Goal: Task Accomplishment & Management: Manage account settings

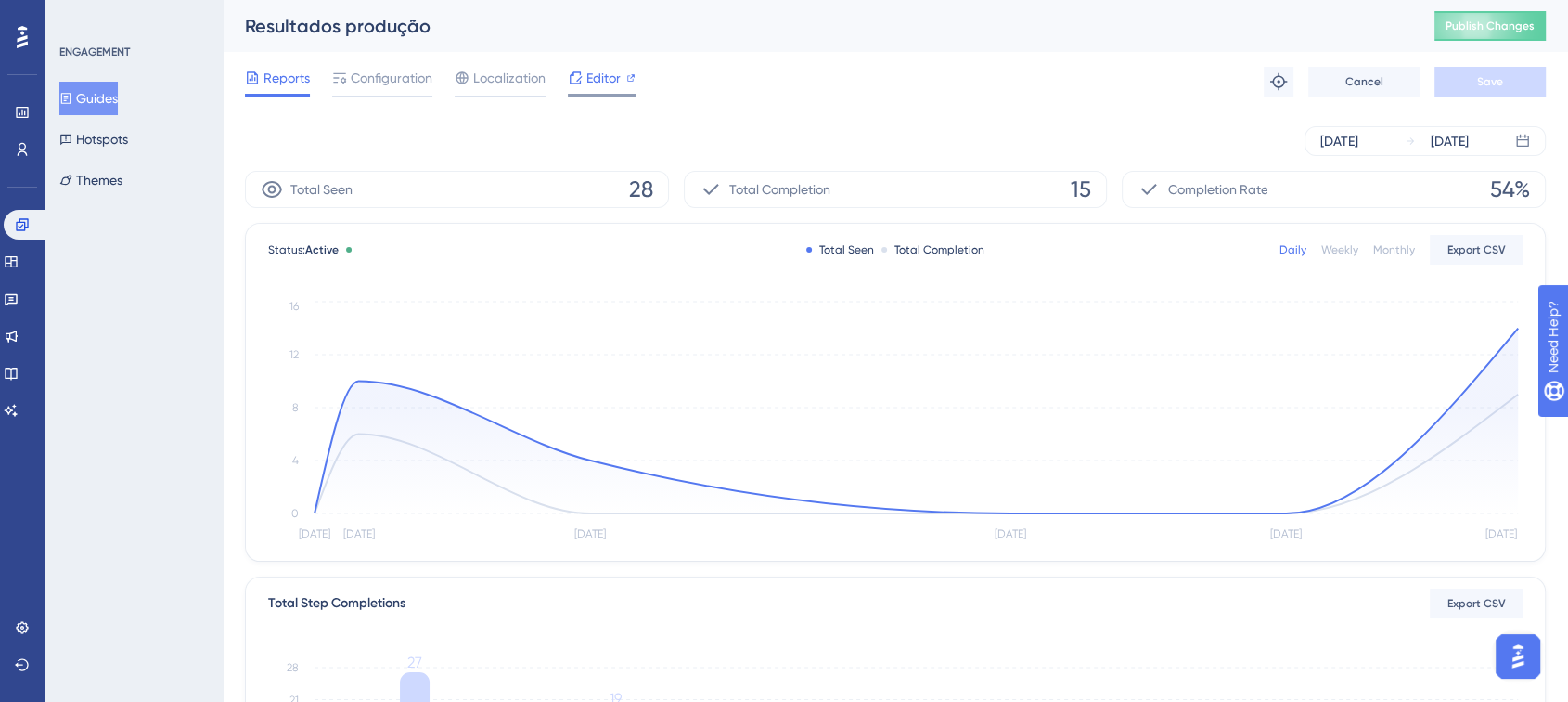
click at [579, 80] on icon at bounding box center [574, 77] width 15 height 15
click at [1488, 35] on button "Publish Changes" at bounding box center [1490, 25] width 111 height 30
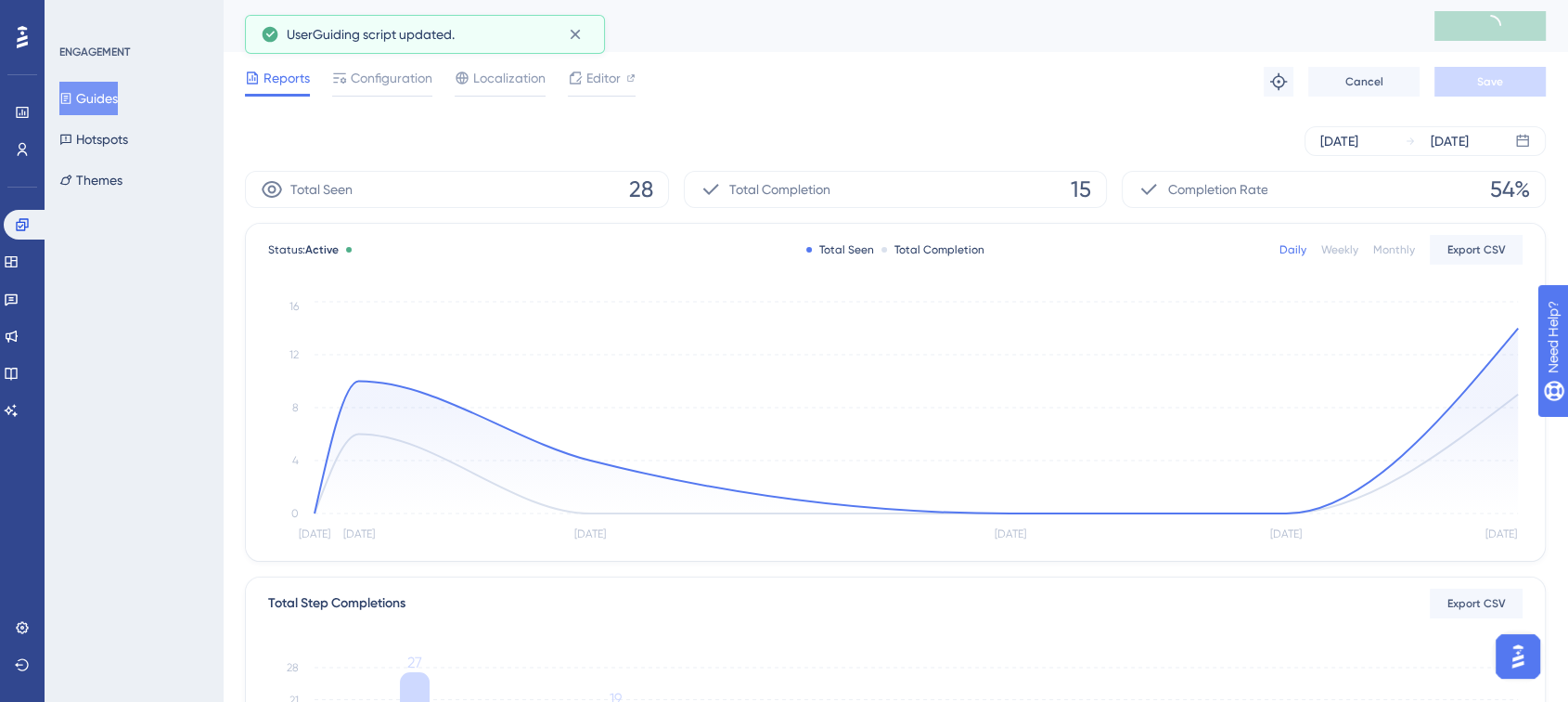
click at [118, 94] on button "Guides" at bounding box center [89, 98] width 58 height 33
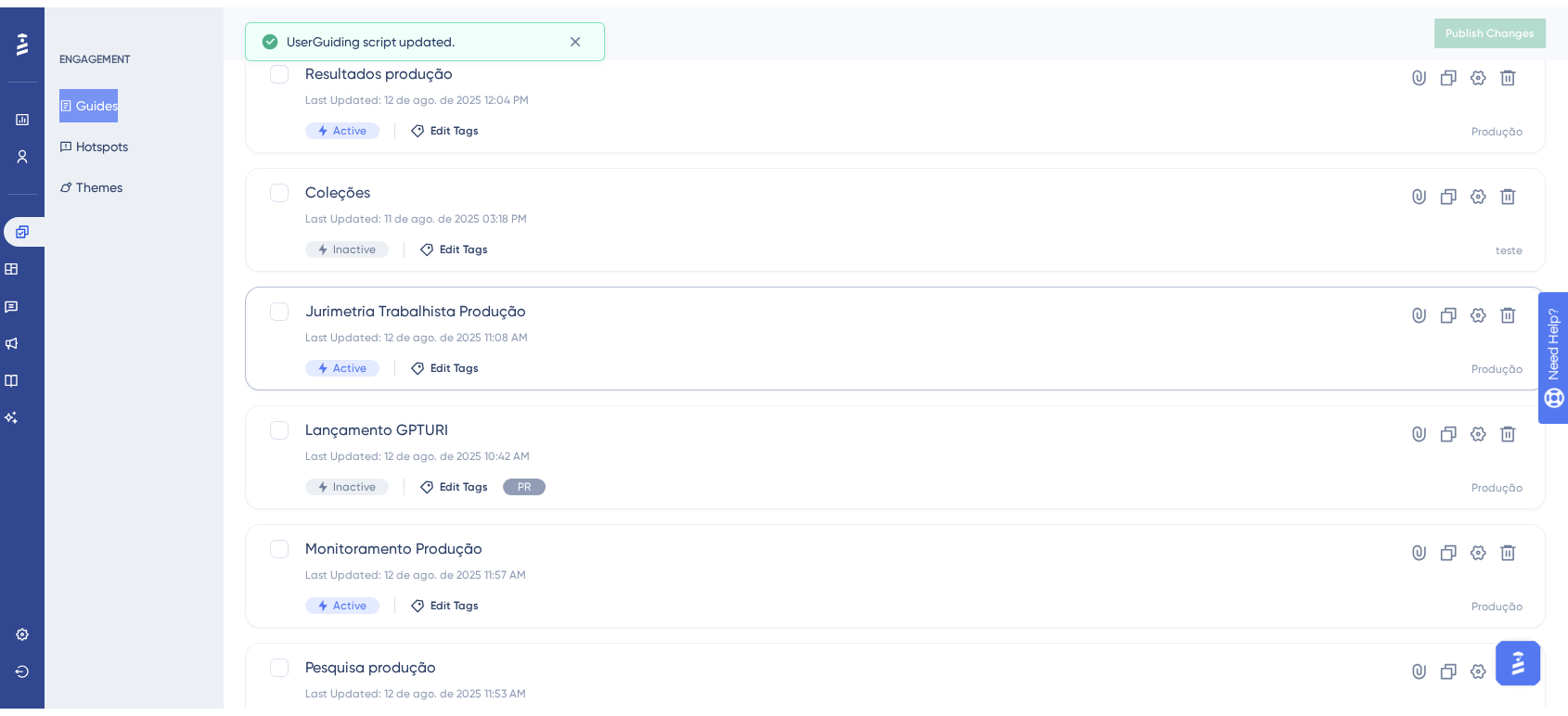
scroll to position [210, 0]
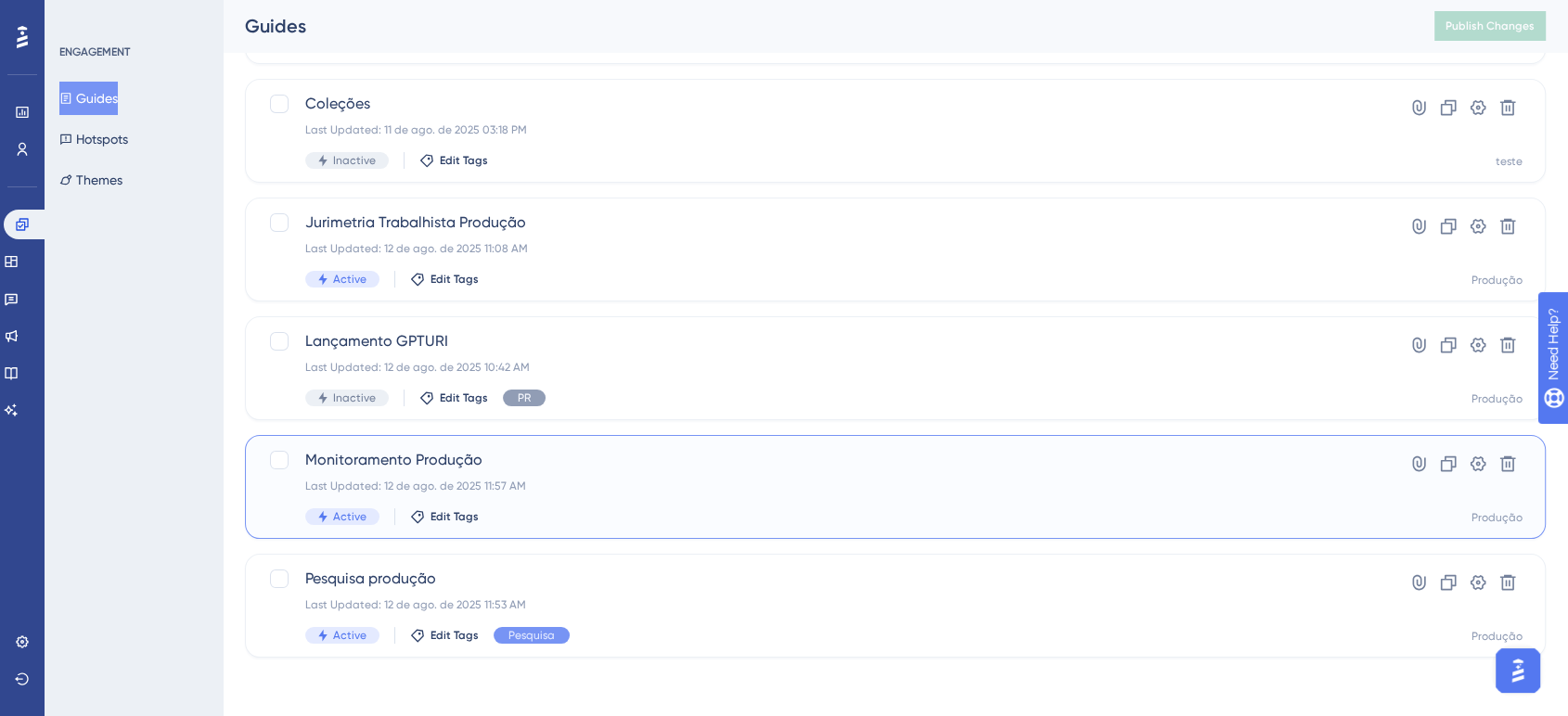
click at [467, 473] on div "Monitoramento Produção Last Updated: 12 de ago. de 2025 11:57 AM Active Edit Ta…" at bounding box center [821, 486] width 1032 height 76
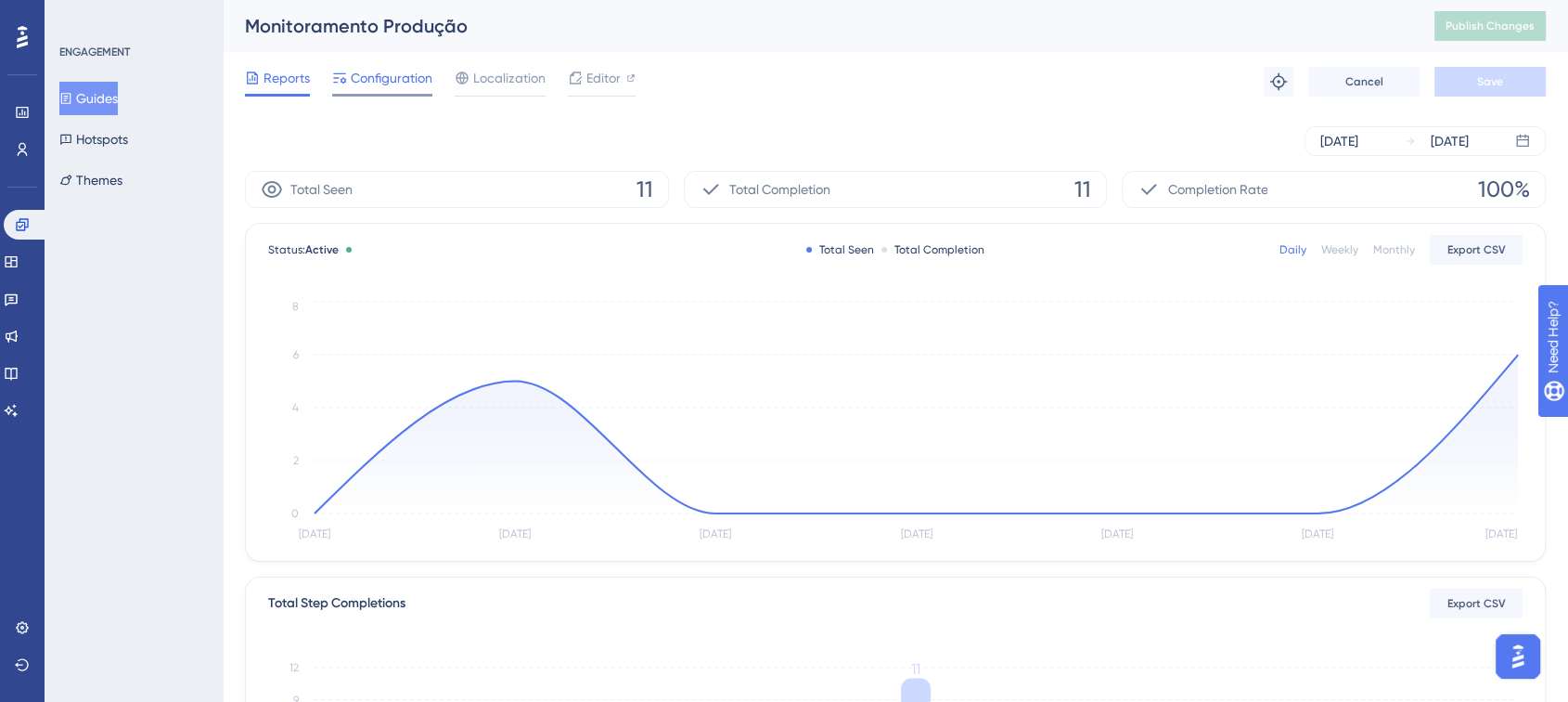
click at [393, 72] on span "Configuration" at bounding box center [391, 78] width 82 height 22
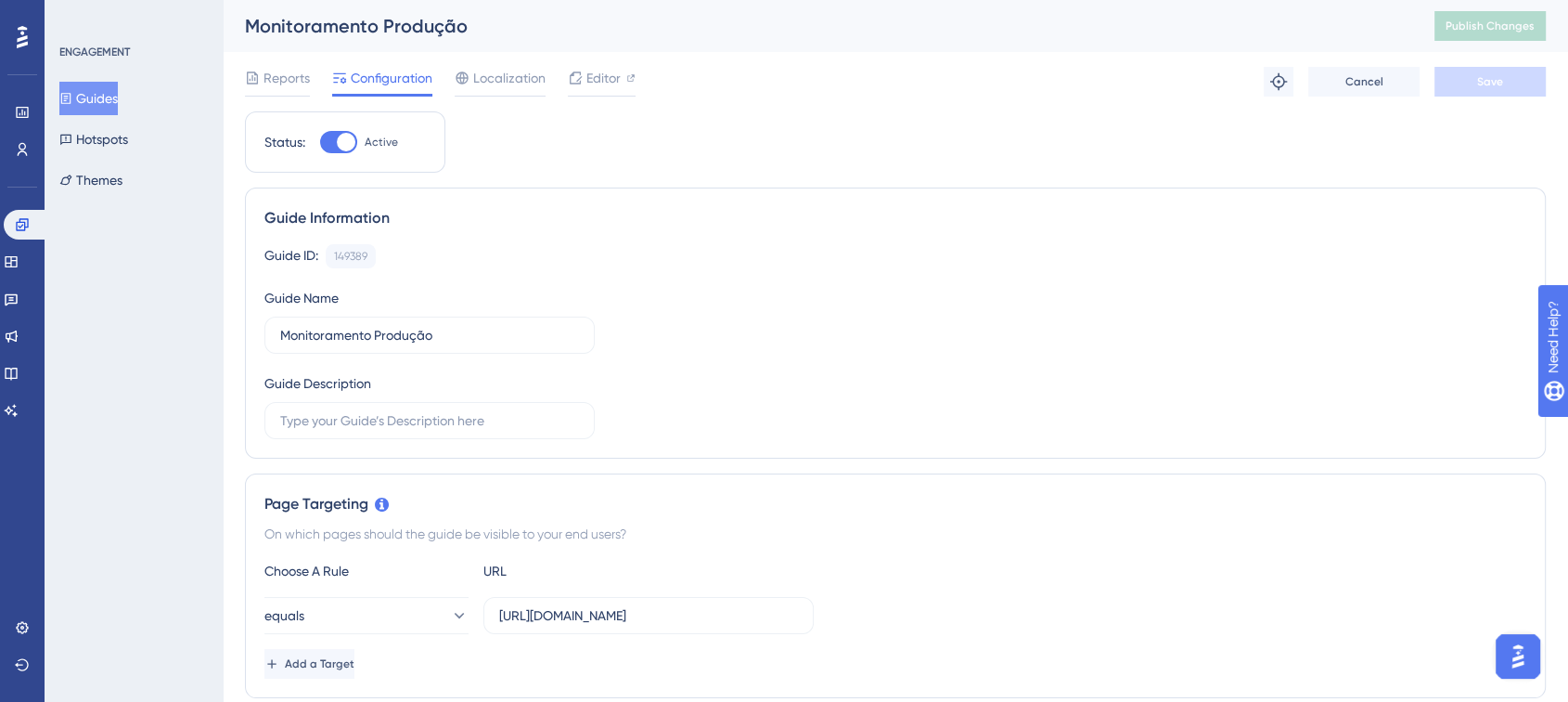
scroll to position [206, 0]
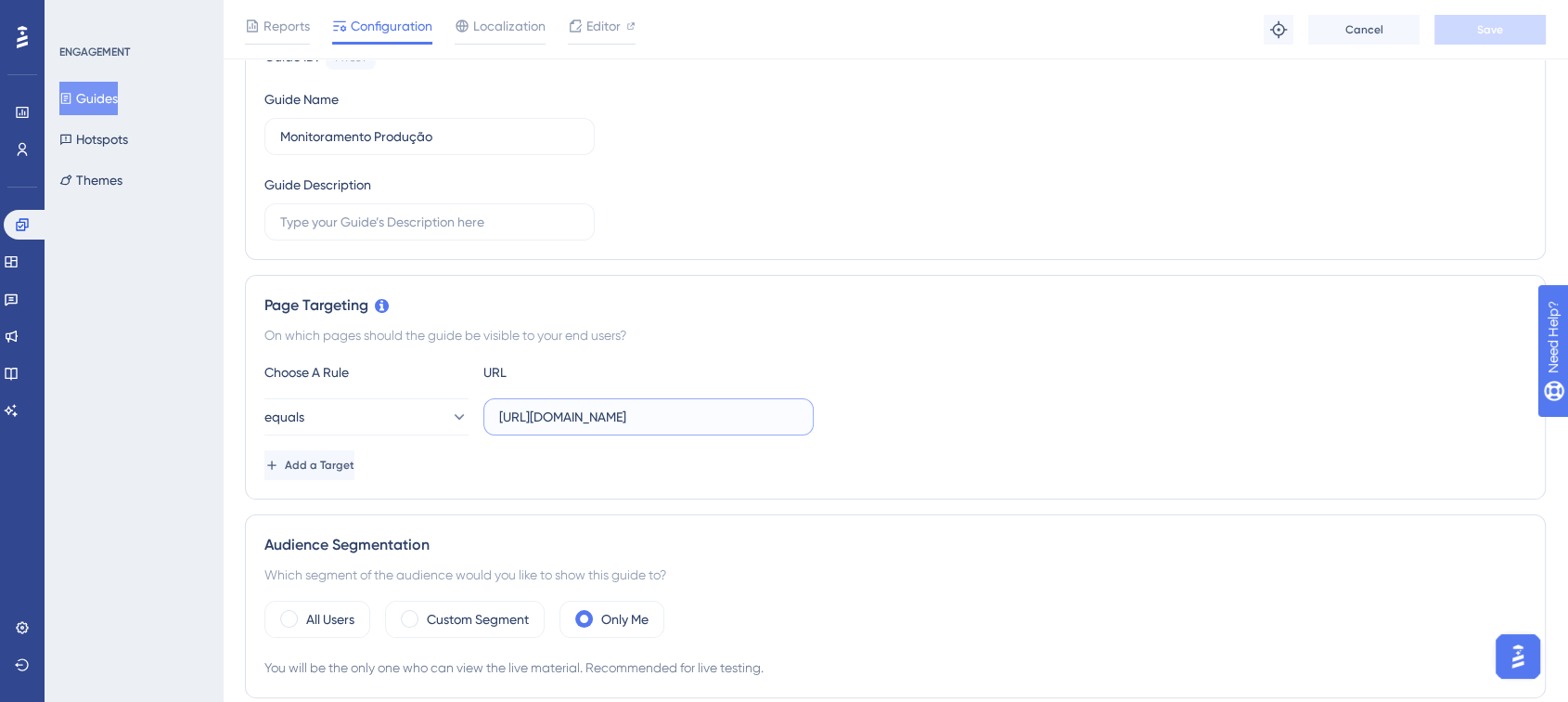
click at [537, 414] on input "https://app.turivius.com/monitoramento" at bounding box center [648, 417] width 299 height 20
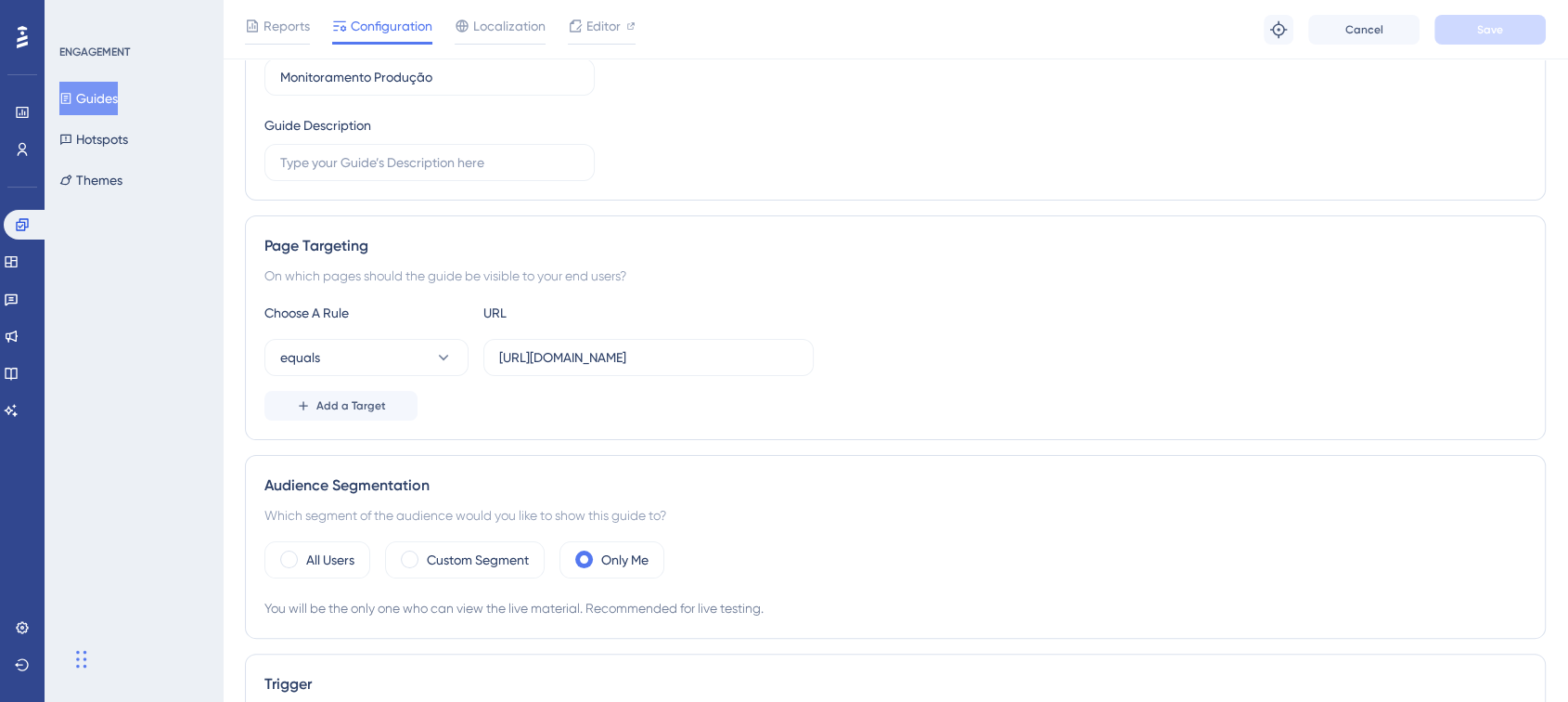
scroll to position [206, 0]
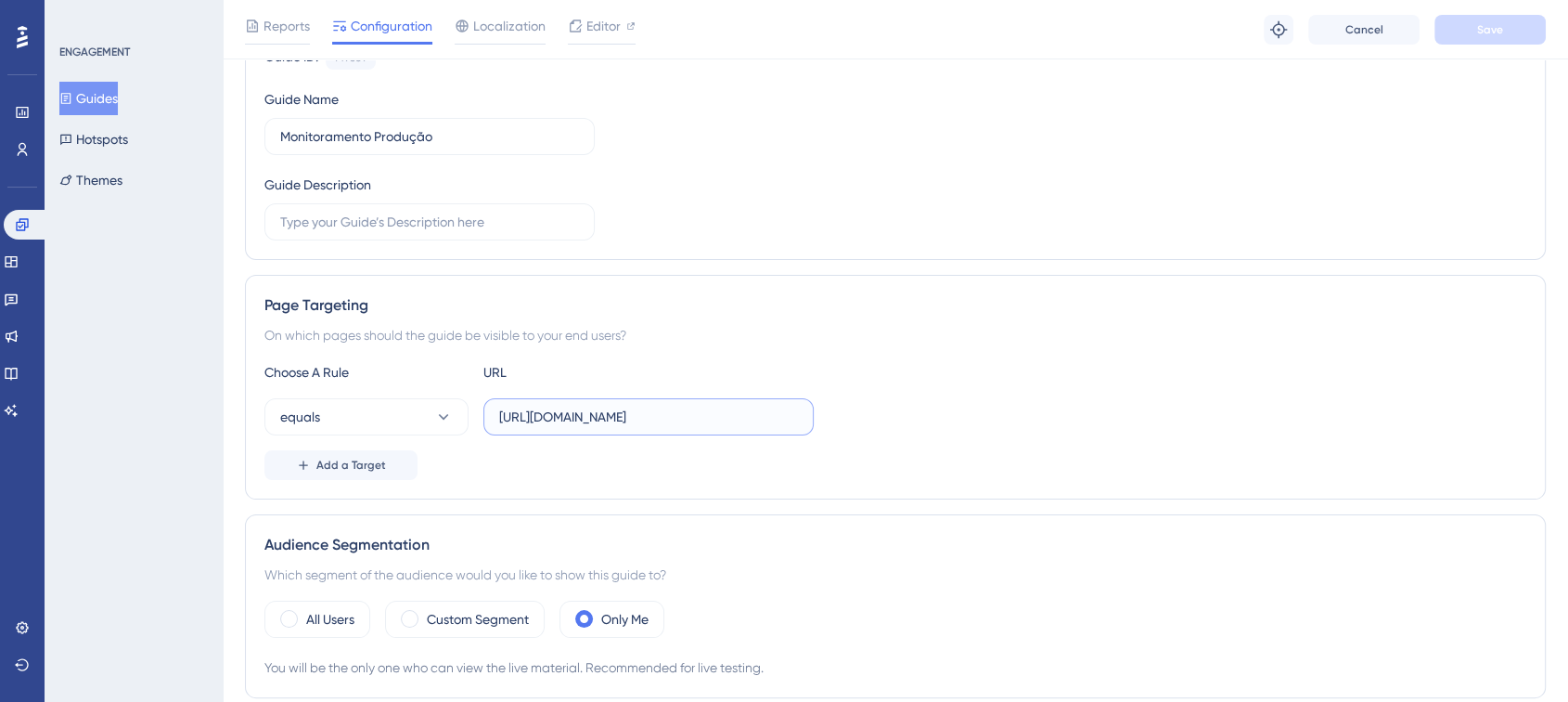
click at [640, 415] on input "https://app.turivius.com/monitoramento" at bounding box center [648, 417] width 299 height 20
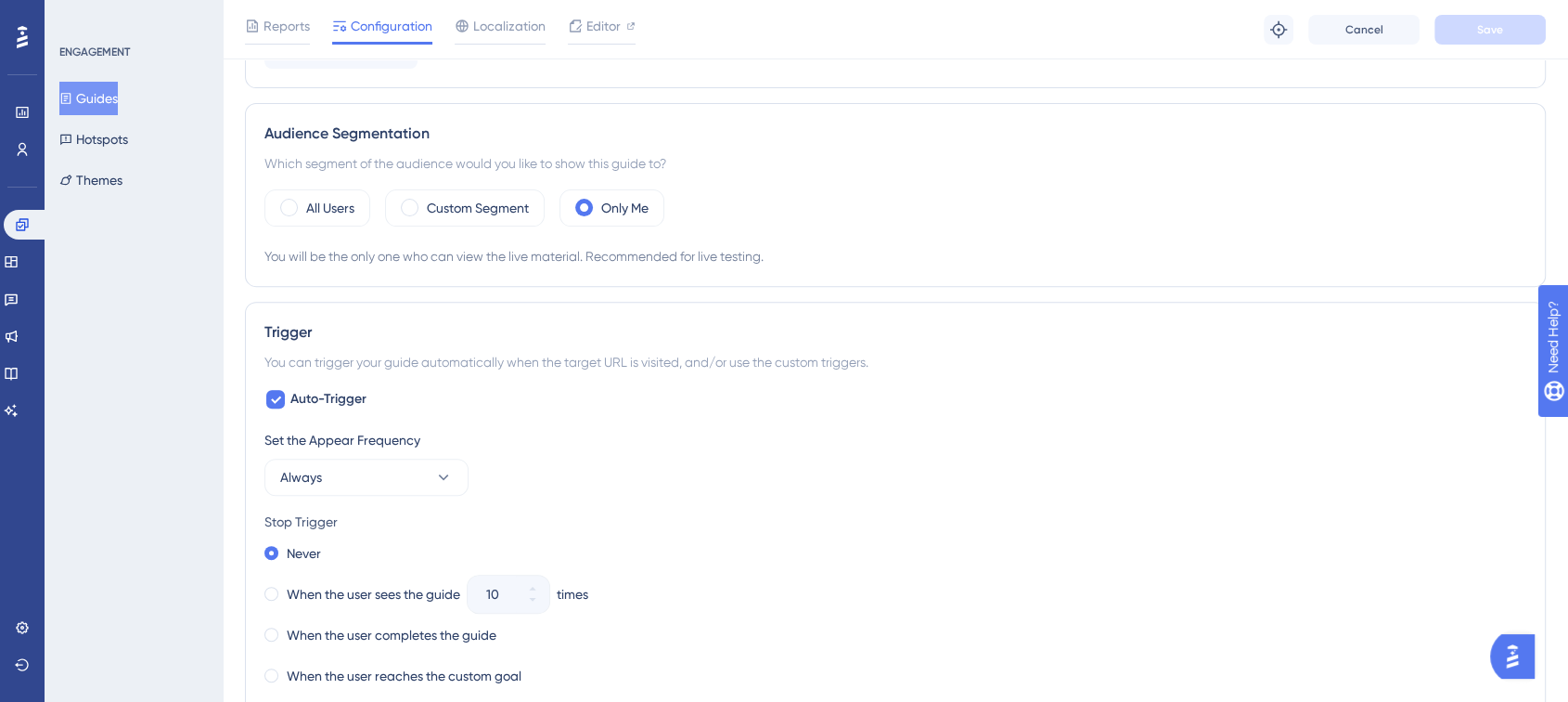
scroll to position [618, 0]
click at [598, 208] on div "Only Me" at bounding box center [612, 207] width 105 height 37
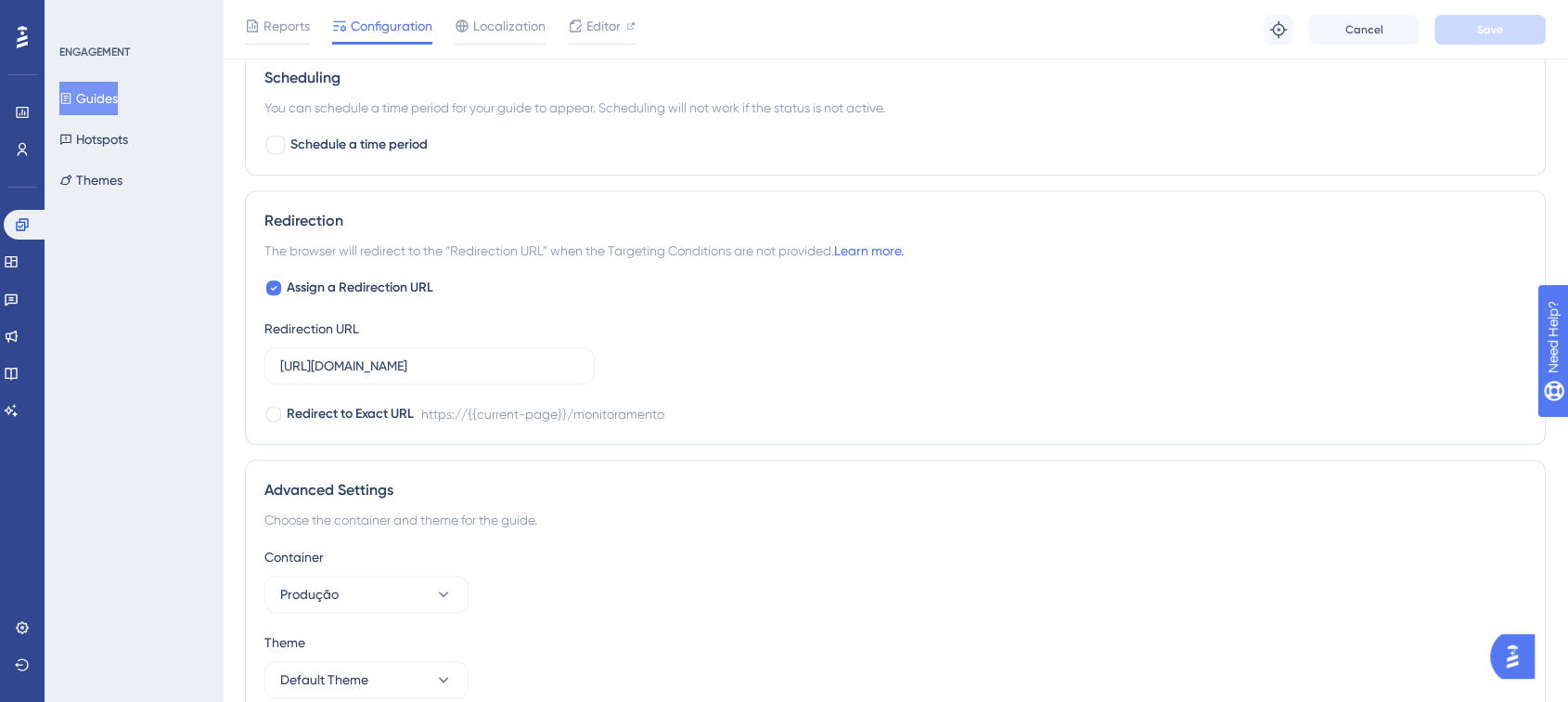
scroll to position [1443, 0]
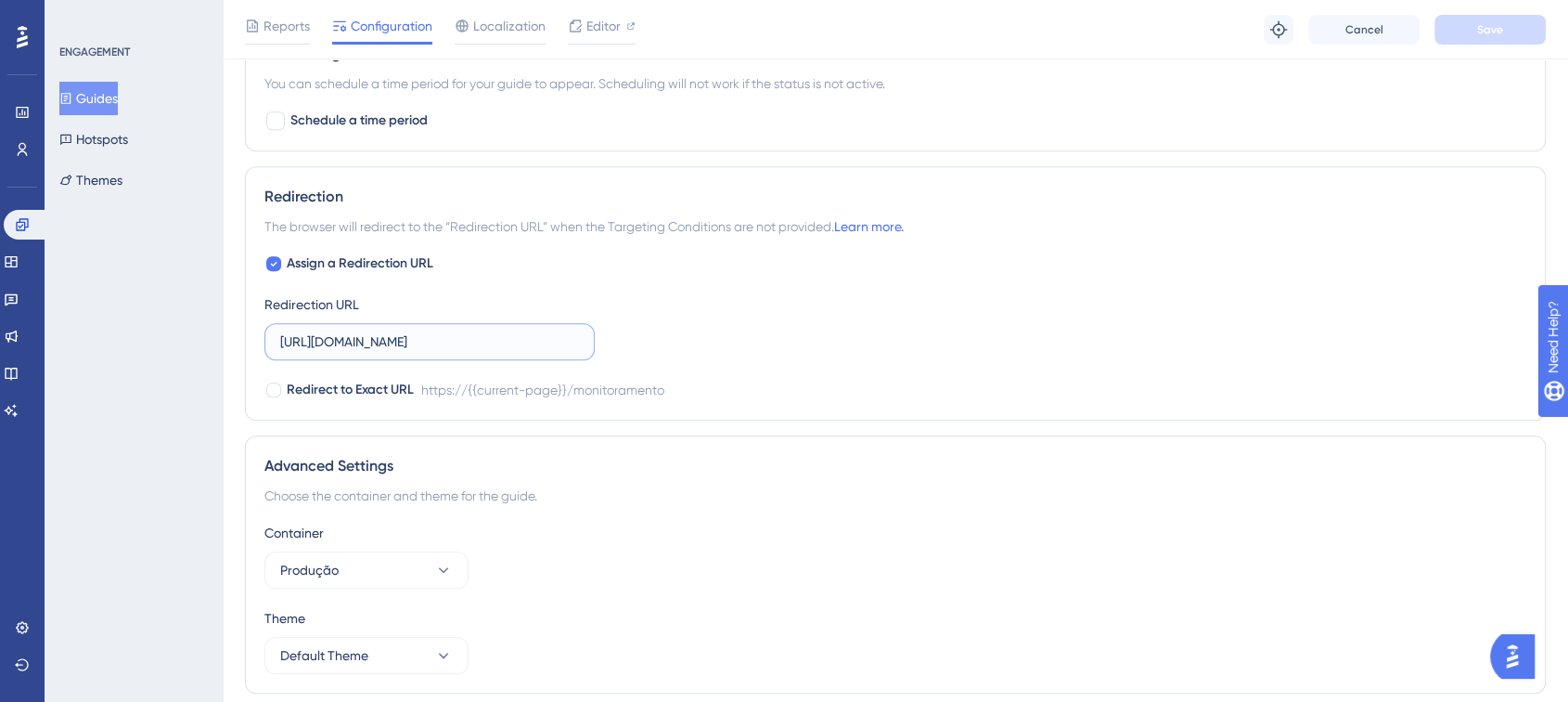
click at [398, 339] on input "https://app.turivius.com/monitoramento" at bounding box center [429, 341] width 299 height 20
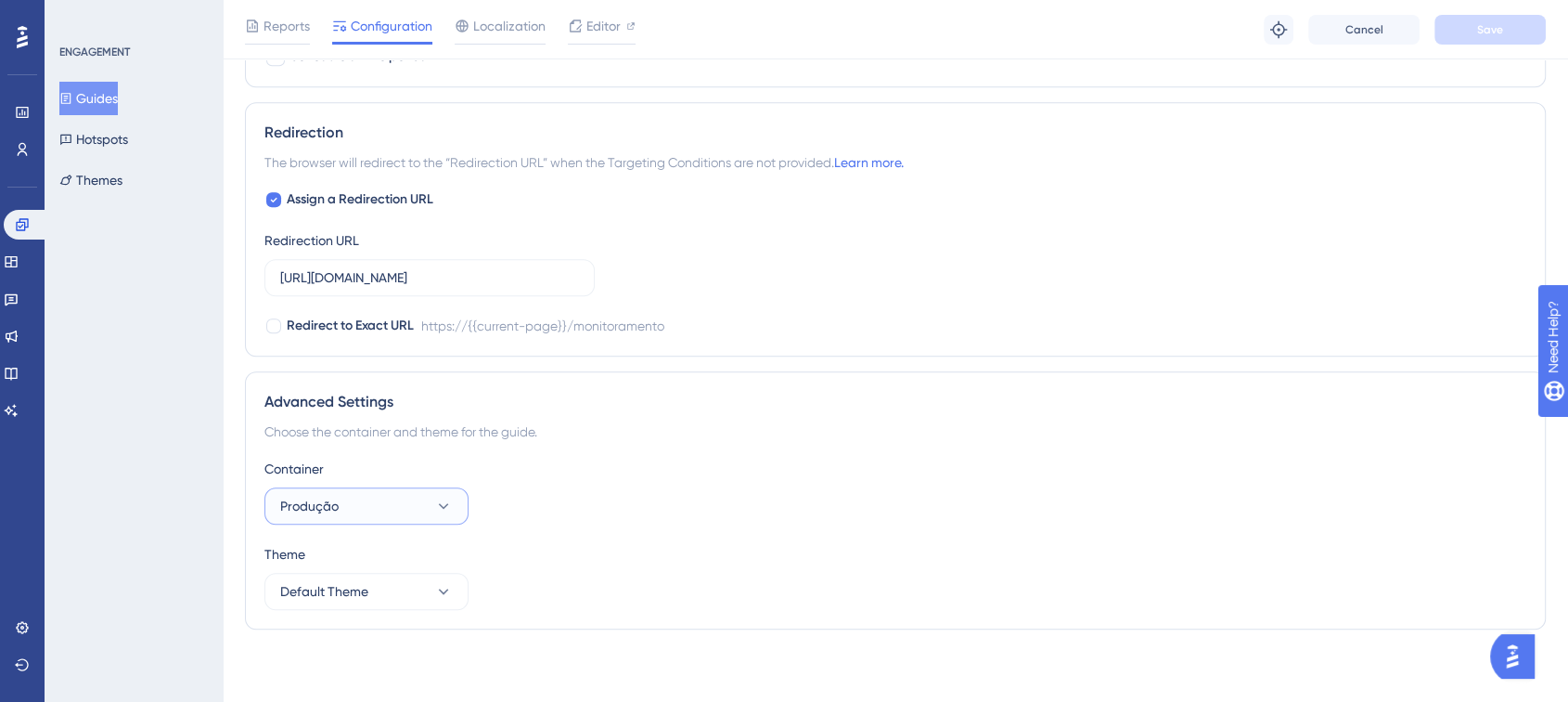
click at [356, 517] on button "Produção" at bounding box center [367, 506] width 204 height 37
click at [346, 586] on div "teste teste" at bounding box center [366, 600] width 150 height 37
click at [1489, 35] on span "Save" at bounding box center [1490, 29] width 26 height 15
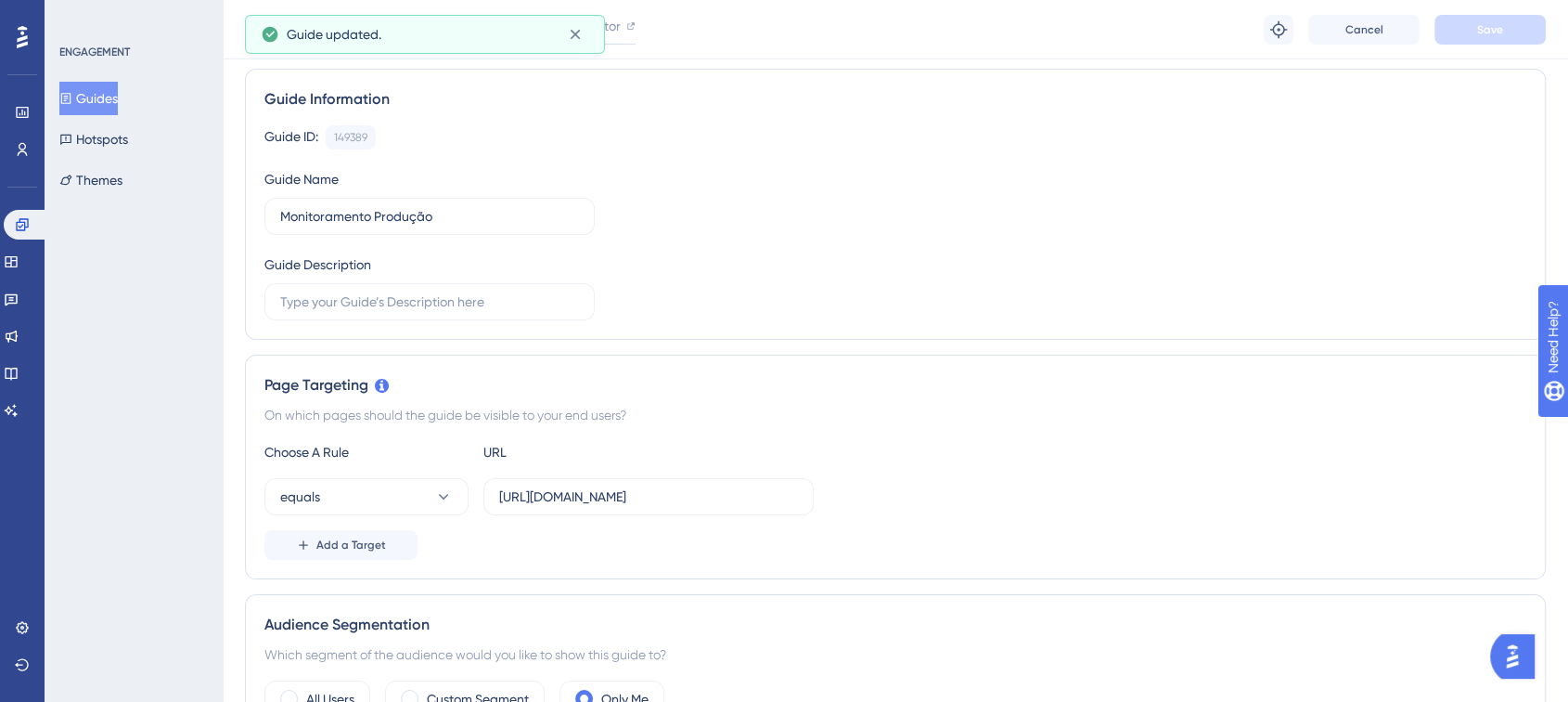
scroll to position [0, 0]
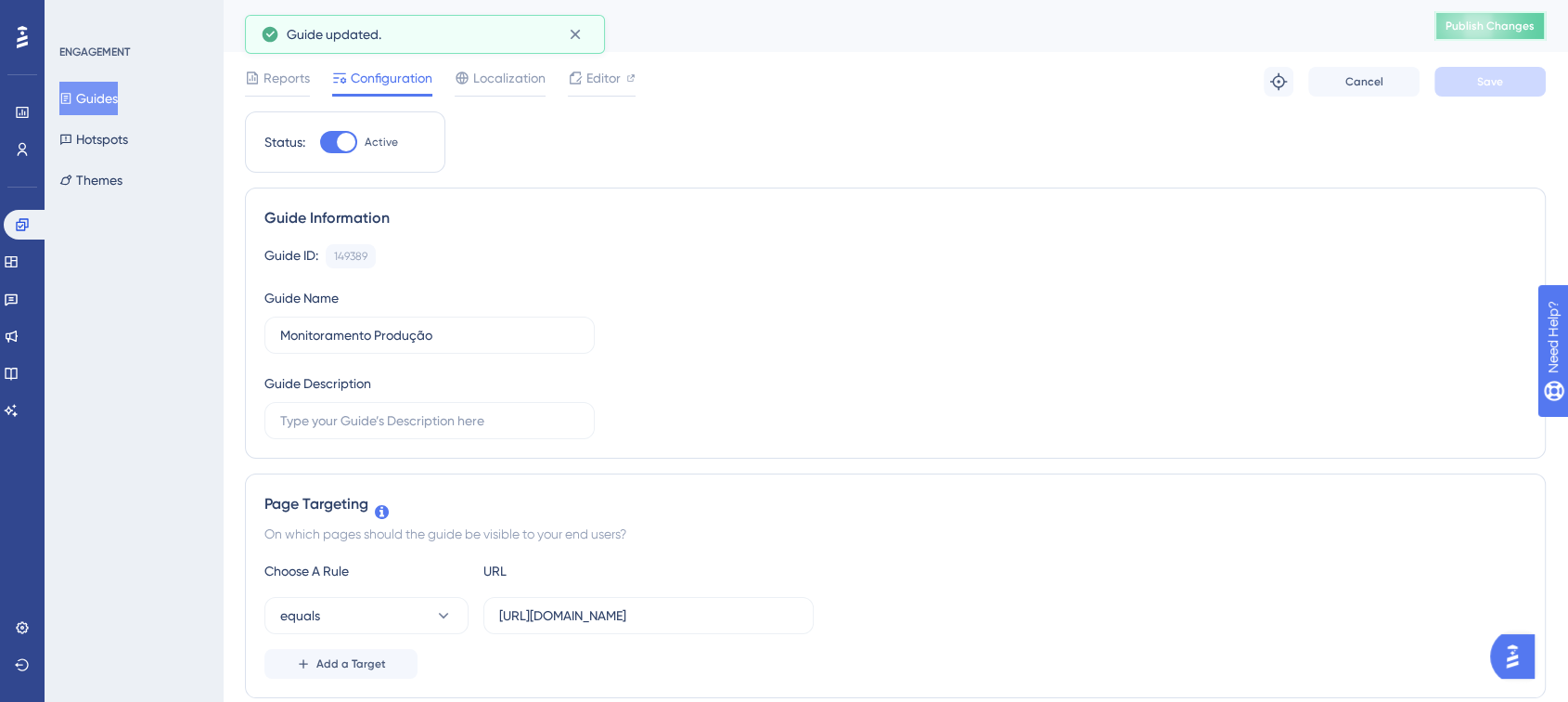
click at [1529, 18] on span "Publish Changes" at bounding box center [1490, 25] width 90 height 15
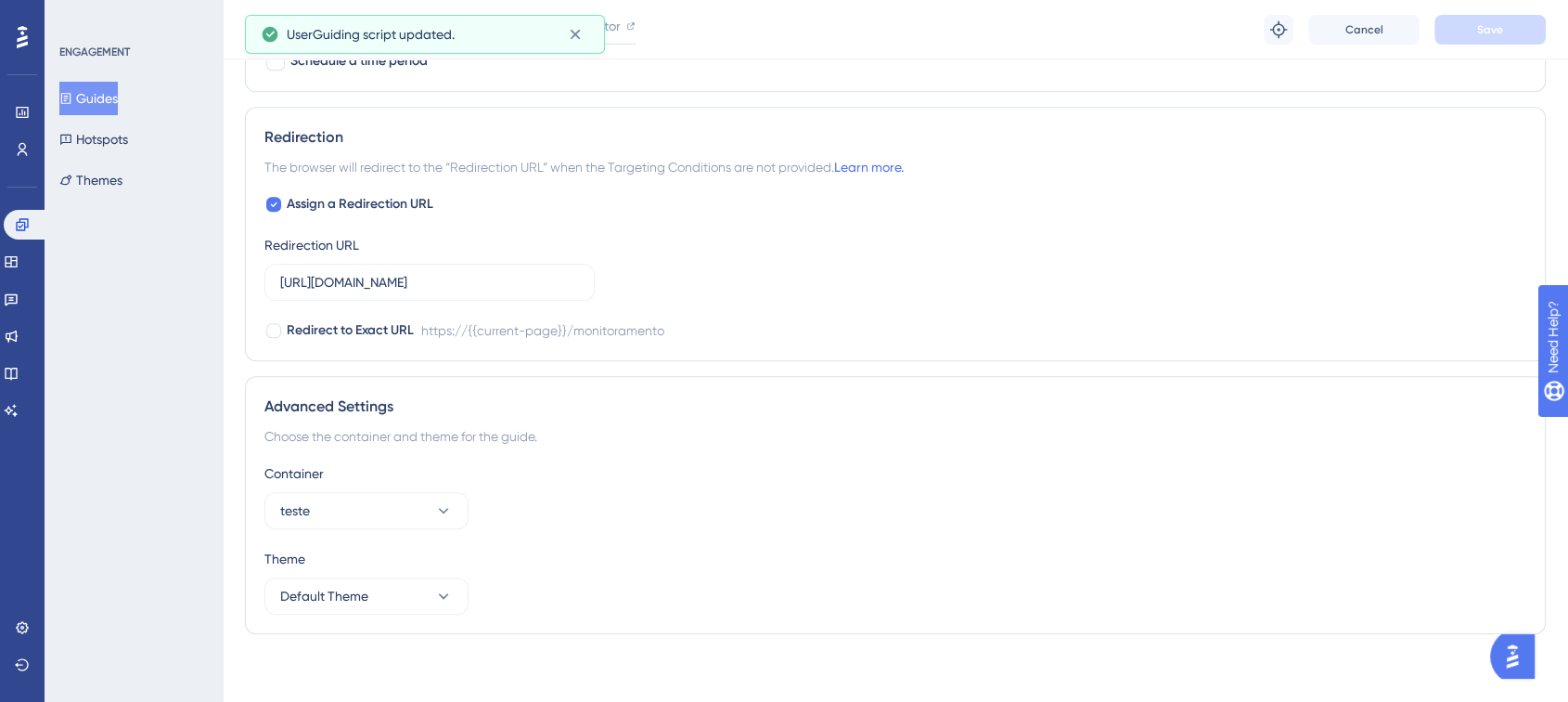
scroll to position [1507, 0]
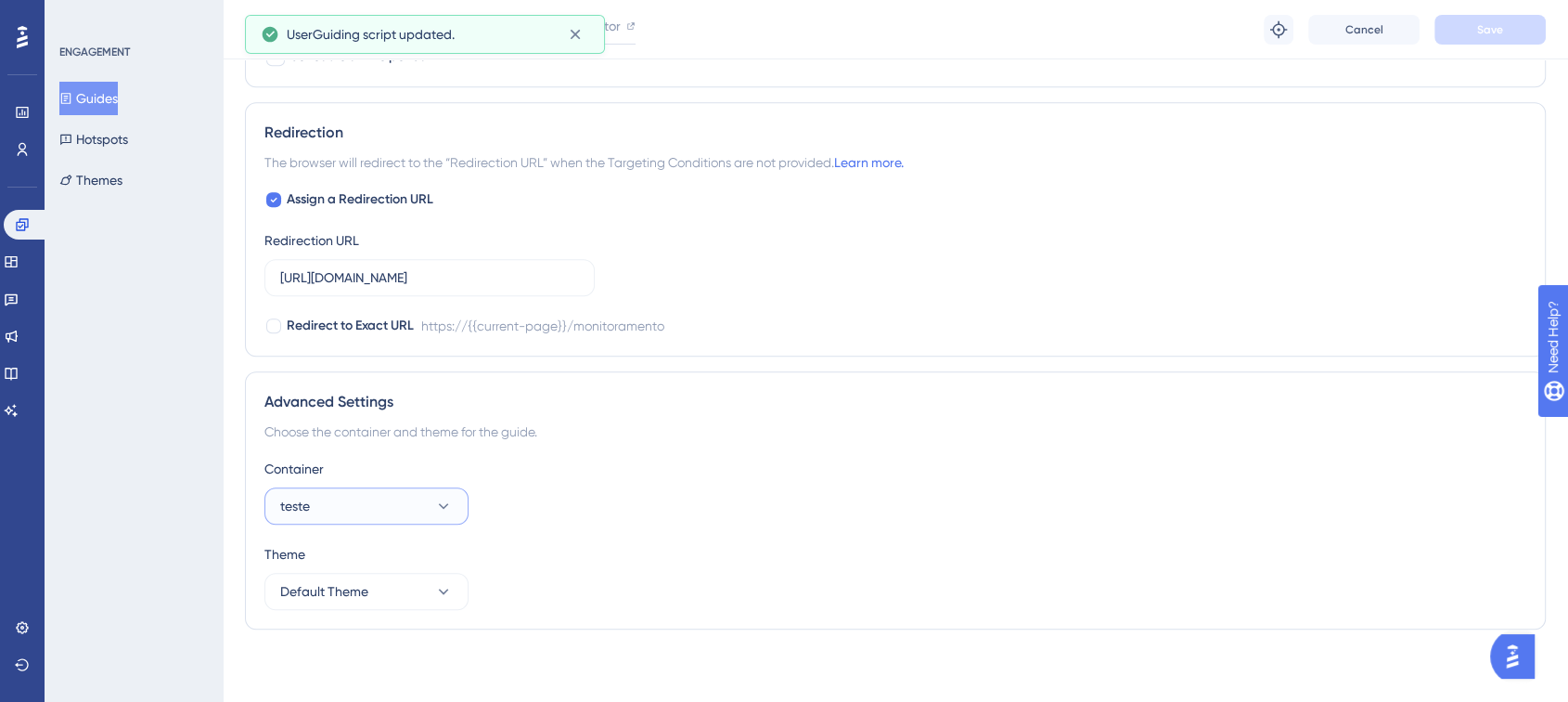
click at [338, 513] on button "teste" at bounding box center [367, 506] width 204 height 37
click at [320, 557] on span "Produção" at bounding box center [320, 562] width 58 height 22
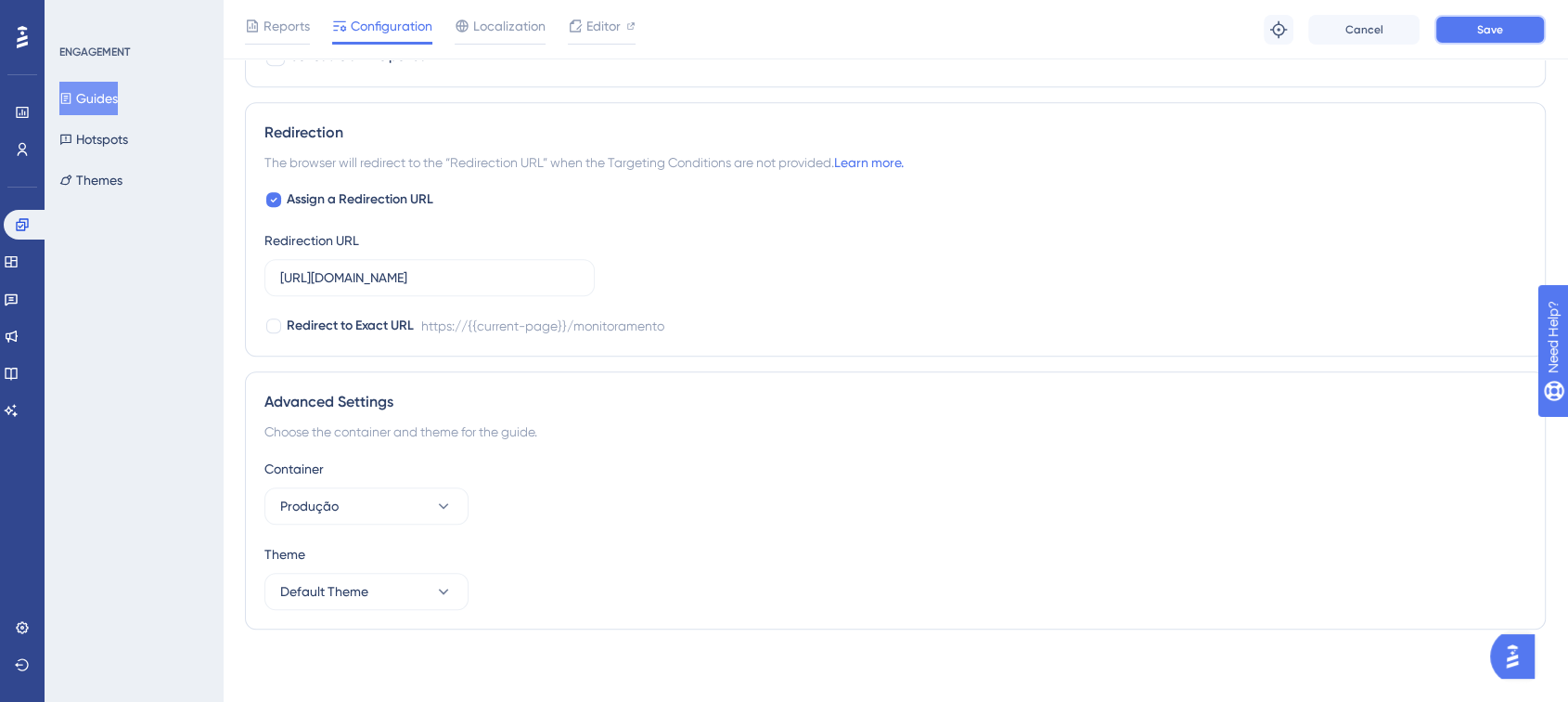
click at [1506, 38] on button "Save" at bounding box center [1490, 29] width 111 height 30
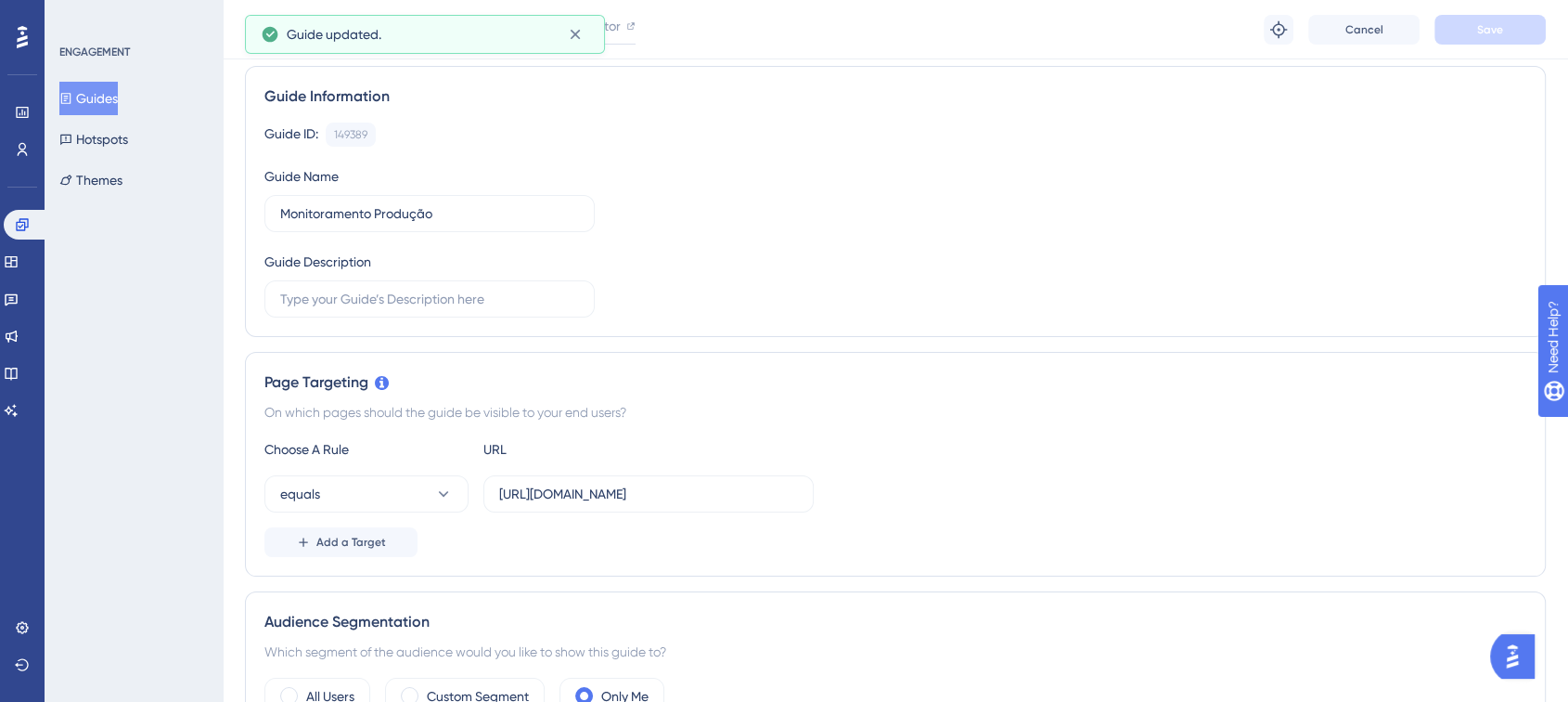
scroll to position [0, 0]
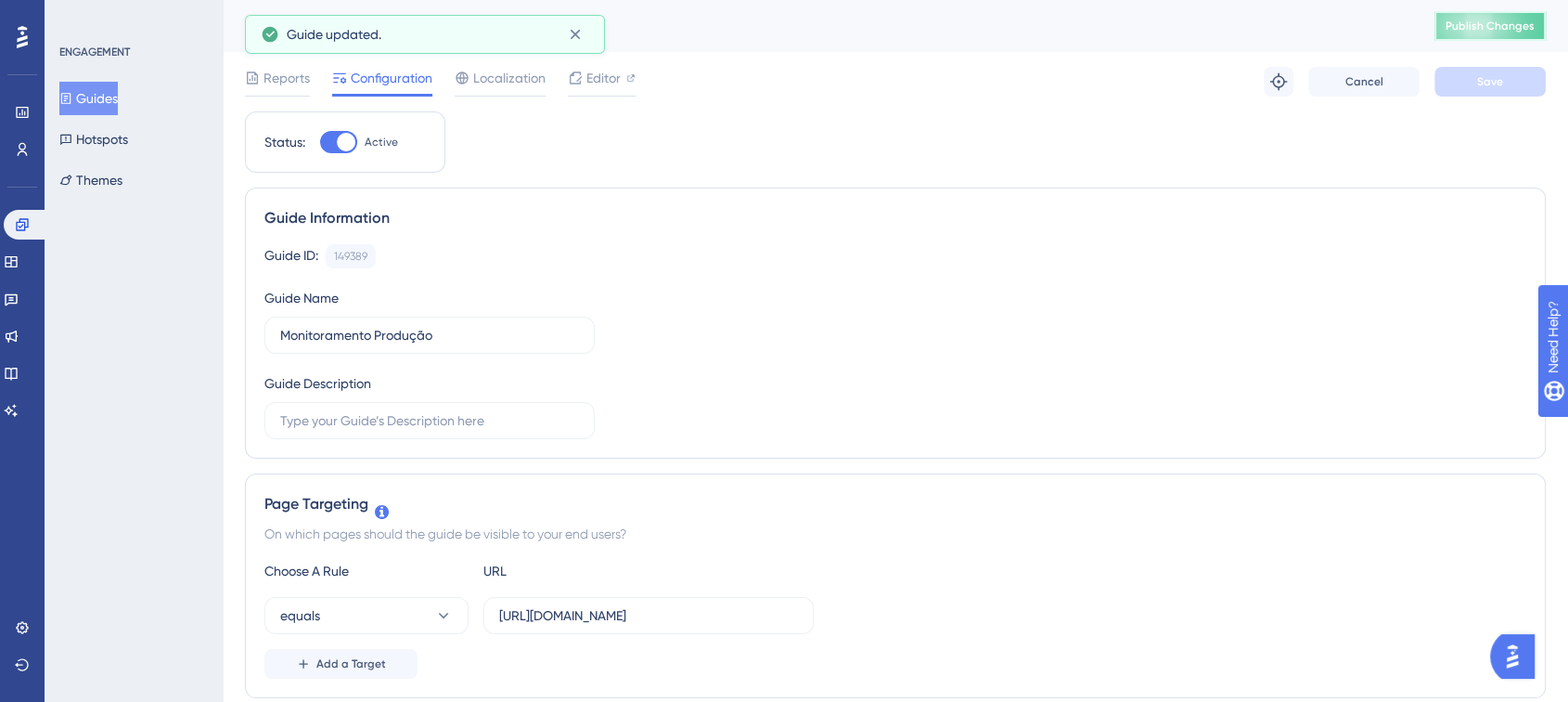
click at [1503, 28] on span "Publish Changes" at bounding box center [1490, 25] width 90 height 15
click at [606, 78] on span "Editor" at bounding box center [603, 78] width 34 height 22
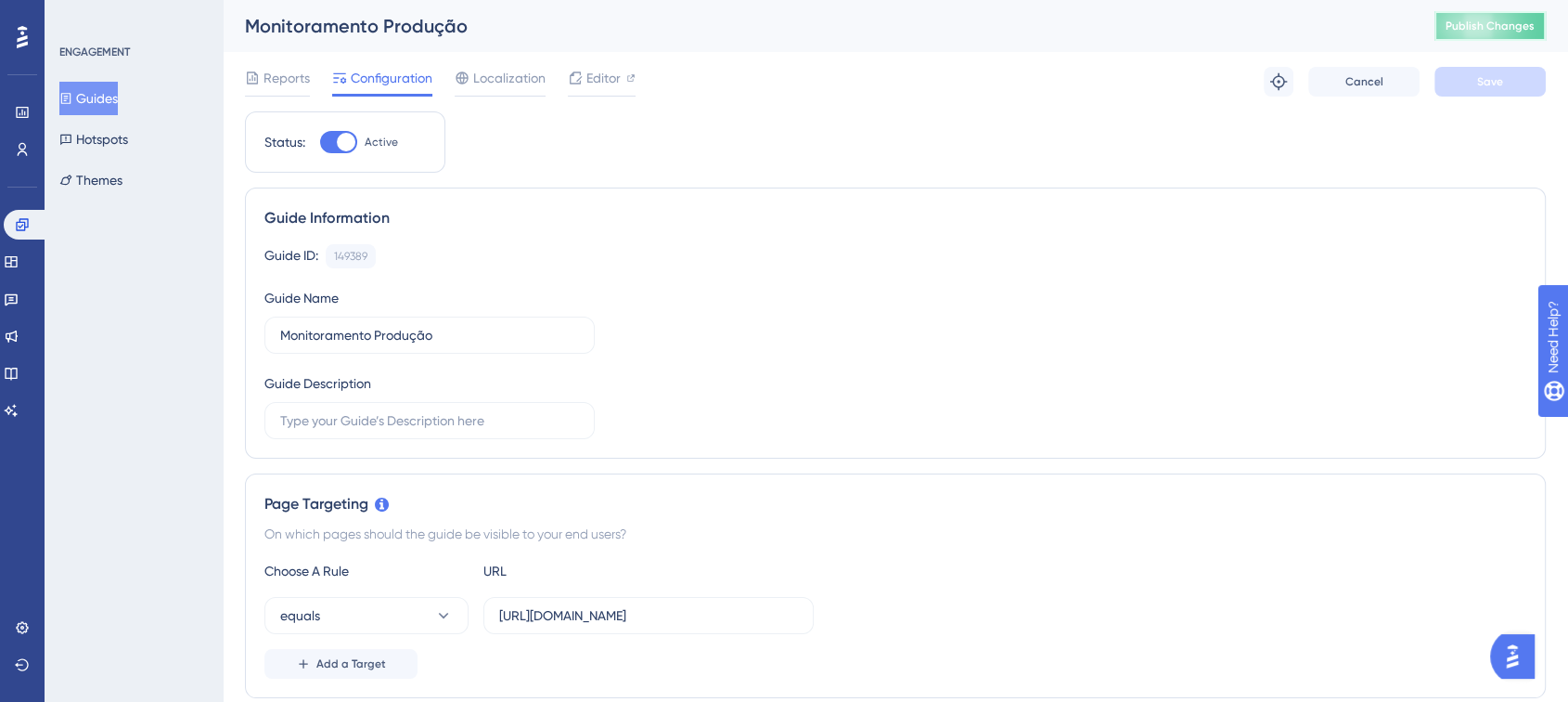
click at [1467, 18] on span "Publish Changes" at bounding box center [1490, 25] width 90 height 15
click at [408, 610] on button "equals" at bounding box center [367, 615] width 204 height 37
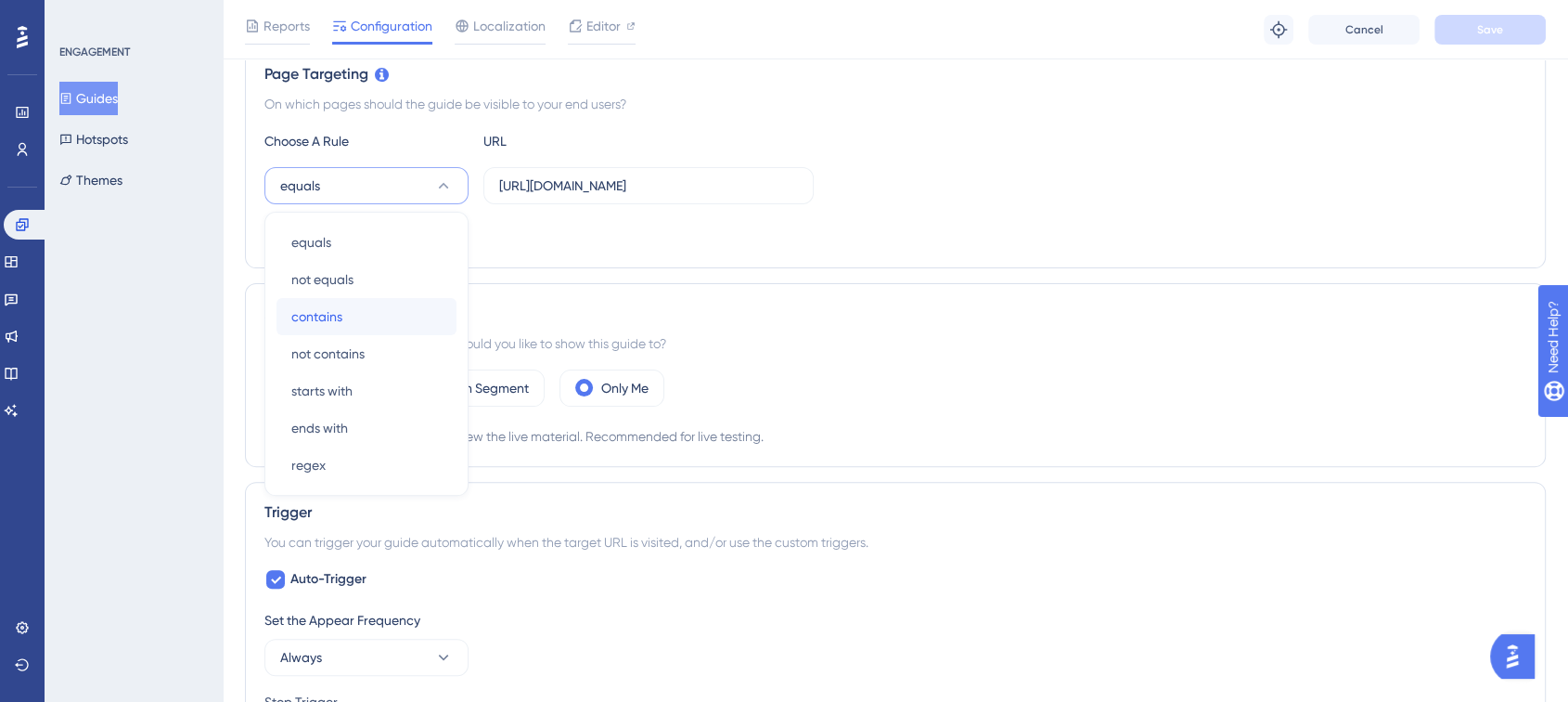
click at [390, 306] on div "contains contains" at bounding box center [366, 316] width 150 height 37
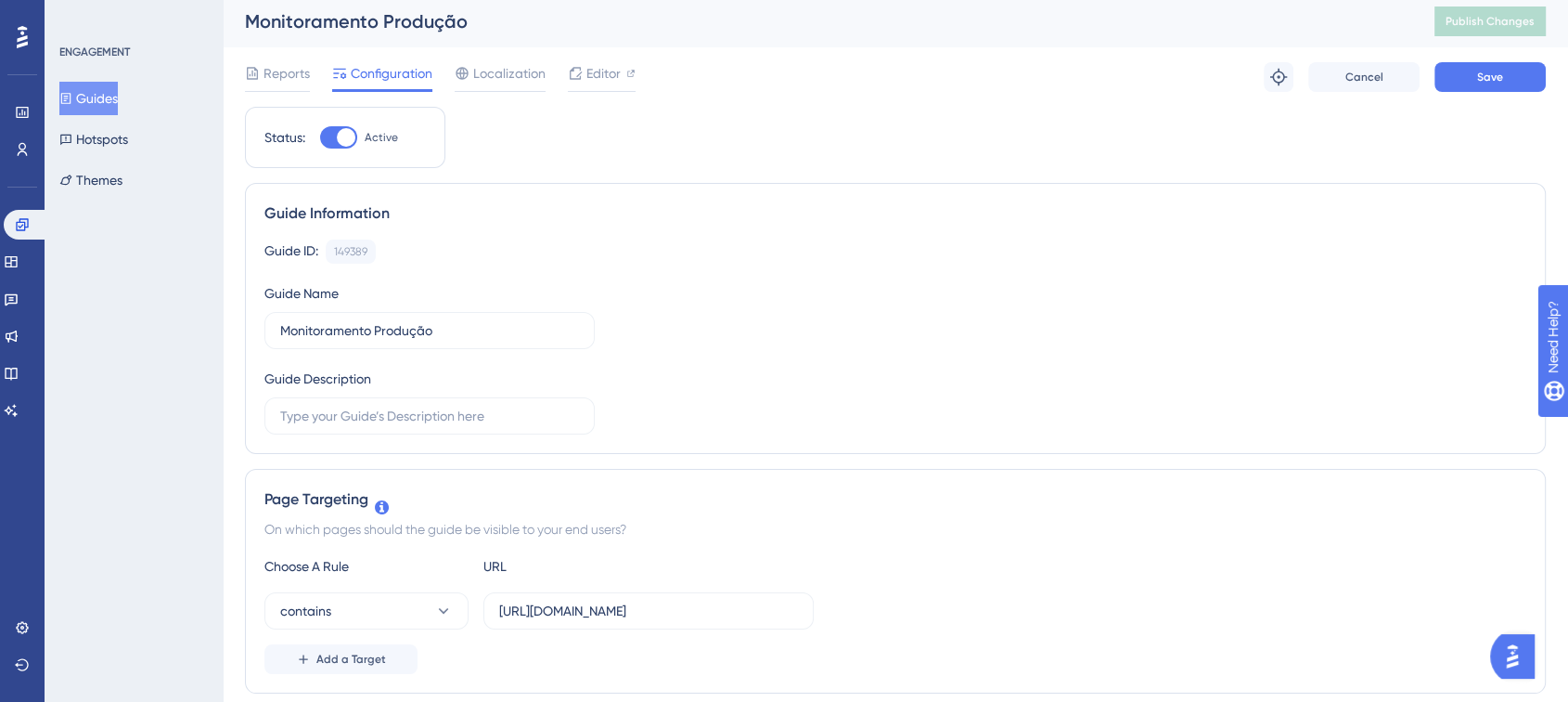
scroll to position [0, 0]
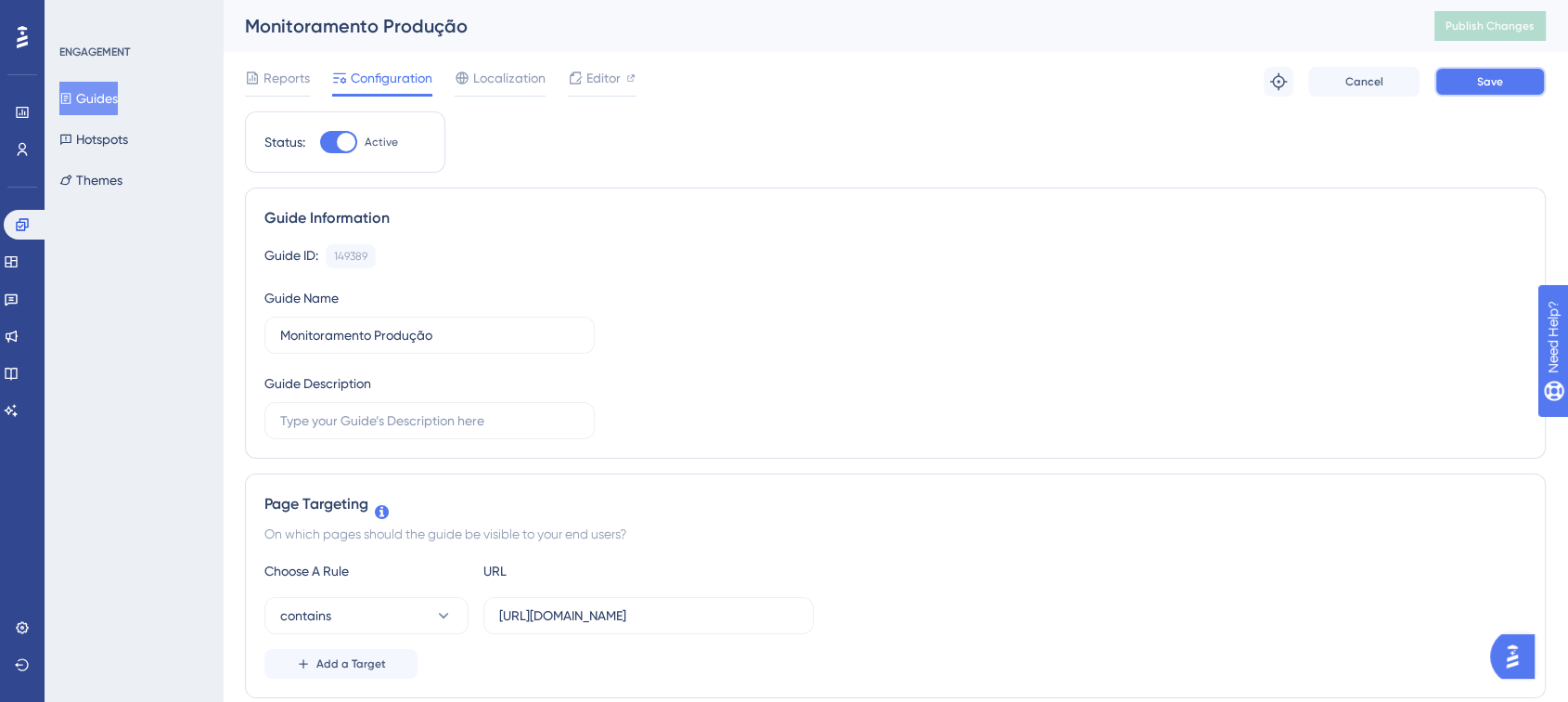
click at [1482, 74] on span "Save" at bounding box center [1490, 81] width 26 height 15
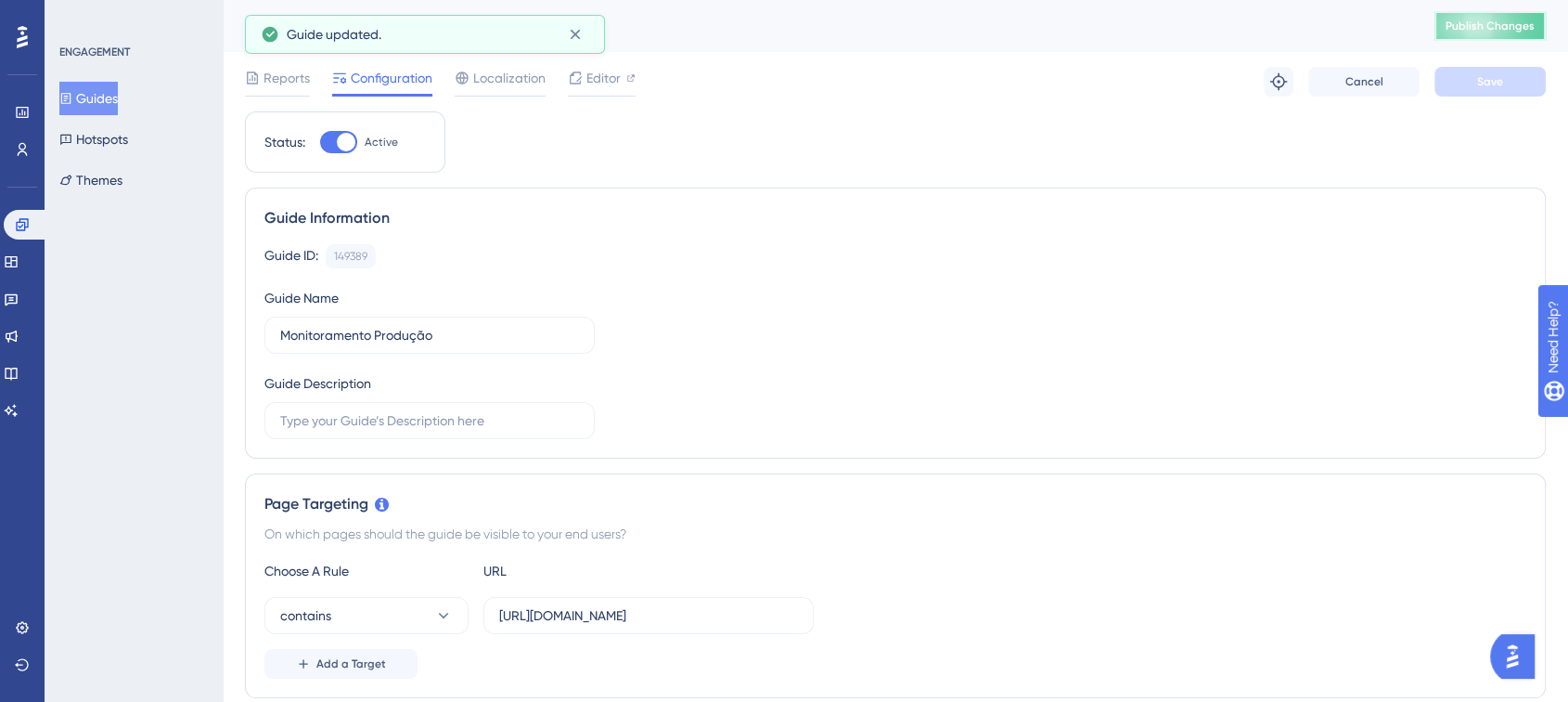
click at [1494, 28] on span "Publish Changes" at bounding box center [1490, 25] width 90 height 15
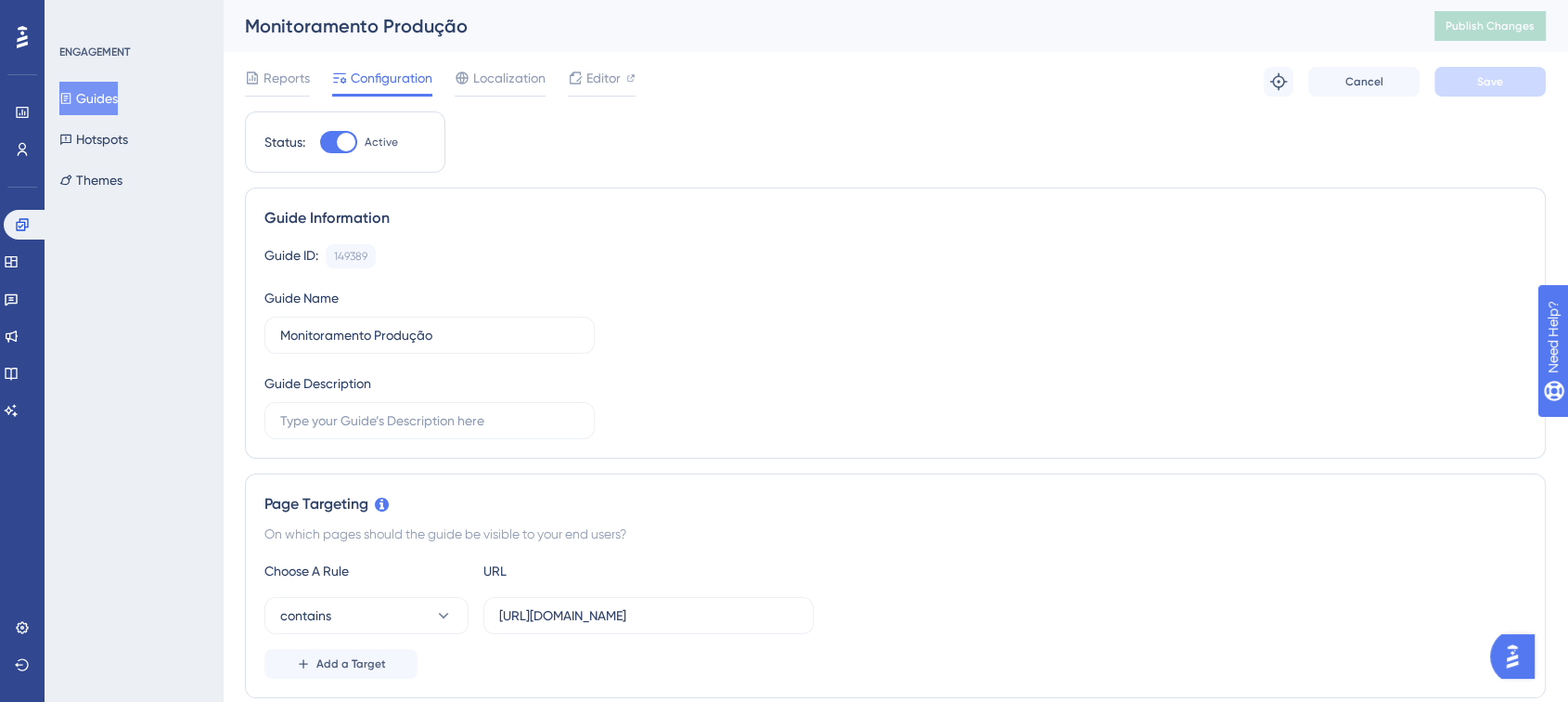
click at [110, 97] on button "Guides" at bounding box center [89, 98] width 58 height 33
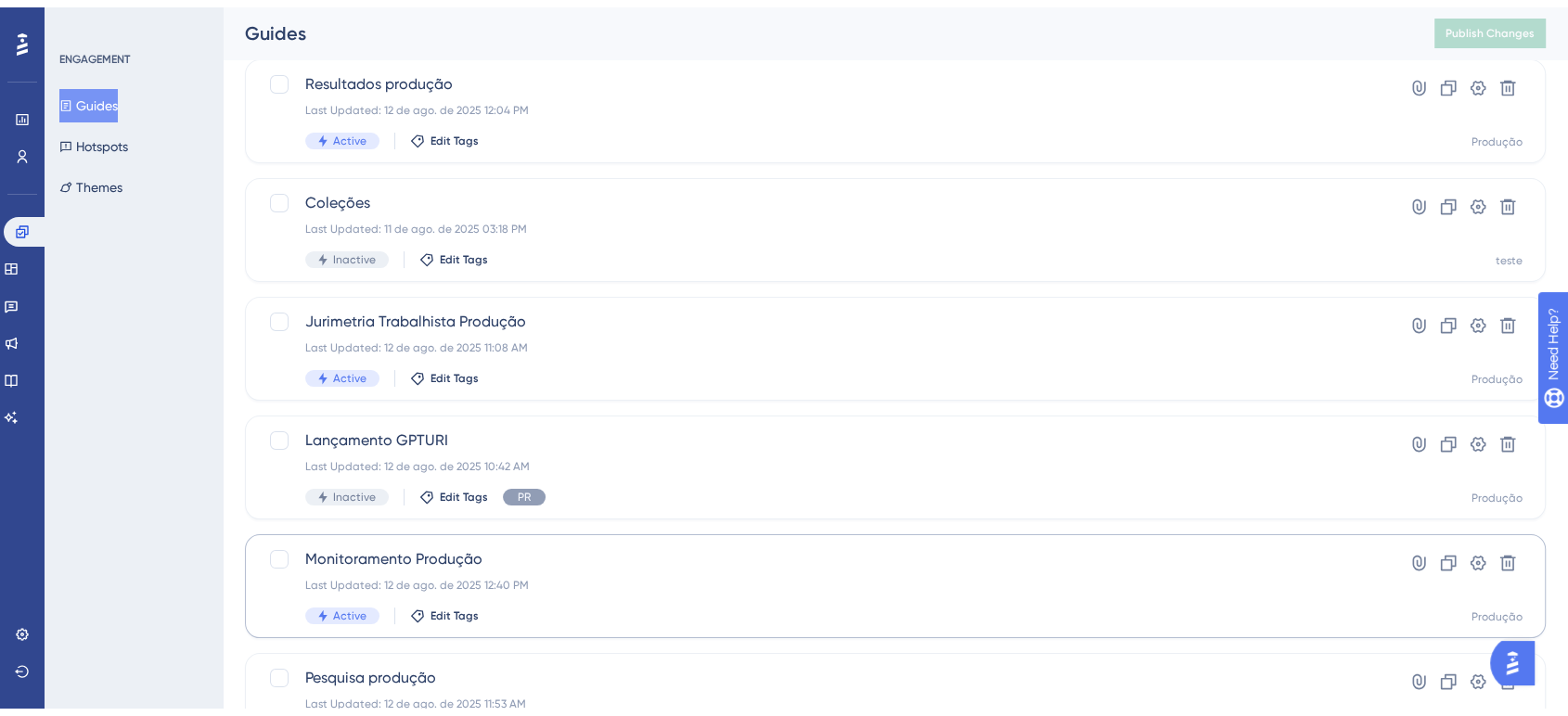
scroll to position [210, 0]
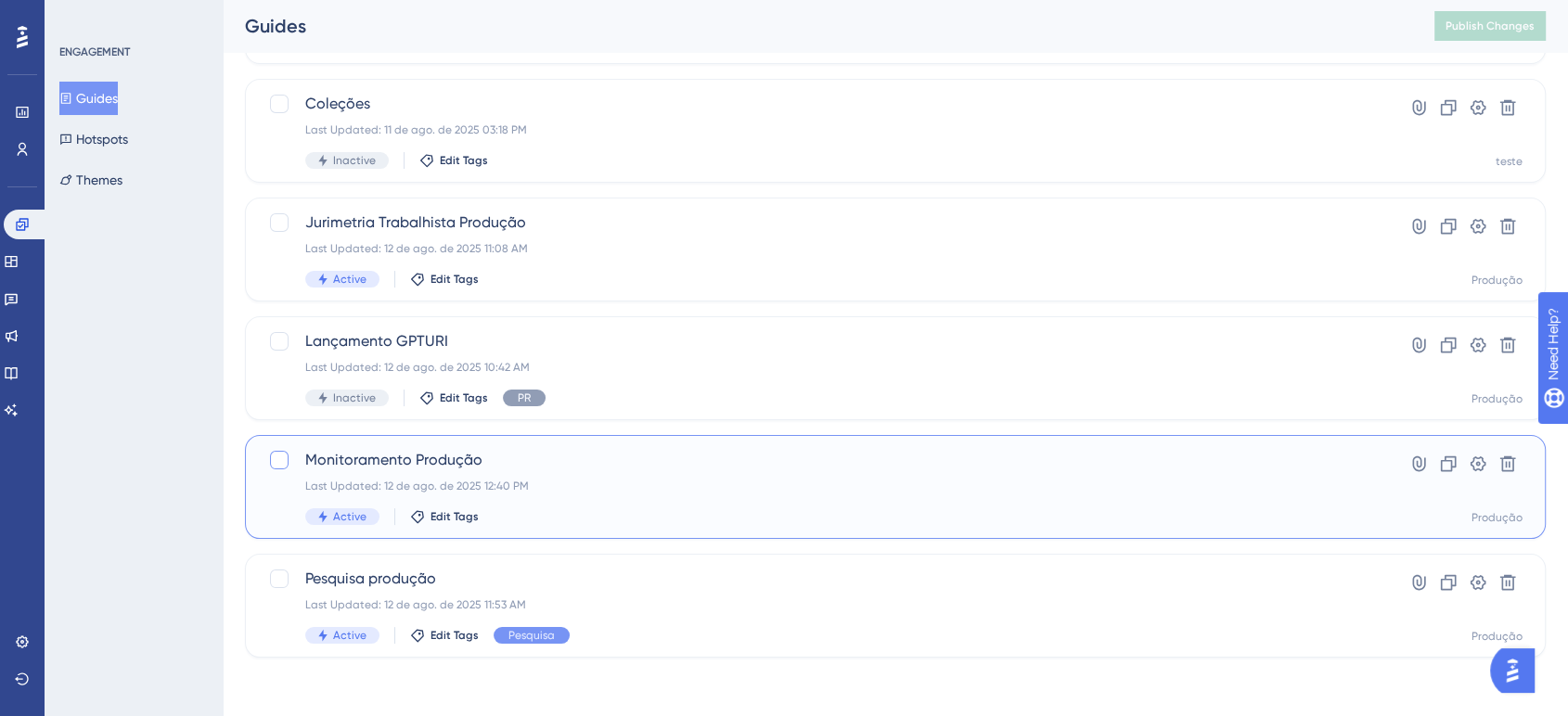
click at [274, 460] on div at bounding box center [278, 459] width 18 height 18
checkbox input "true"
click at [1475, 459] on icon at bounding box center [1477, 463] width 18 height 18
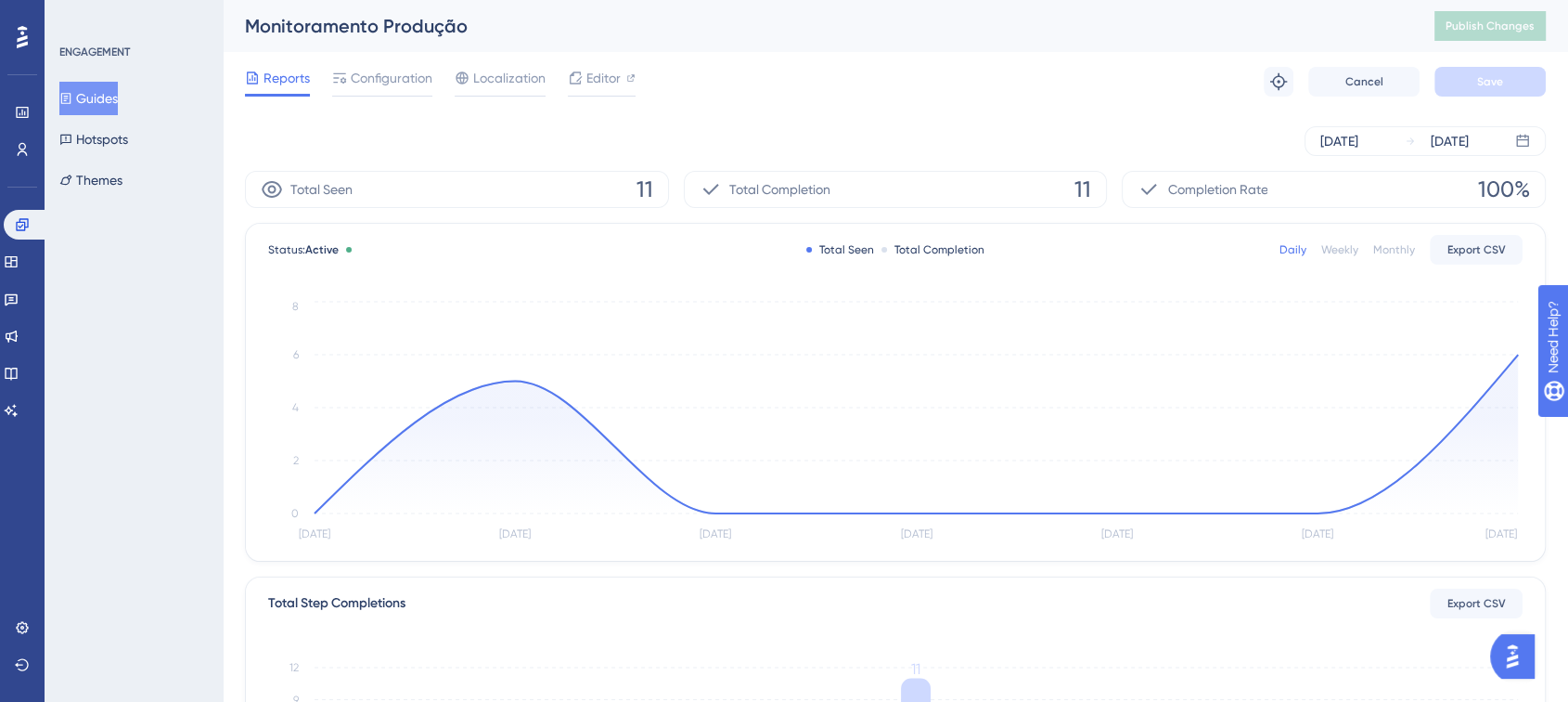
click at [114, 93] on button "Guides" at bounding box center [89, 98] width 58 height 33
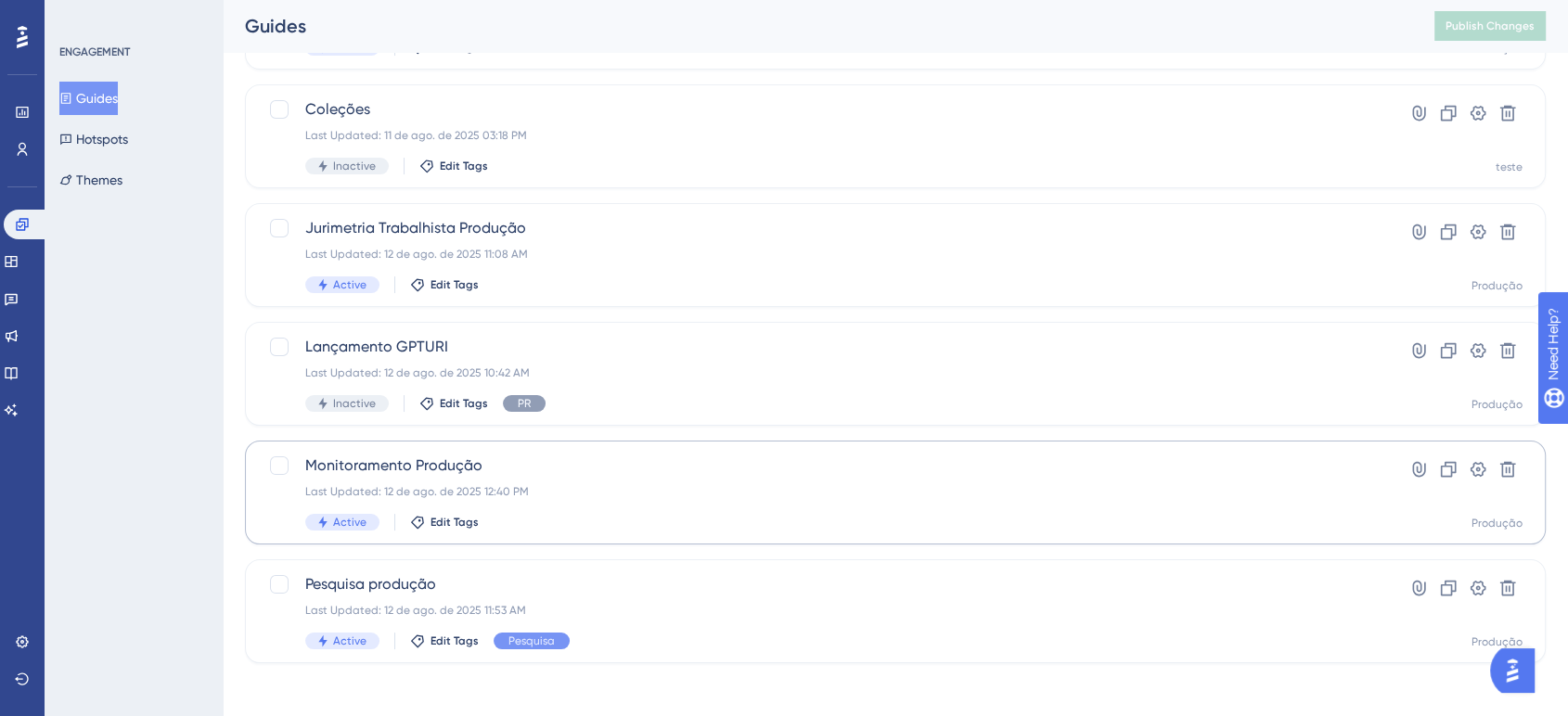
scroll to position [210, 0]
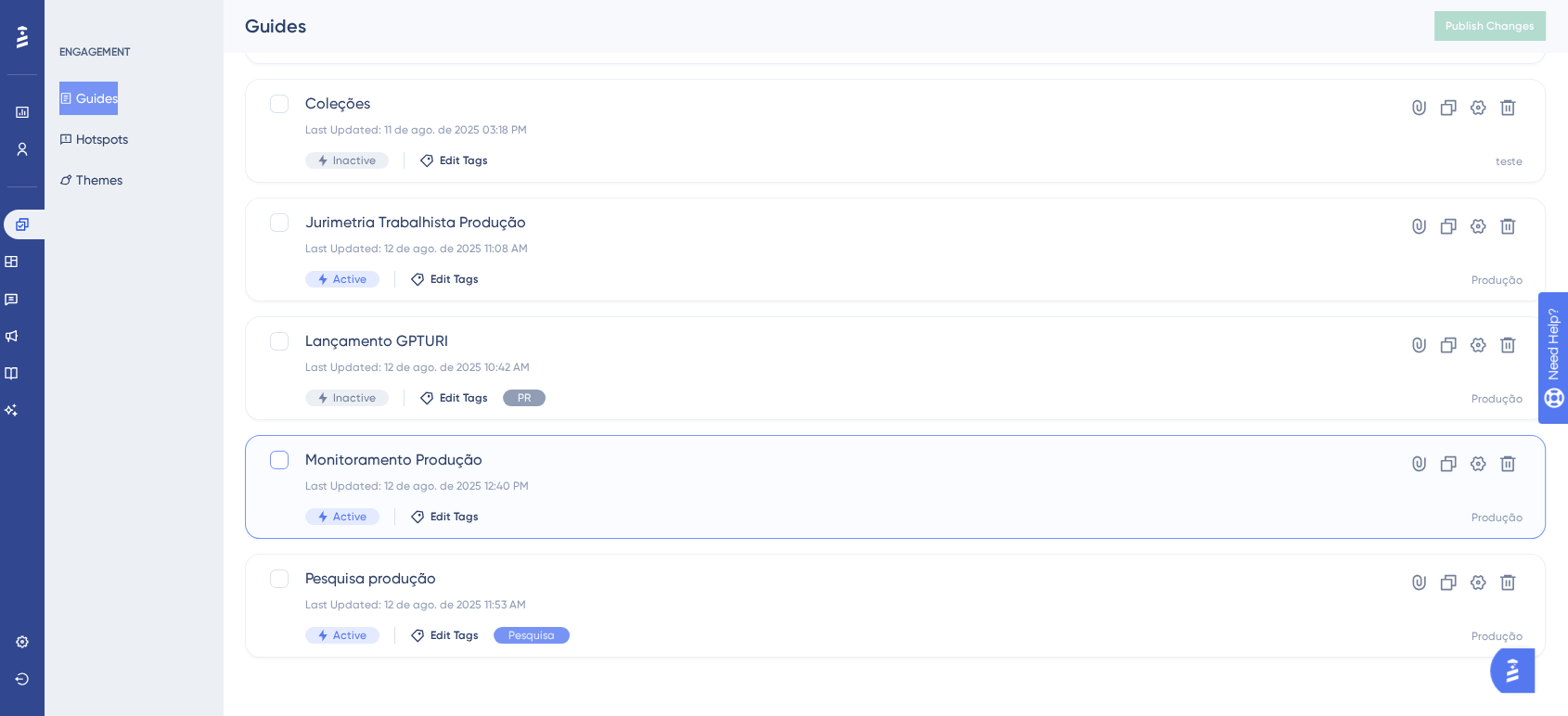
click at [281, 456] on div at bounding box center [278, 459] width 18 height 18
checkbox input "true"
click at [1507, 467] on icon at bounding box center [1508, 463] width 18 height 18
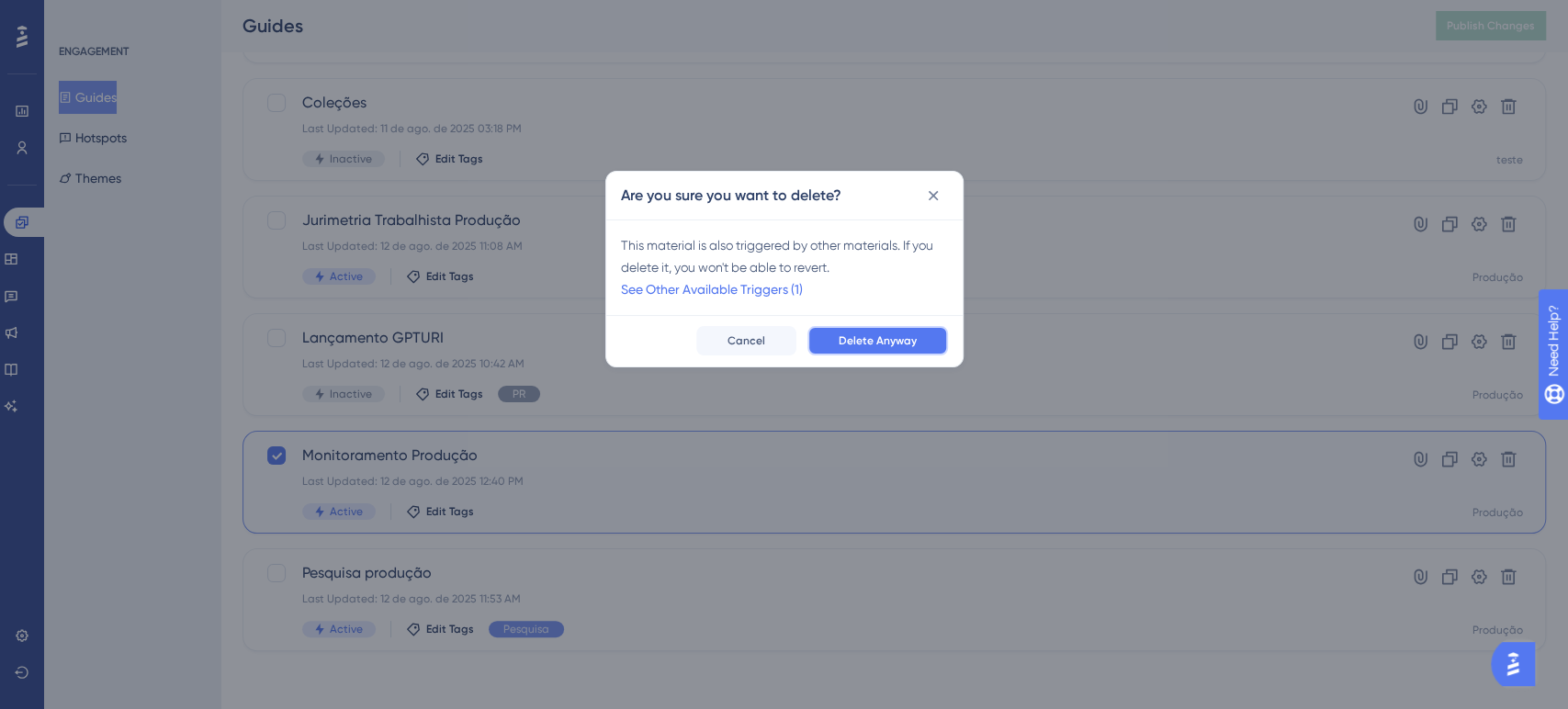
click at [904, 347] on span "Delete Anyway" at bounding box center [877, 340] width 78 height 14
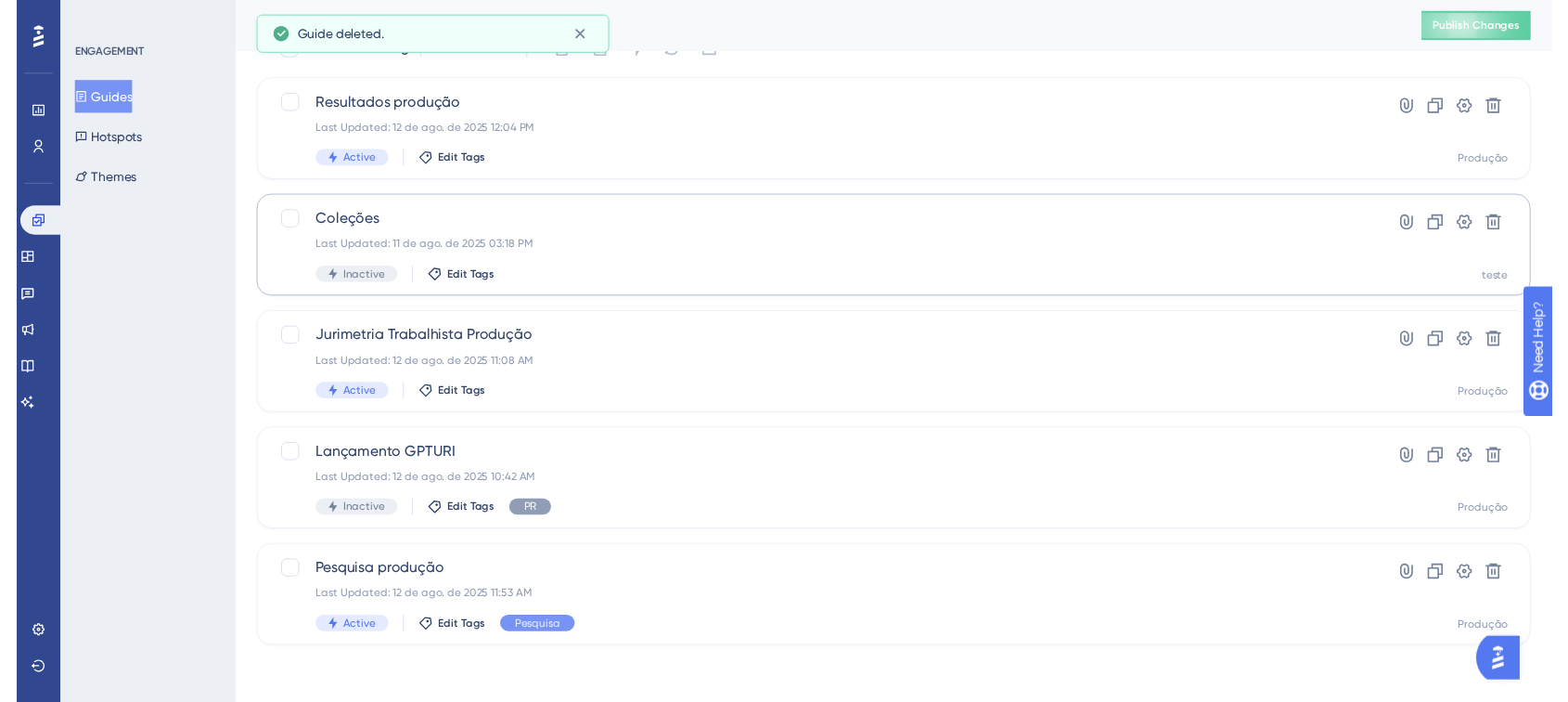
scroll to position [0, 0]
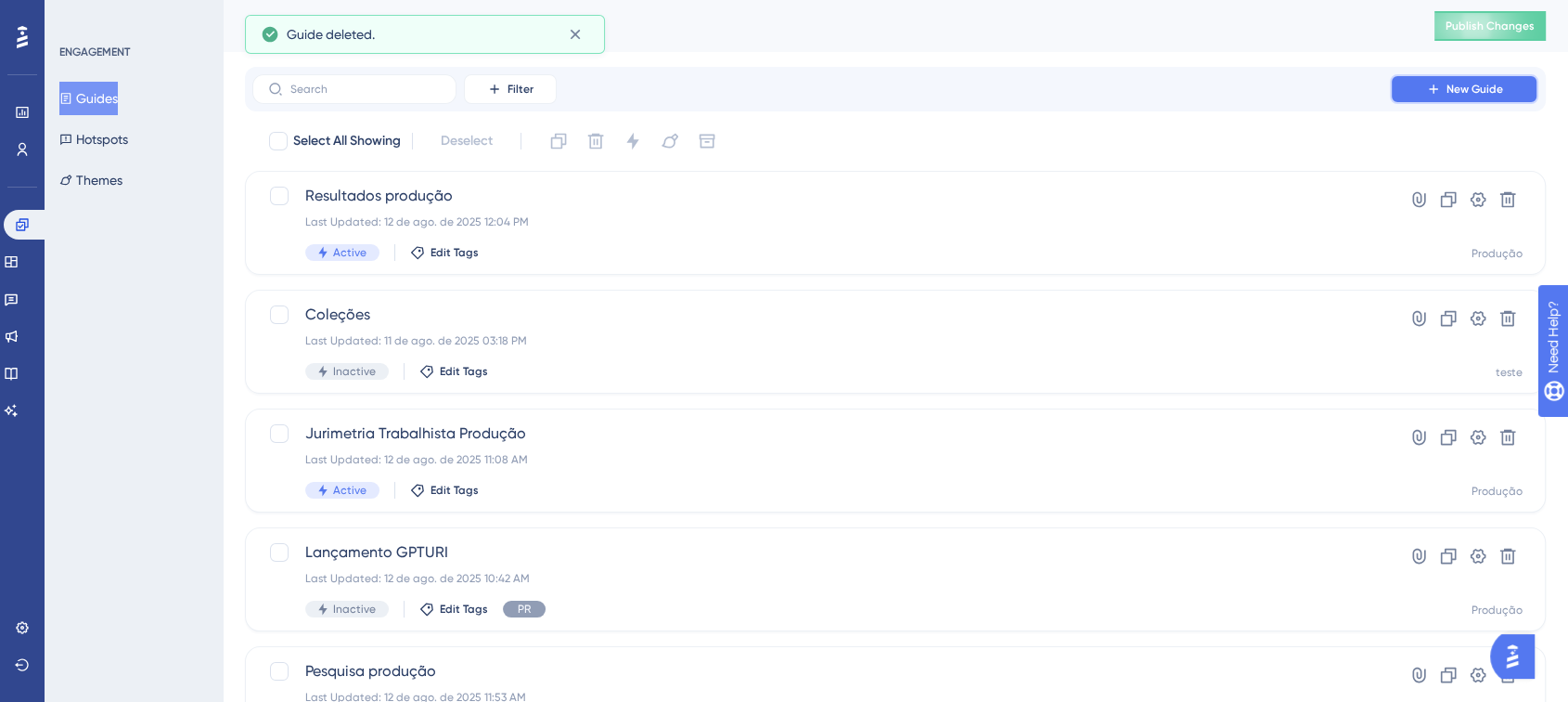
click at [1437, 89] on icon at bounding box center [1433, 89] width 9 height 9
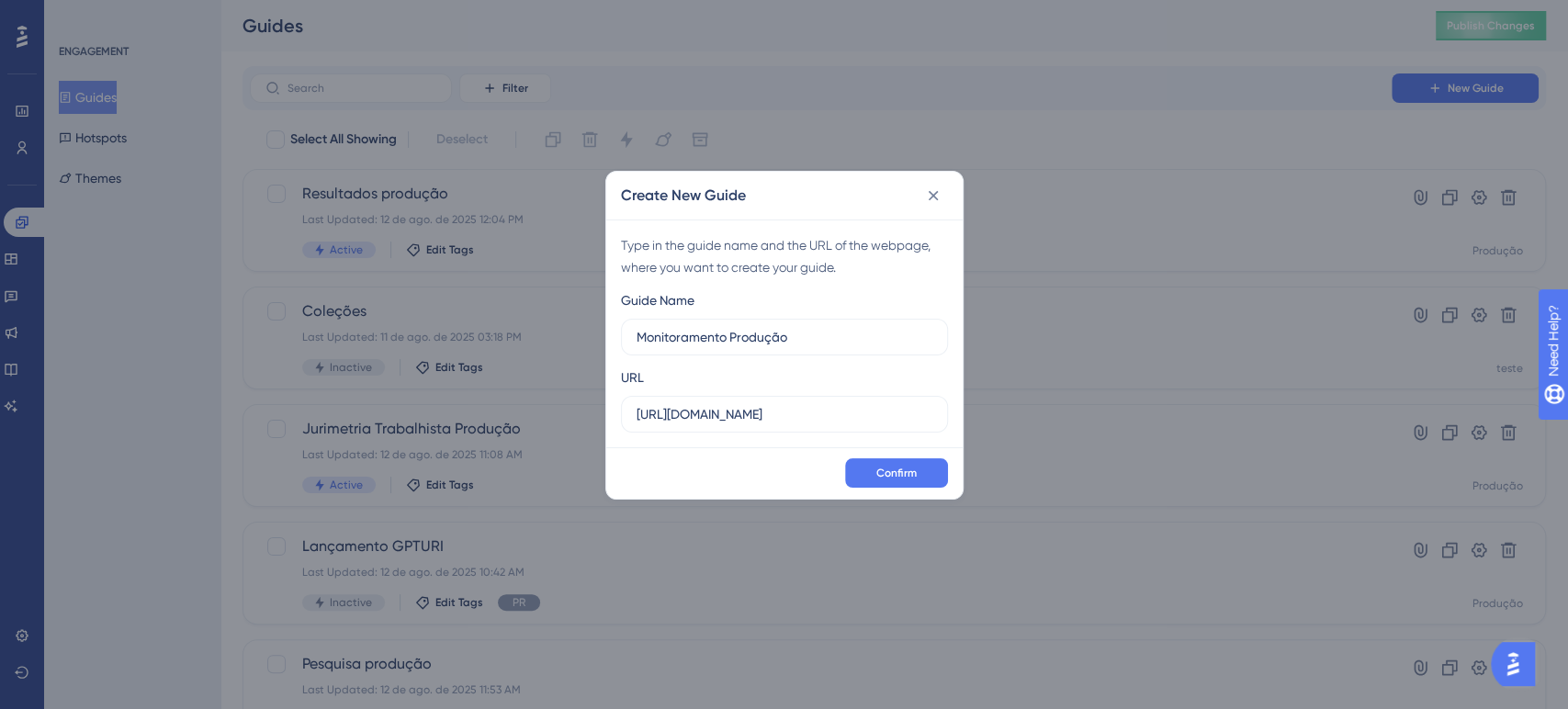
type input "Monitoramento Produção"
paste input "/monitoramento"
type input "https://app.turivius.com/monitoramento"
click at [890, 471] on span "Confirm" at bounding box center [896, 472] width 40 height 14
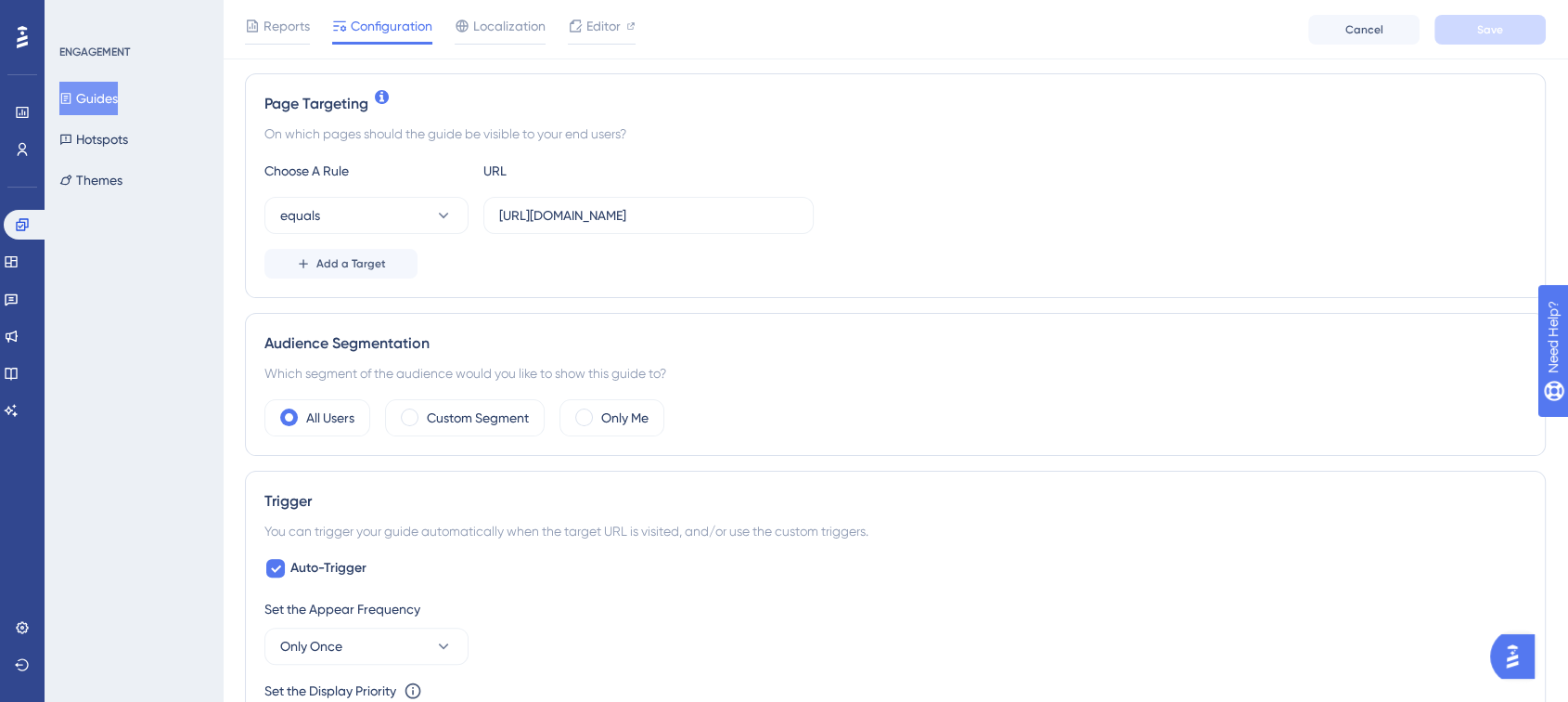
scroll to position [618, 0]
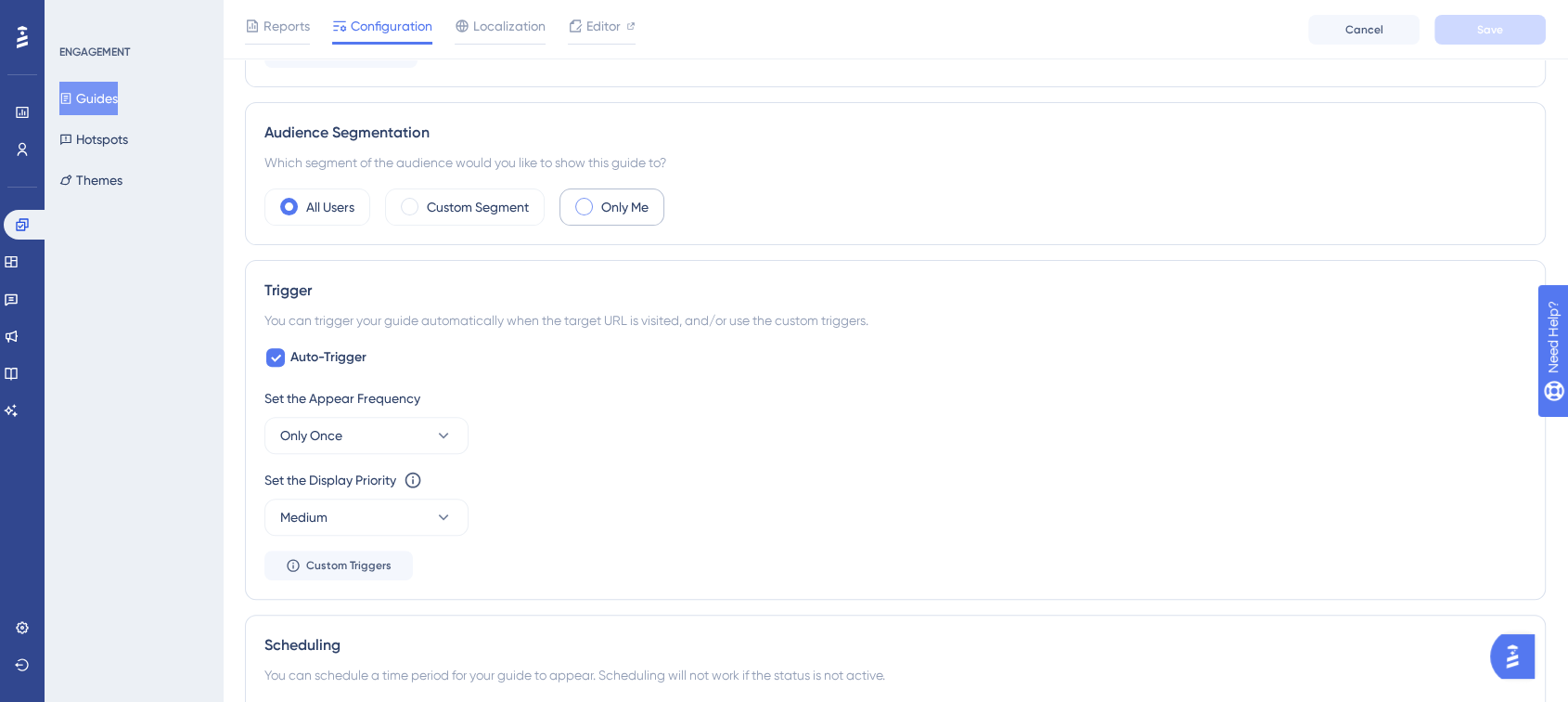
click at [606, 210] on label "Only Me" at bounding box center [625, 206] width 48 height 22
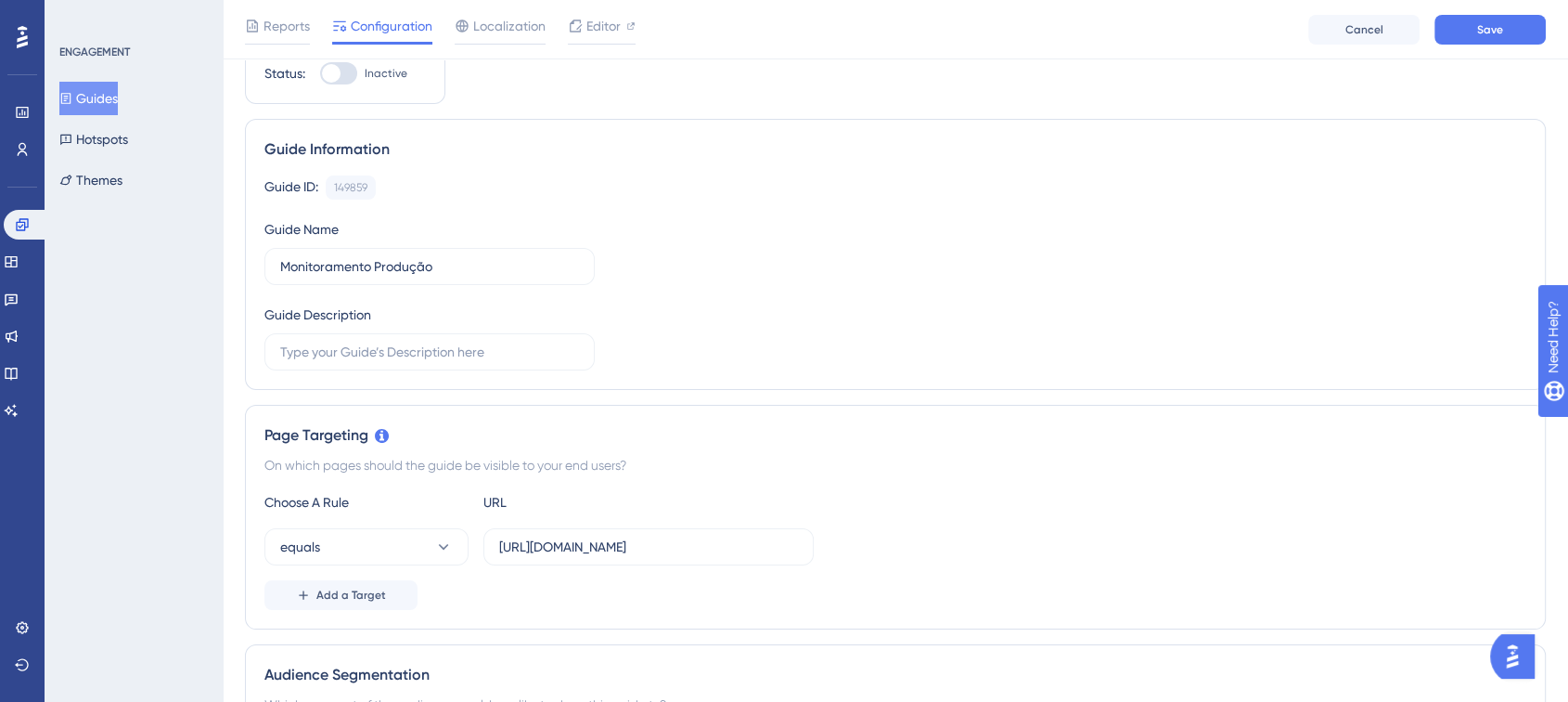
scroll to position [0, 0]
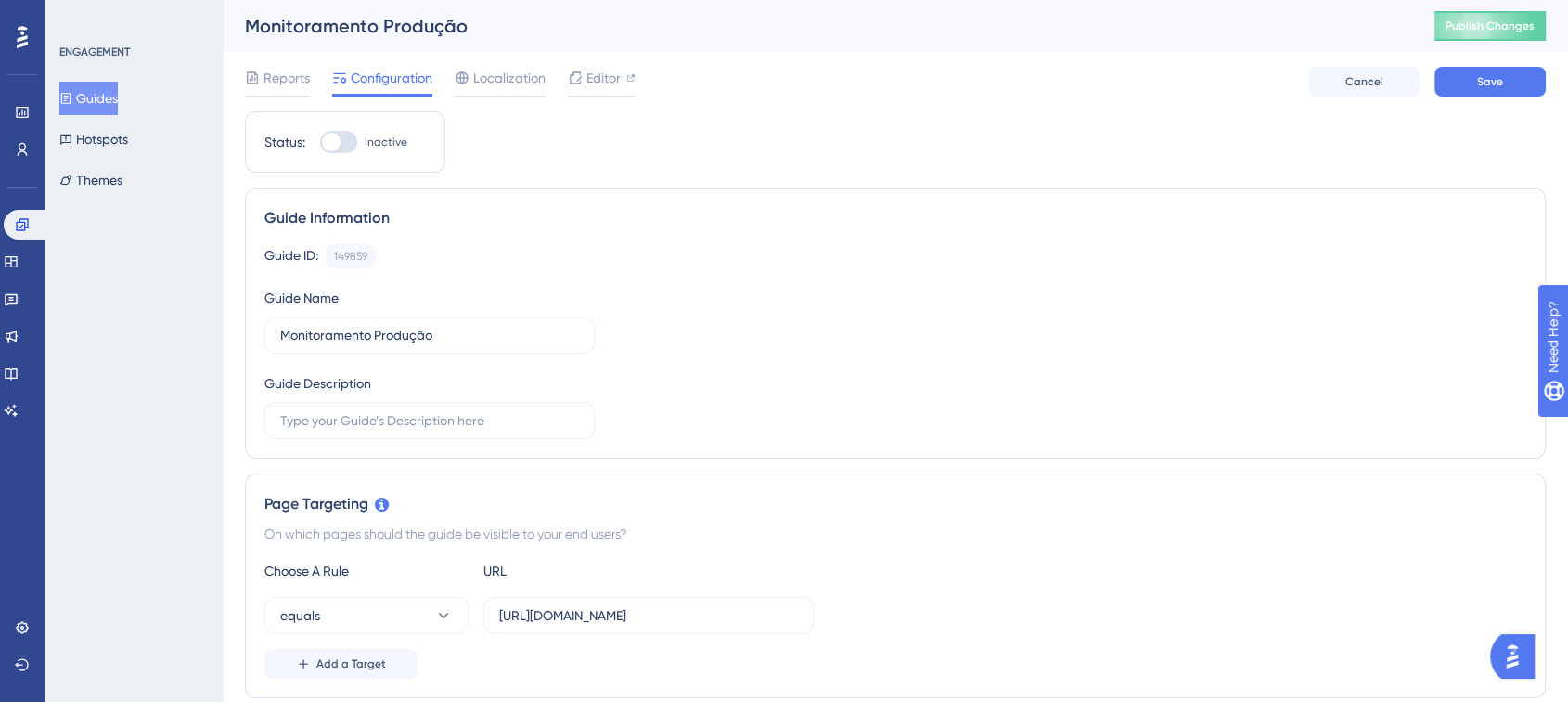
click at [351, 140] on div at bounding box center [339, 141] width 37 height 22
click at [320, 142] on input "Inactive" at bounding box center [319, 142] width 1 height 1
checkbox input "true"
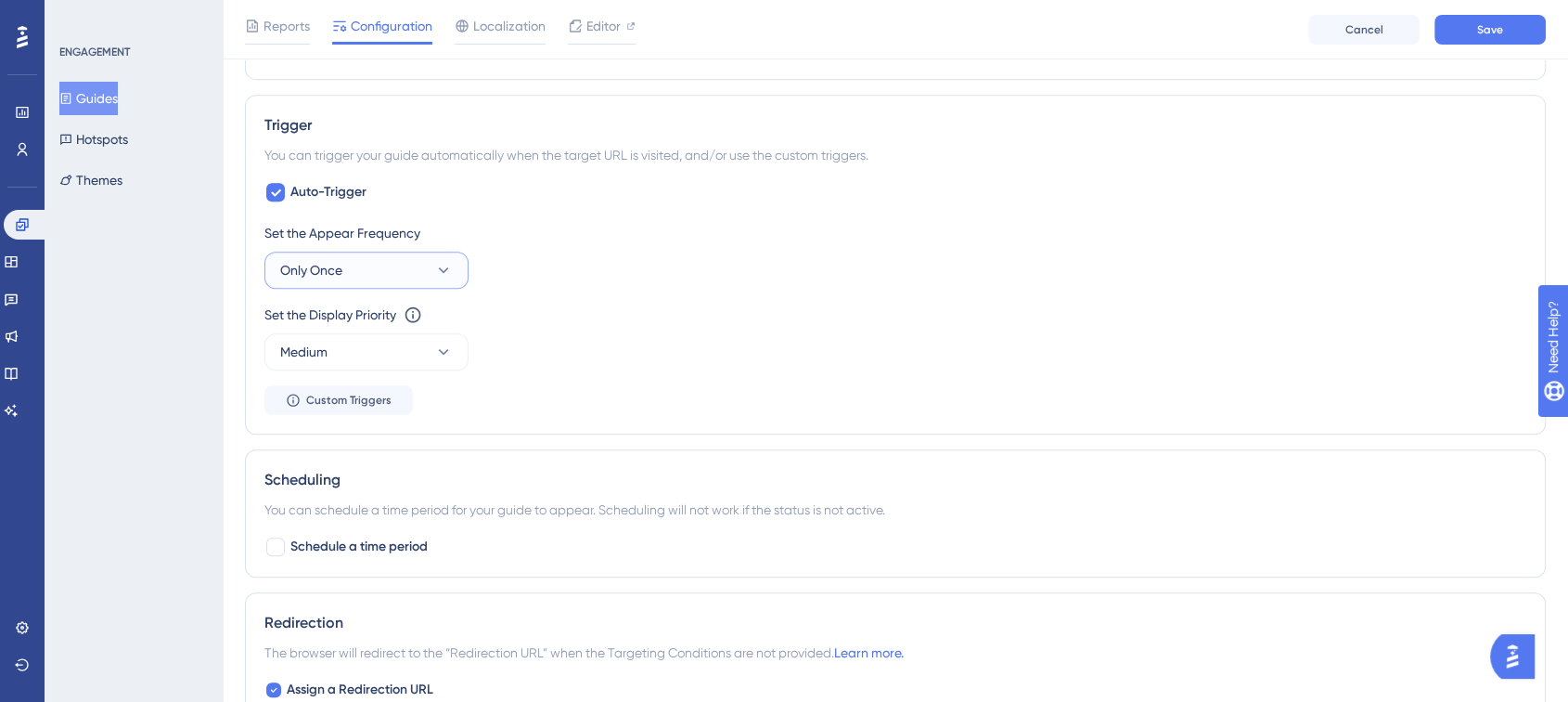
click at [368, 279] on button "Only Once" at bounding box center [367, 270] width 204 height 37
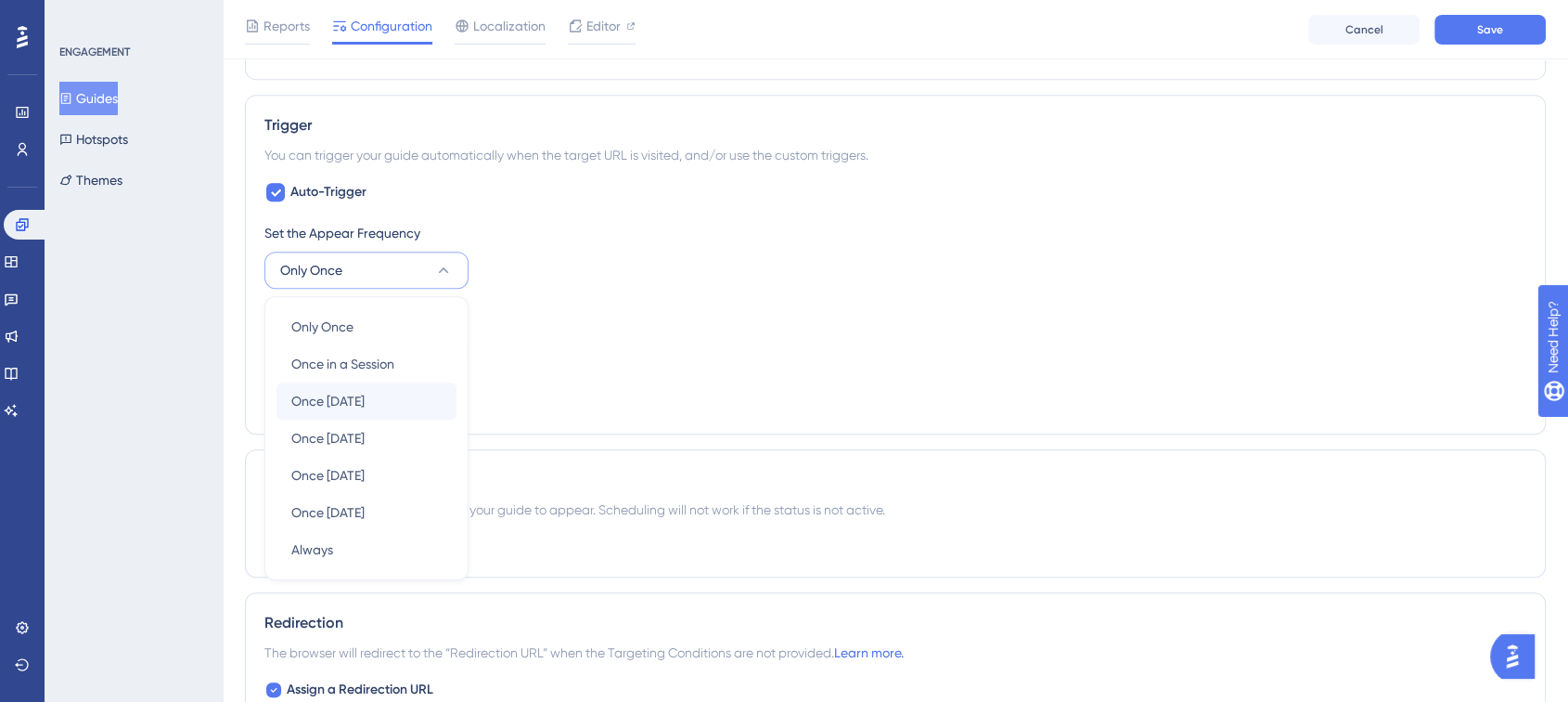
scroll to position [909, 0]
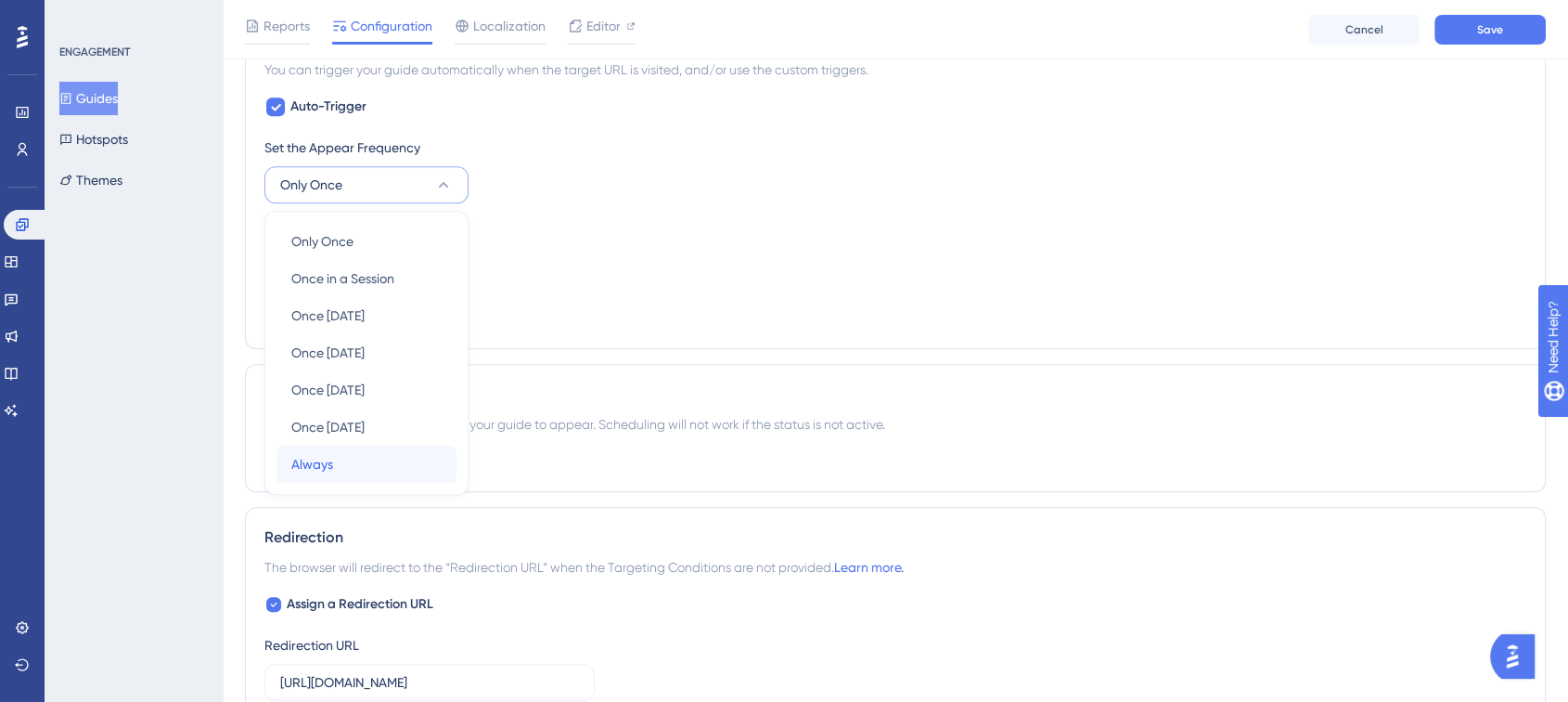
click at [368, 456] on div "Always Always" at bounding box center [366, 464] width 150 height 37
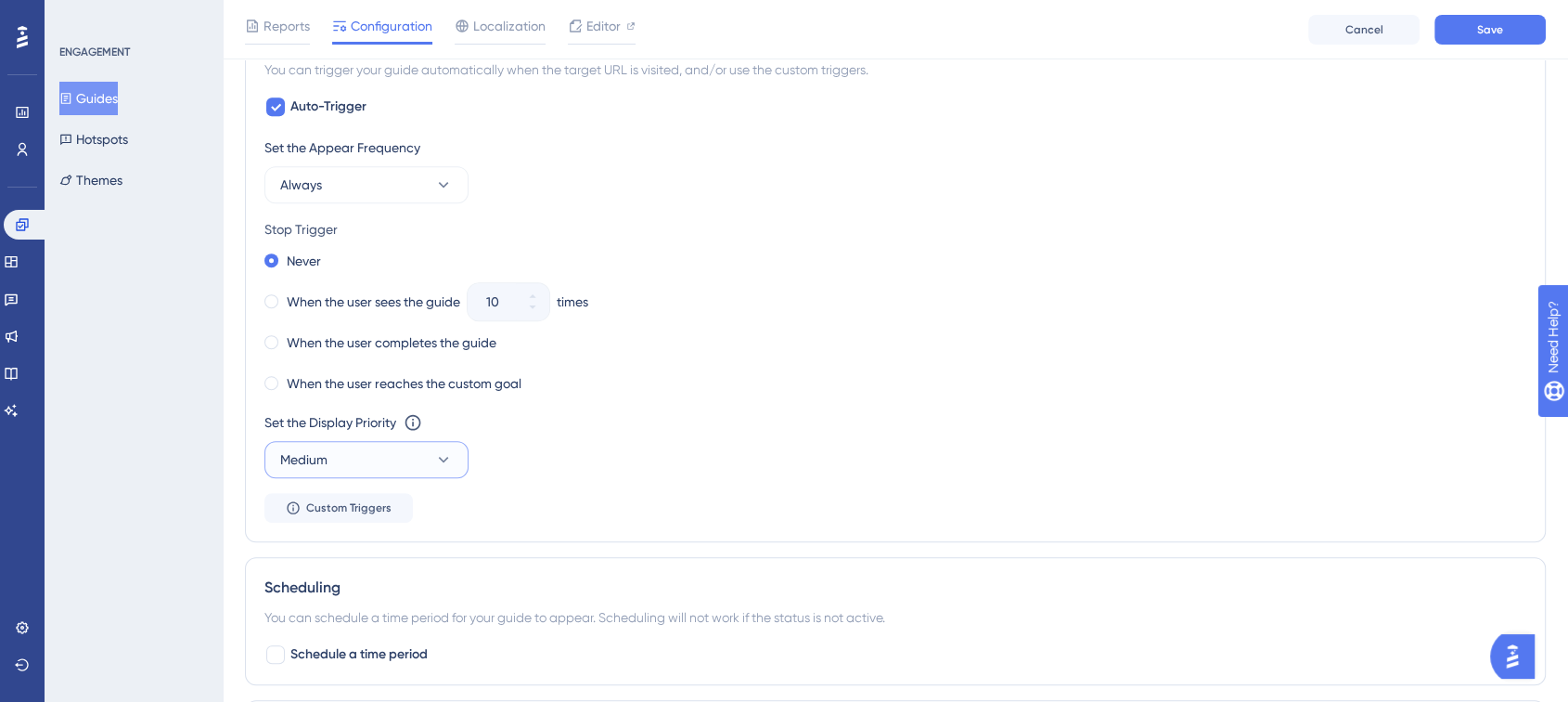
click at [369, 450] on button "Medium" at bounding box center [367, 460] width 204 height 37
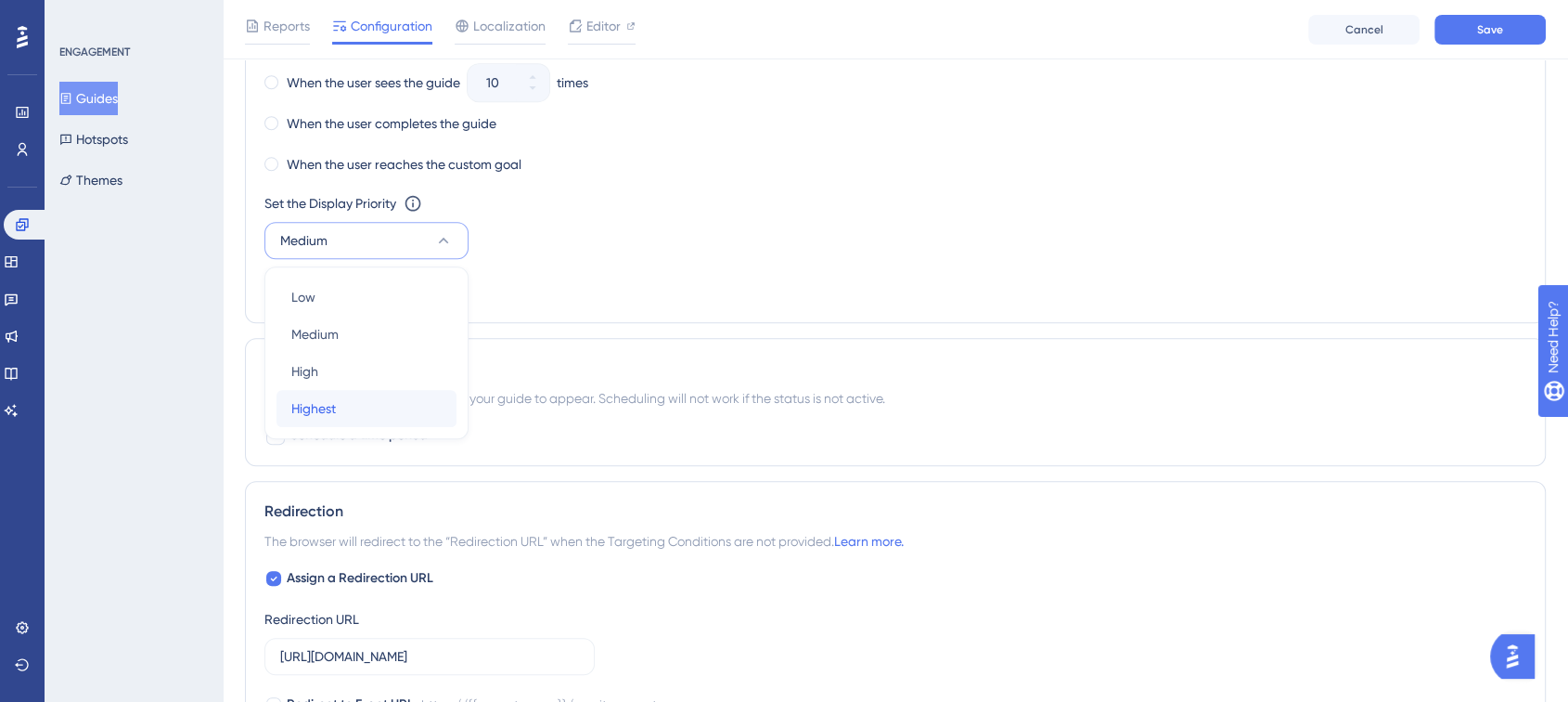
click at [326, 407] on span "Highest" at bounding box center [313, 408] width 45 height 22
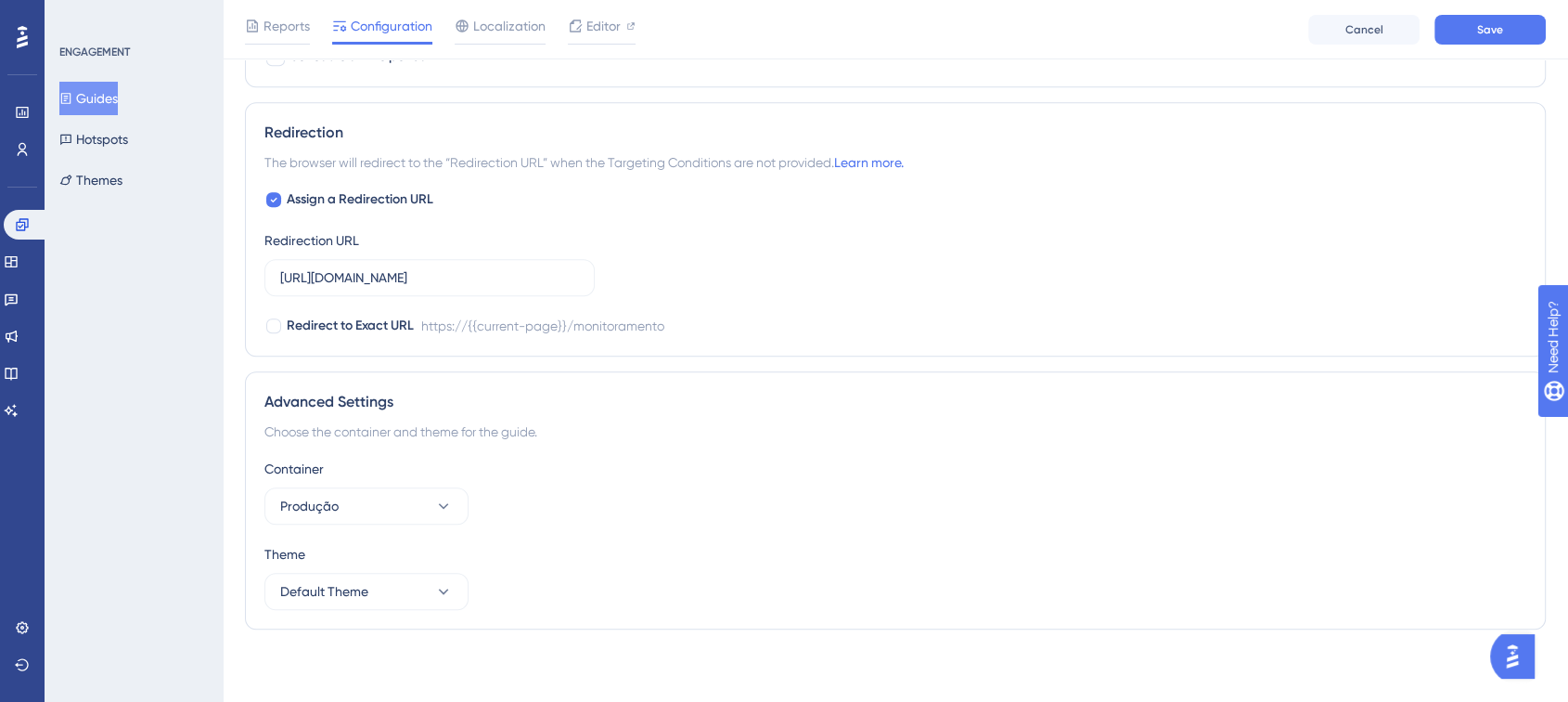
scroll to position [1507, 0]
click at [479, 325] on div "https://{{current-page}}/monitoramento" at bounding box center [543, 325] width 243 height 22
click at [433, 277] on input "https://app.turivius.com/monitoramento" at bounding box center [429, 277] width 299 height 20
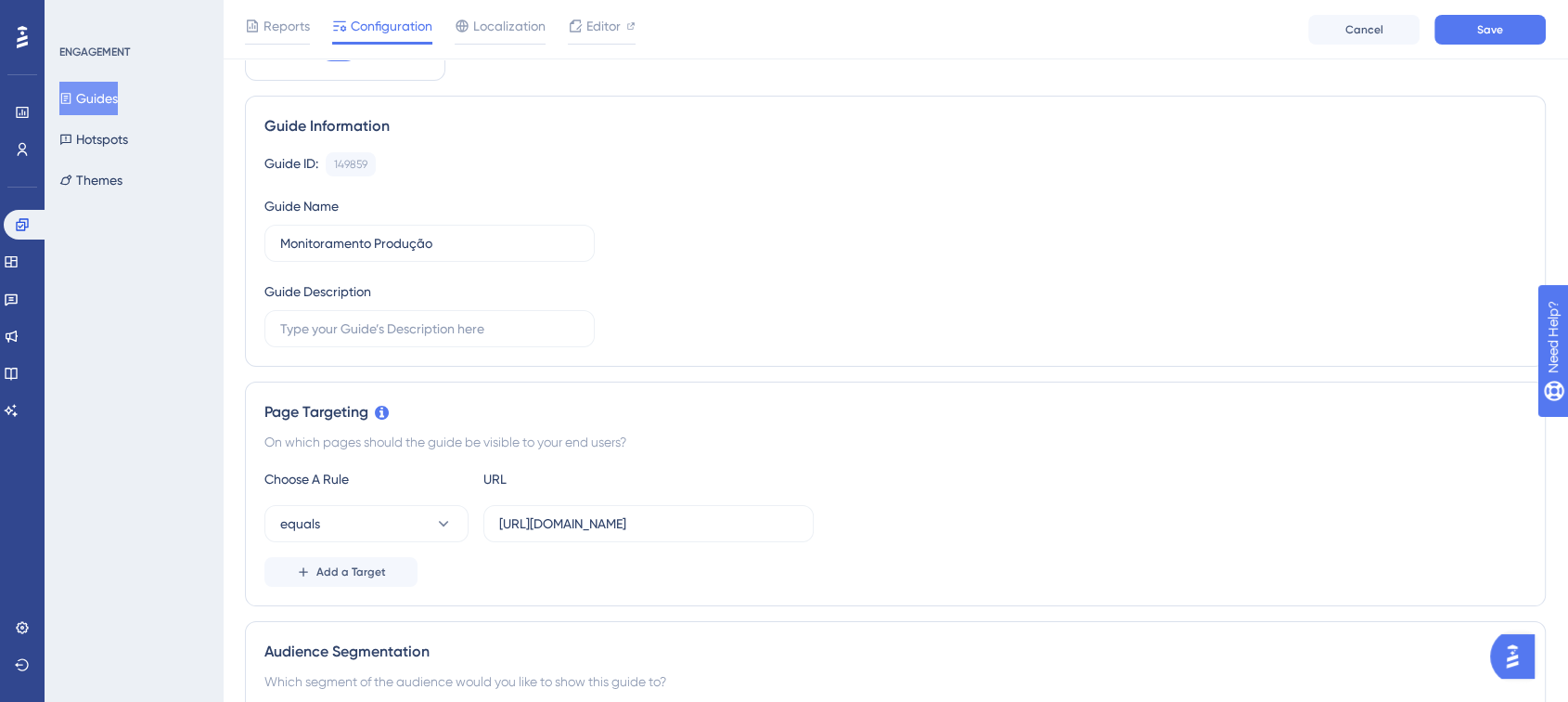
scroll to position [0, 0]
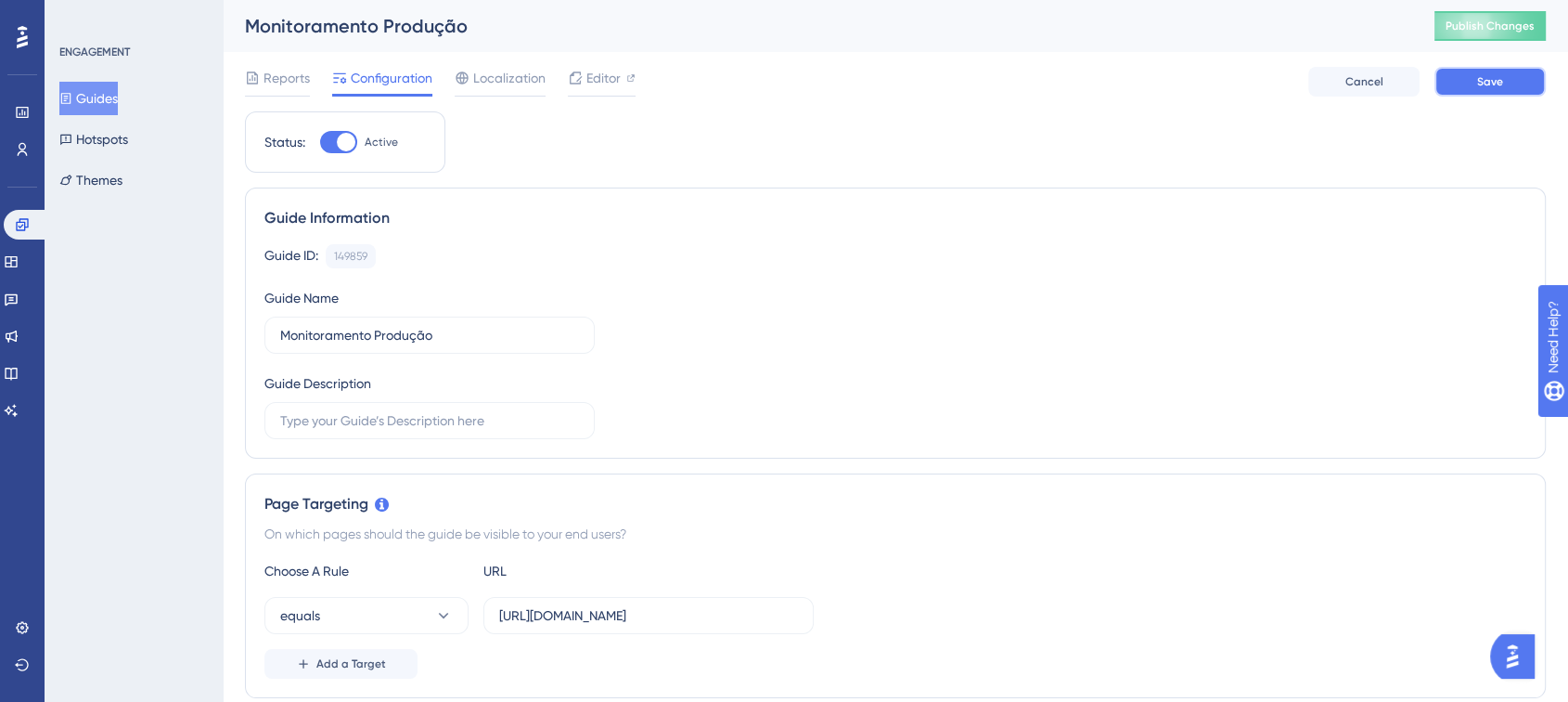
click at [1507, 78] on button "Save" at bounding box center [1490, 82] width 111 height 30
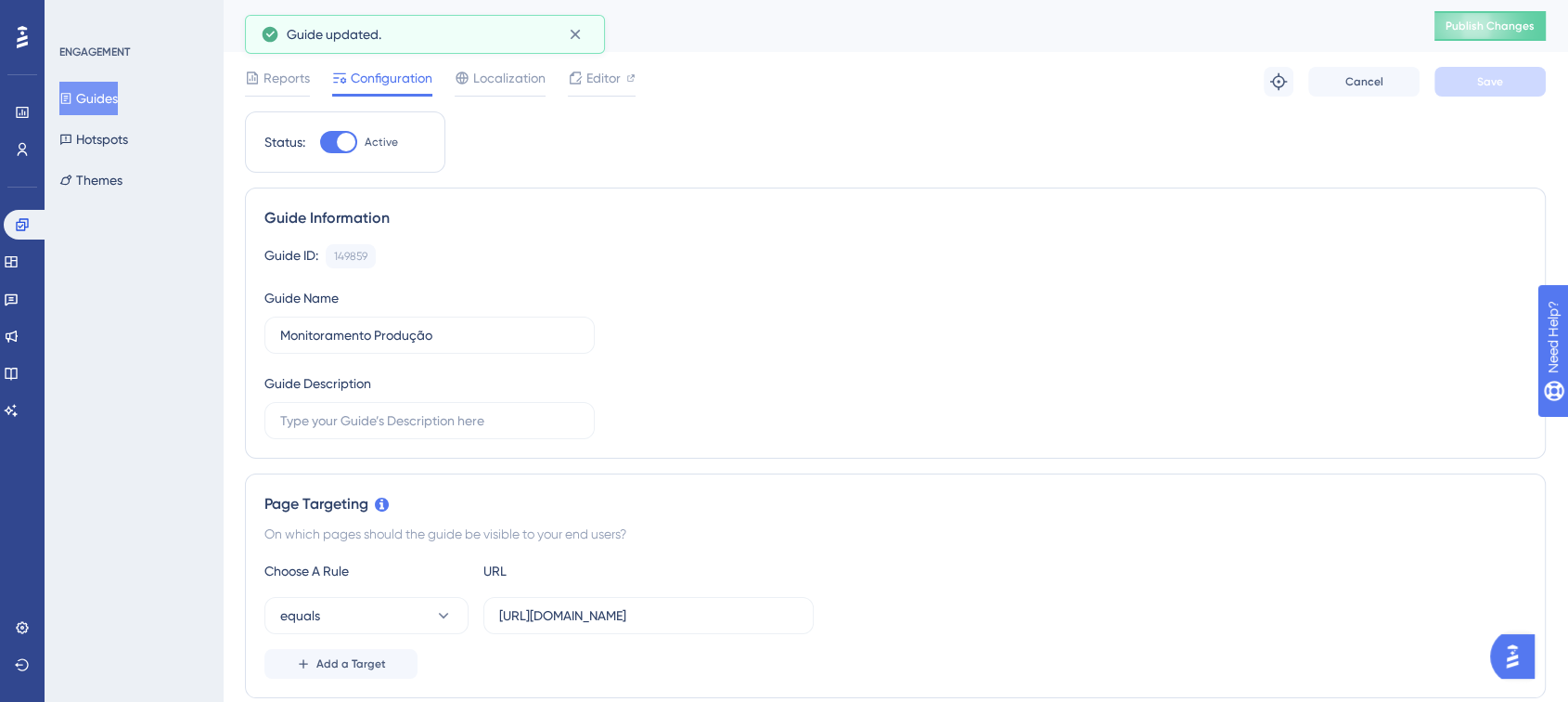
click at [1507, 40] on button "Publish Changes" at bounding box center [1490, 25] width 111 height 30
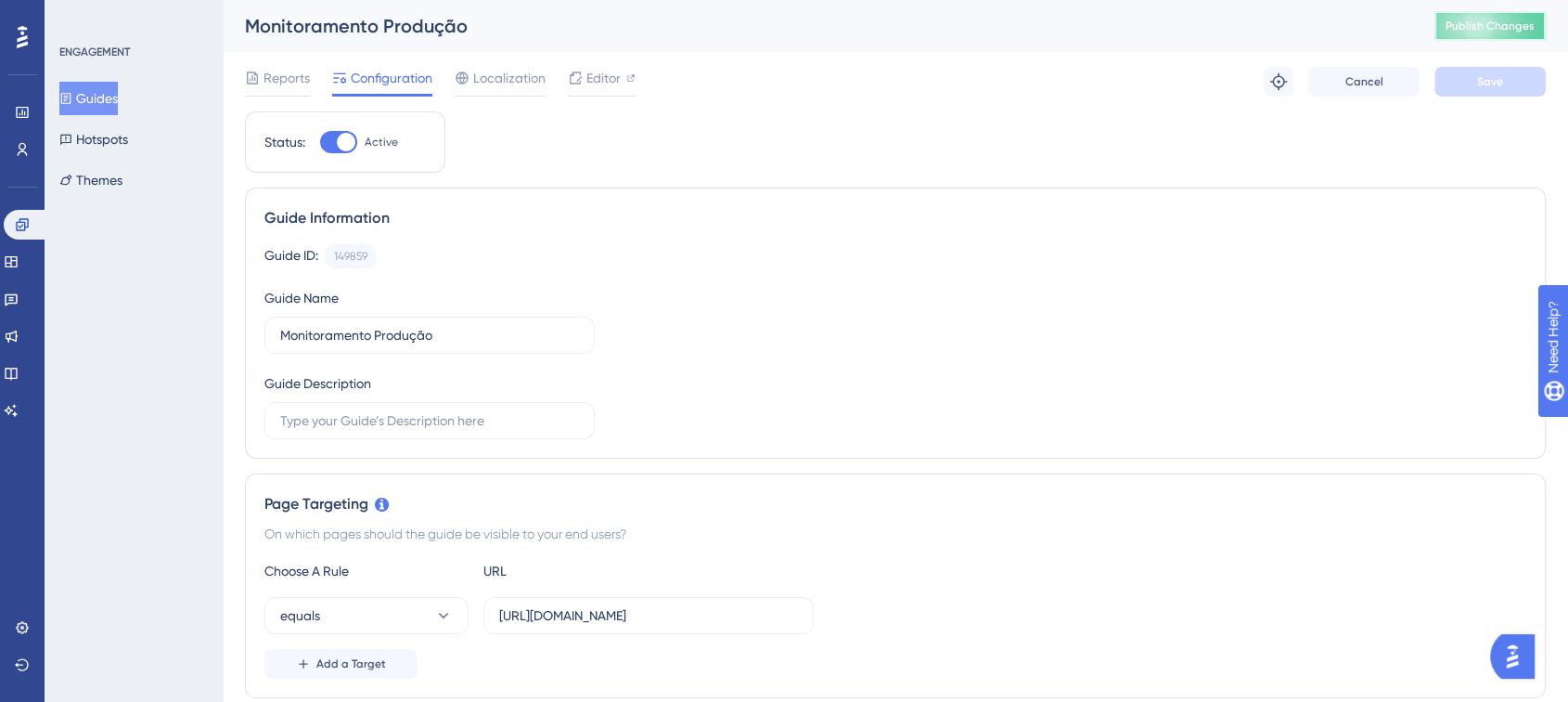
click at [1525, 26] on span "Publish Changes" at bounding box center [1490, 25] width 90 height 15
click at [102, 92] on button "Guides" at bounding box center [89, 98] width 58 height 33
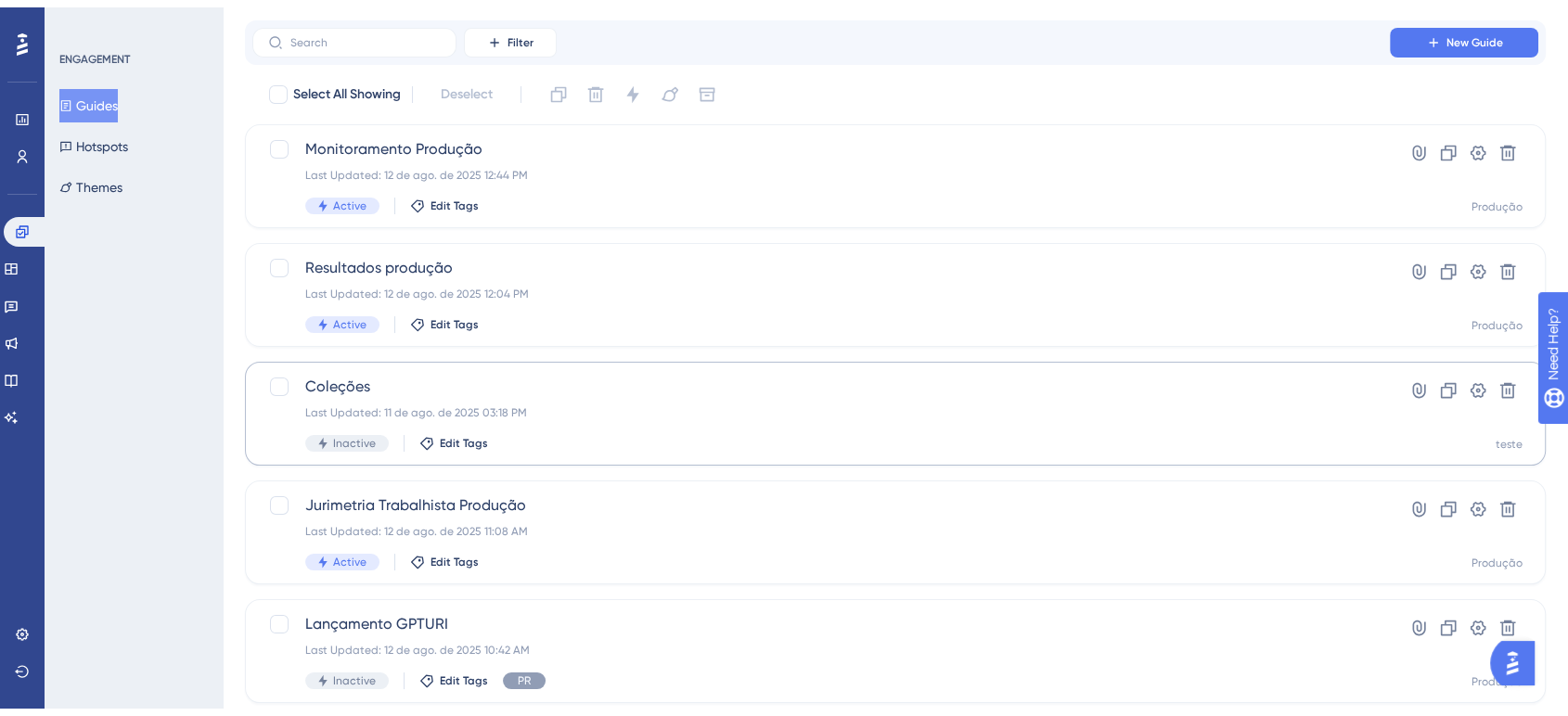
scroll to position [210, 0]
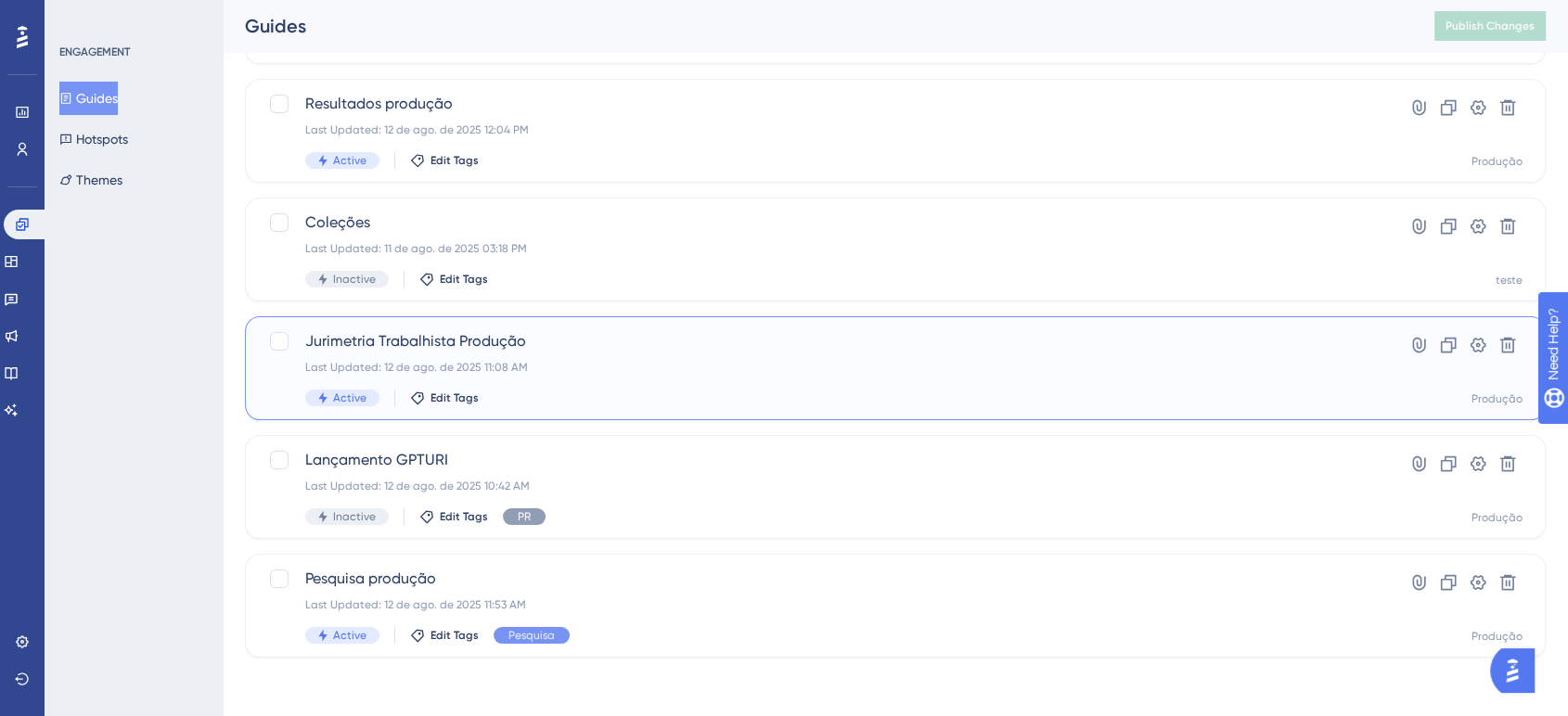
click at [638, 362] on div "Last Updated: 12 de ago. de 2025 11:08 AM" at bounding box center [821, 367] width 1032 height 15
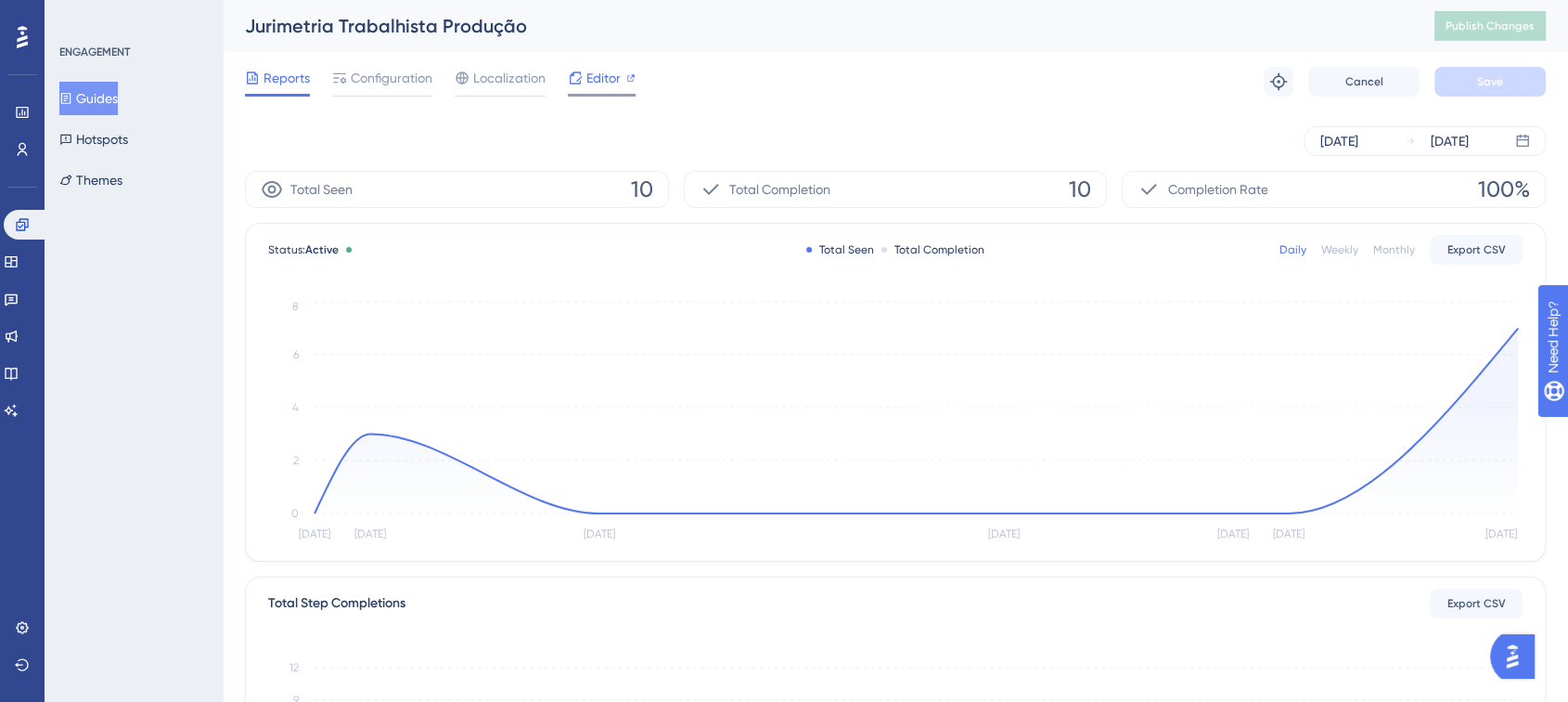
click at [599, 80] on span "Editor" at bounding box center [603, 78] width 34 height 22
click at [103, 100] on button "Guides" at bounding box center [89, 98] width 58 height 33
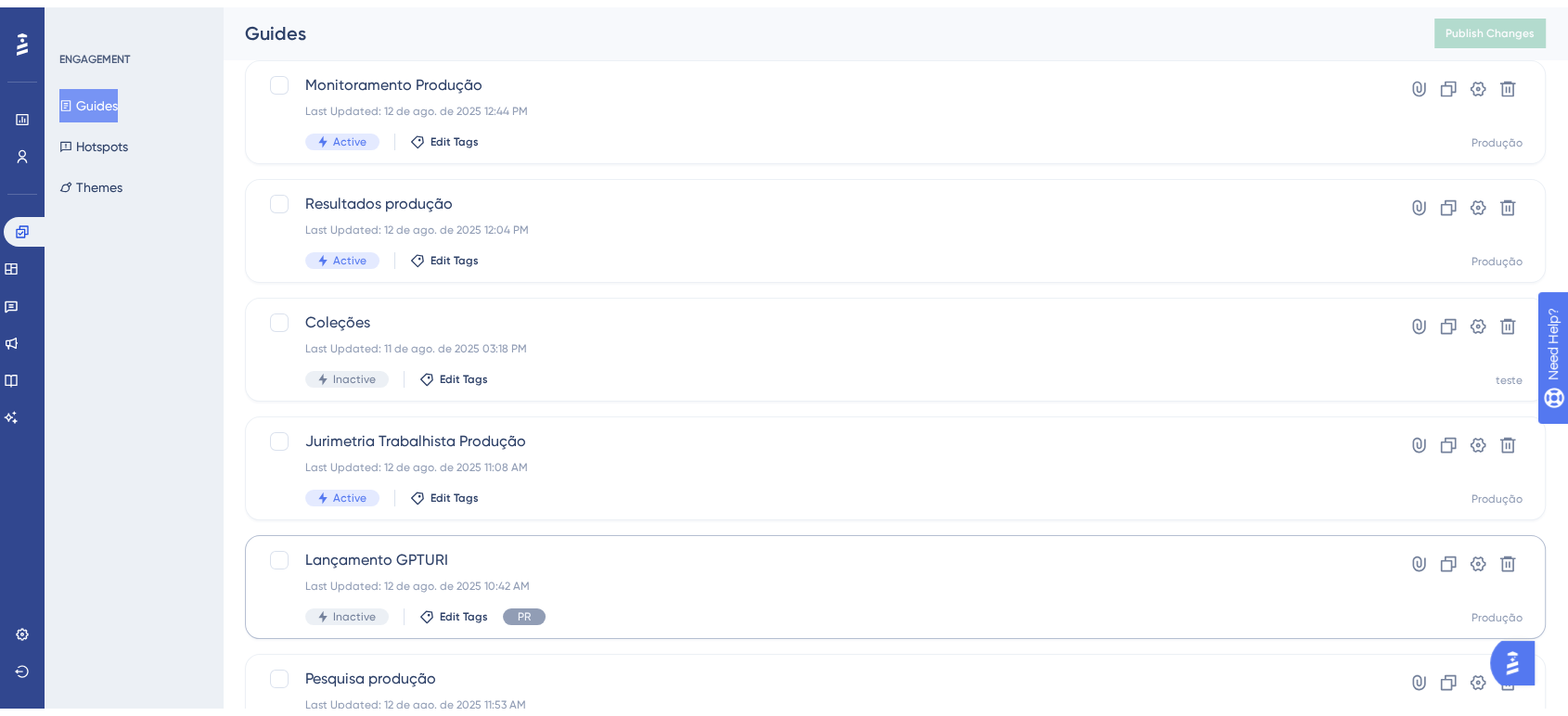
scroll to position [210, 0]
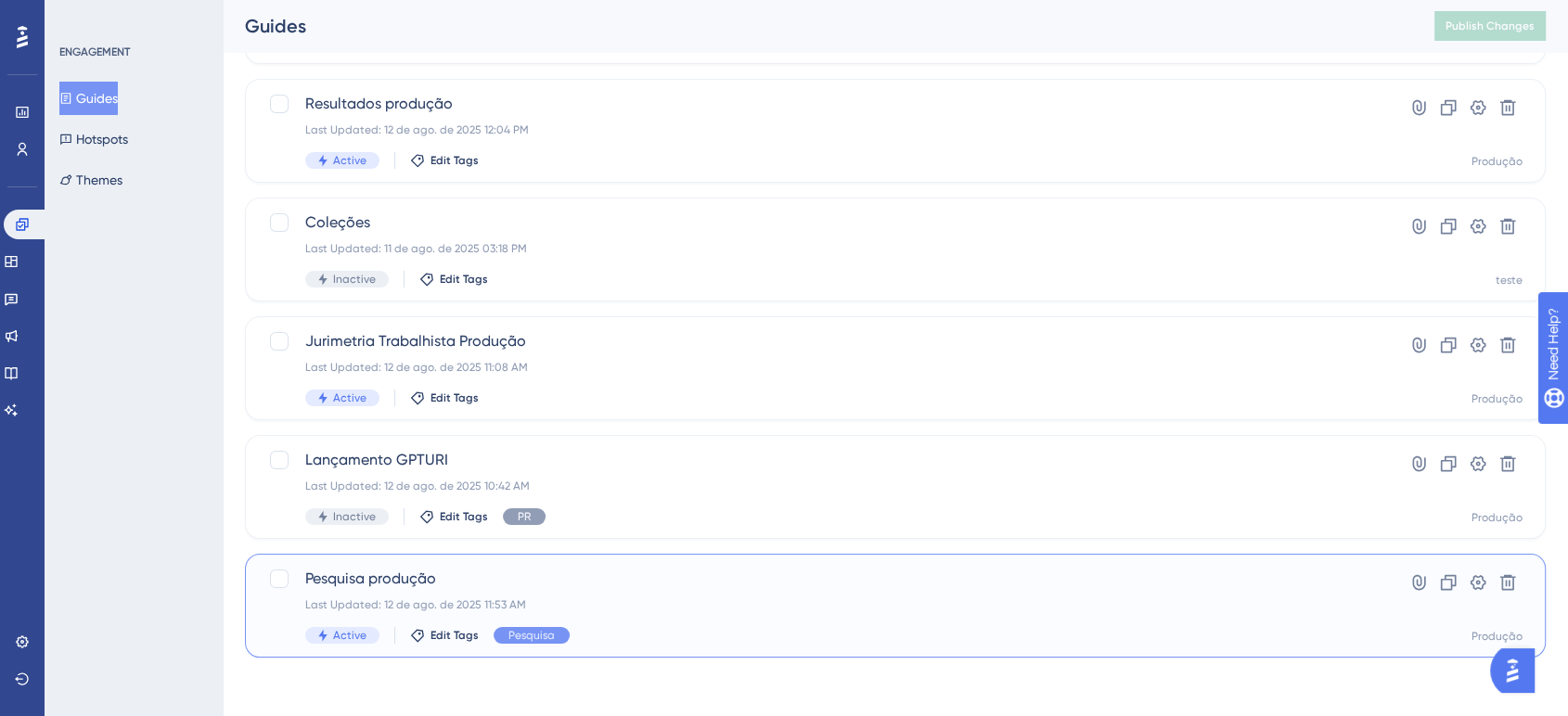
click at [480, 587] on span "Pesquisa produção" at bounding box center [821, 578] width 1032 height 22
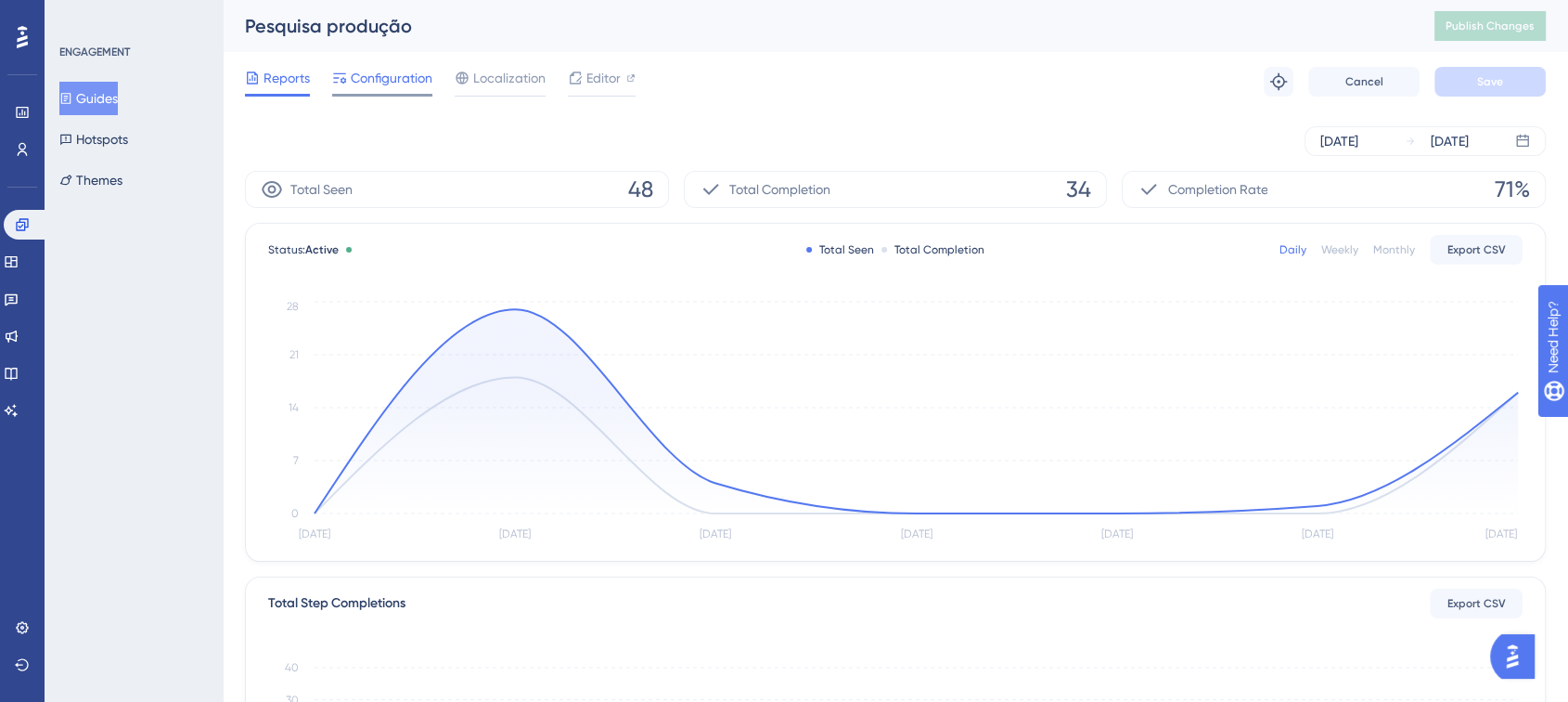
click at [389, 78] on span "Configuration" at bounding box center [391, 78] width 82 height 22
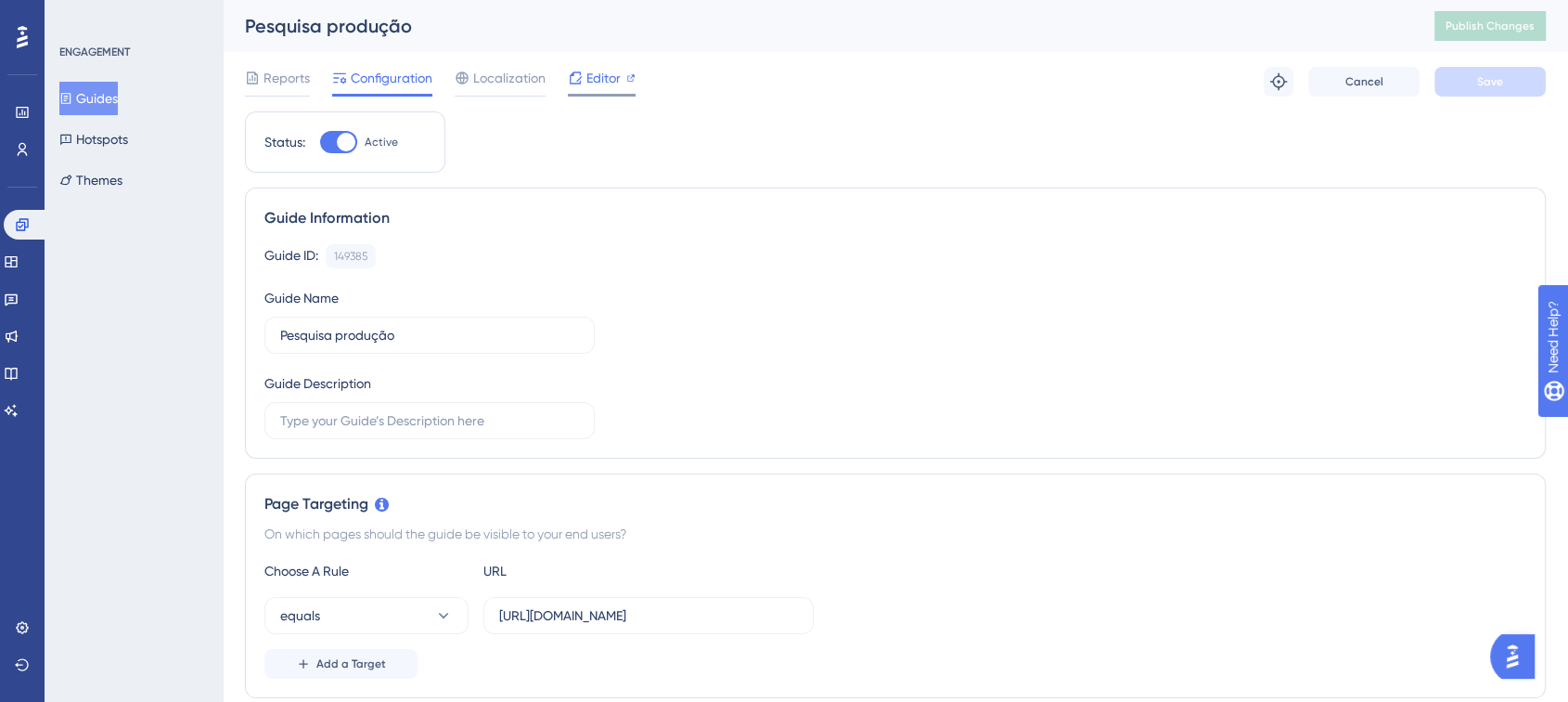
click at [602, 81] on span "Editor" at bounding box center [603, 78] width 34 height 22
click at [106, 90] on button "Guides" at bounding box center [89, 98] width 58 height 33
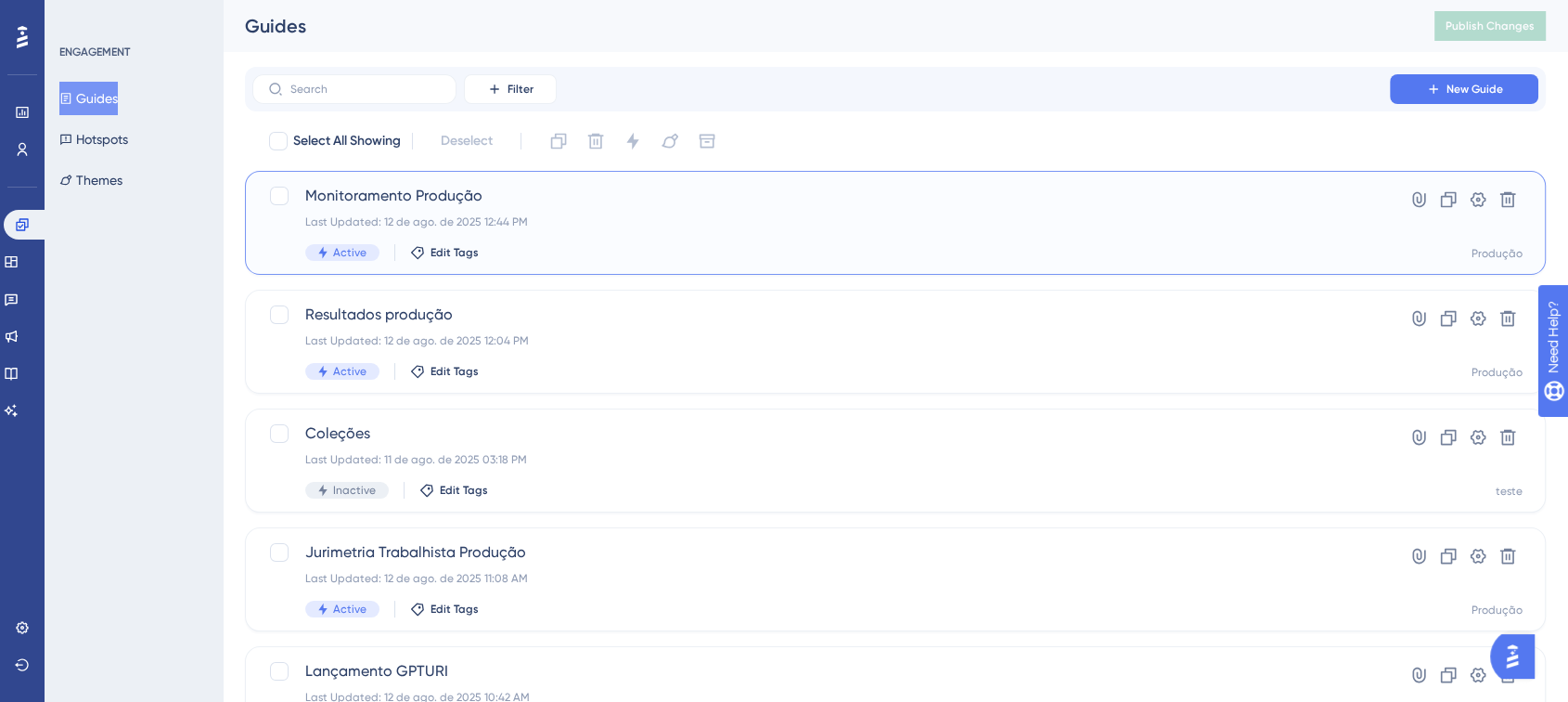
click at [780, 232] on div "Monitoramento Produção Last Updated: 12 de ago. de 2025 12:44 PM Active Edit Ta…" at bounding box center [821, 223] width 1032 height 76
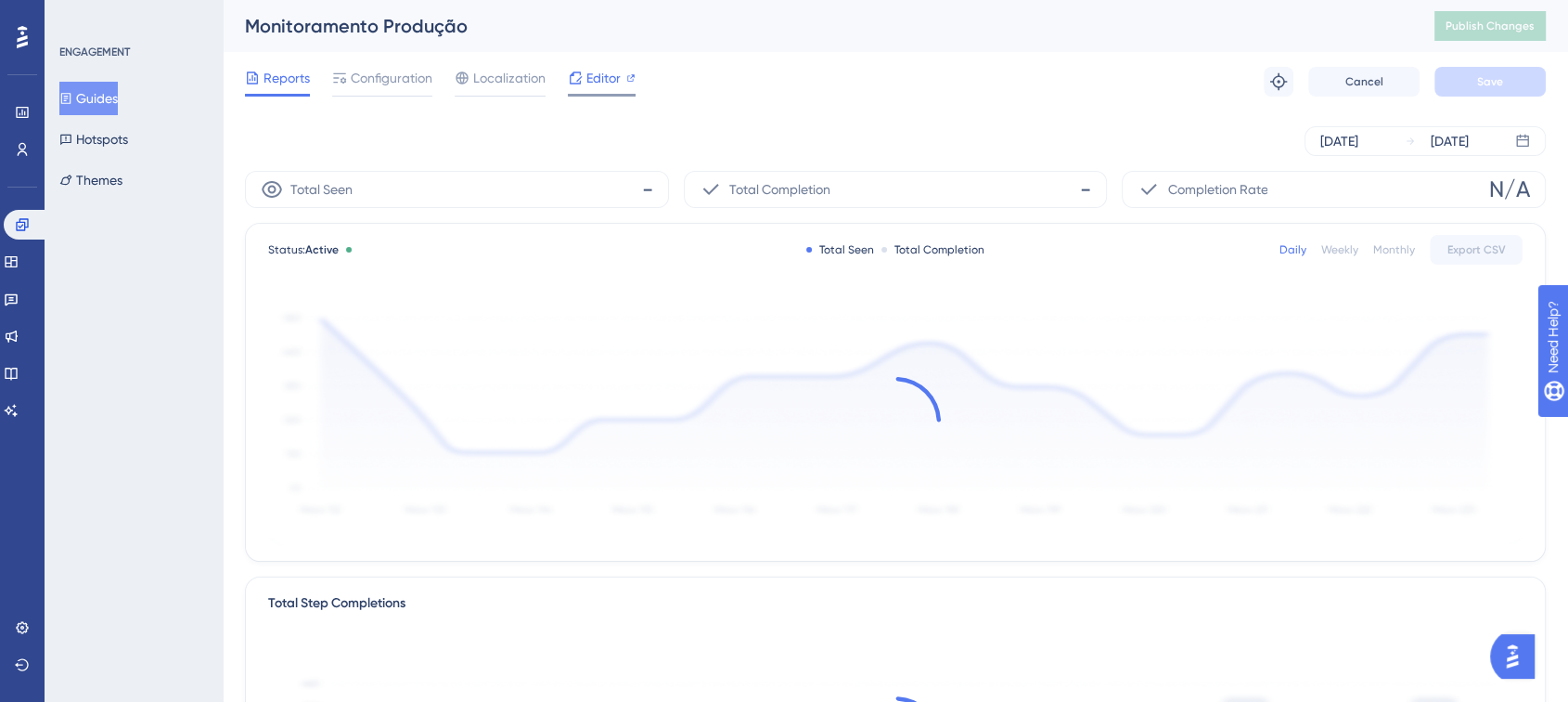
click at [606, 72] on span "Editor" at bounding box center [603, 78] width 34 height 22
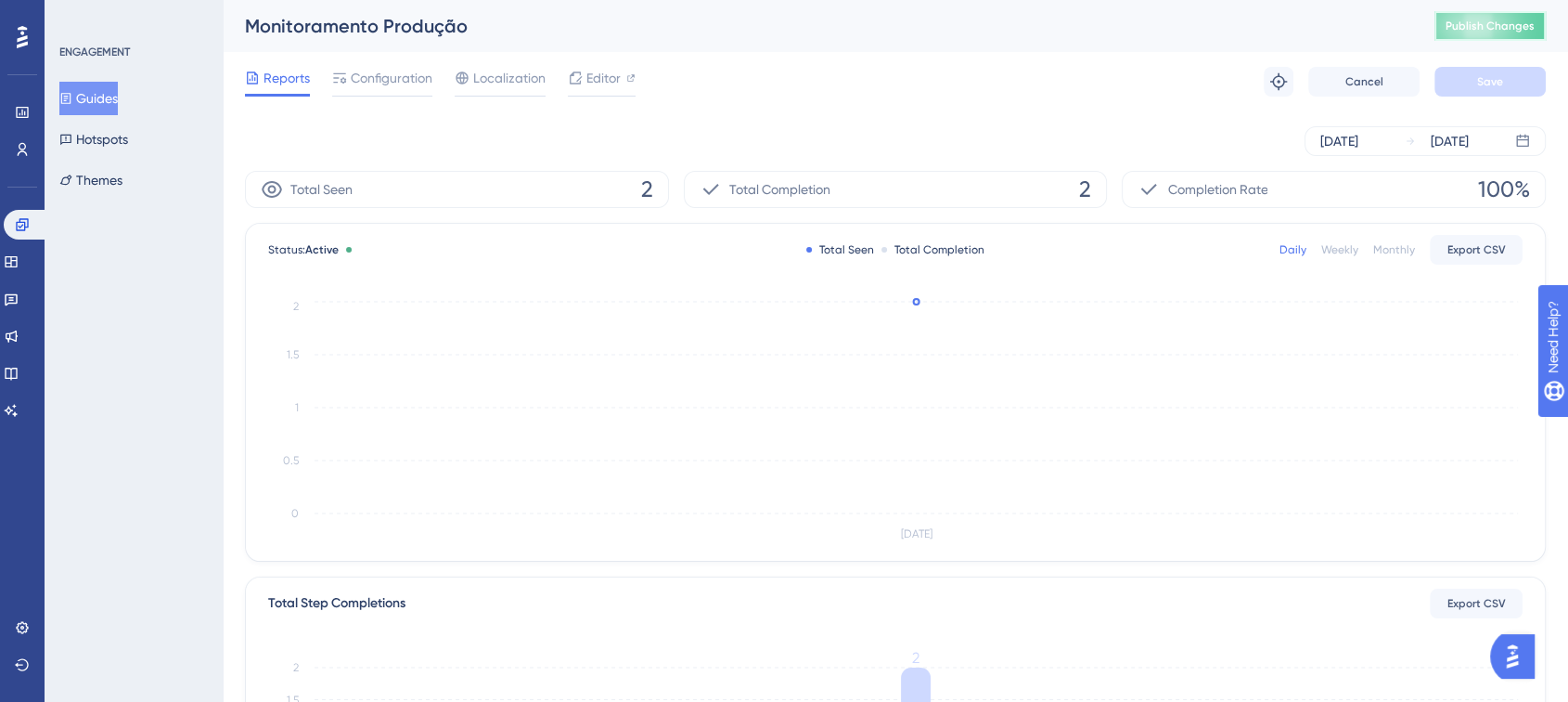
drag, startPoint x: 1492, startPoint y: 34, endPoint x: 1363, endPoint y: 43, distance: 129.3
click at [1492, 35] on button "Publish Changes" at bounding box center [1490, 25] width 111 height 30
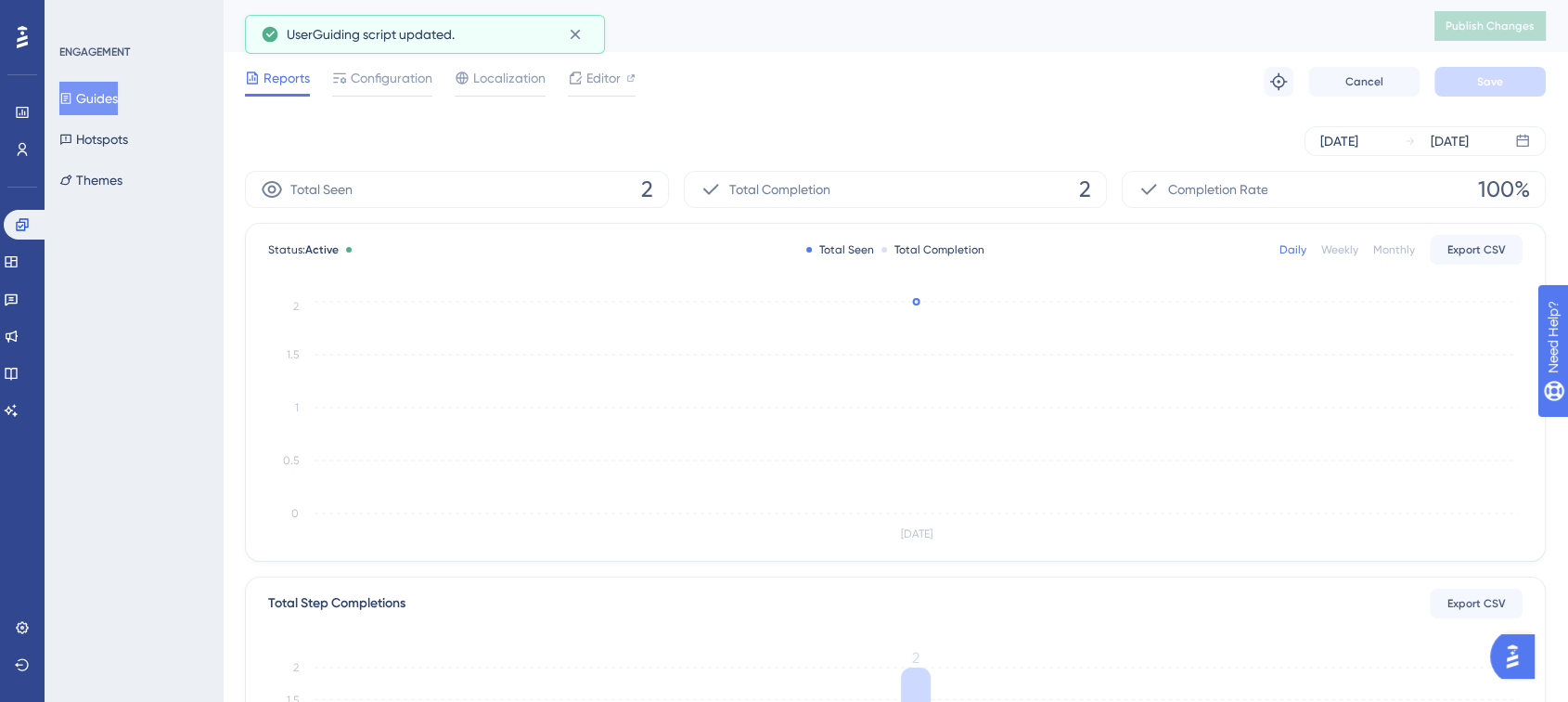
click at [107, 96] on button "Guides" at bounding box center [89, 98] width 58 height 33
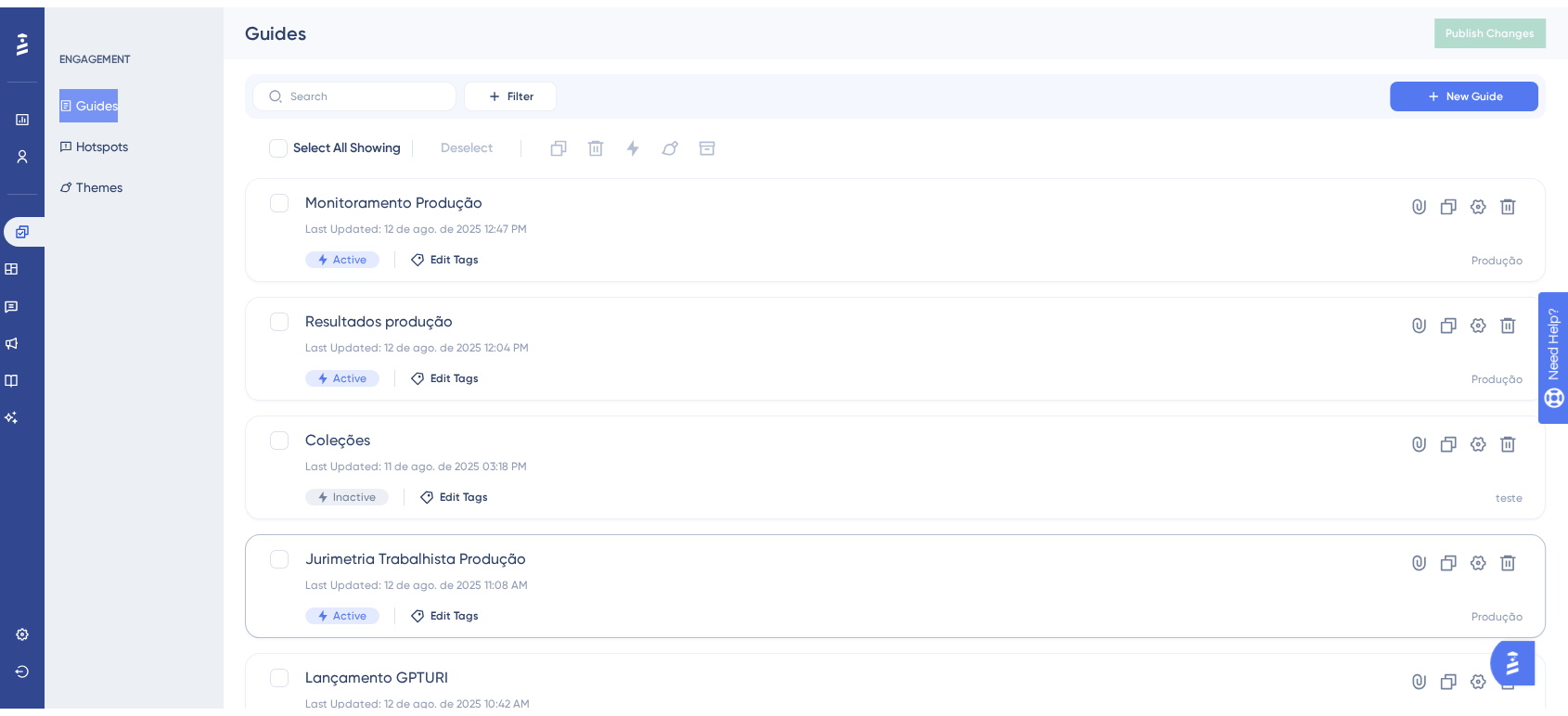
scroll to position [210, 0]
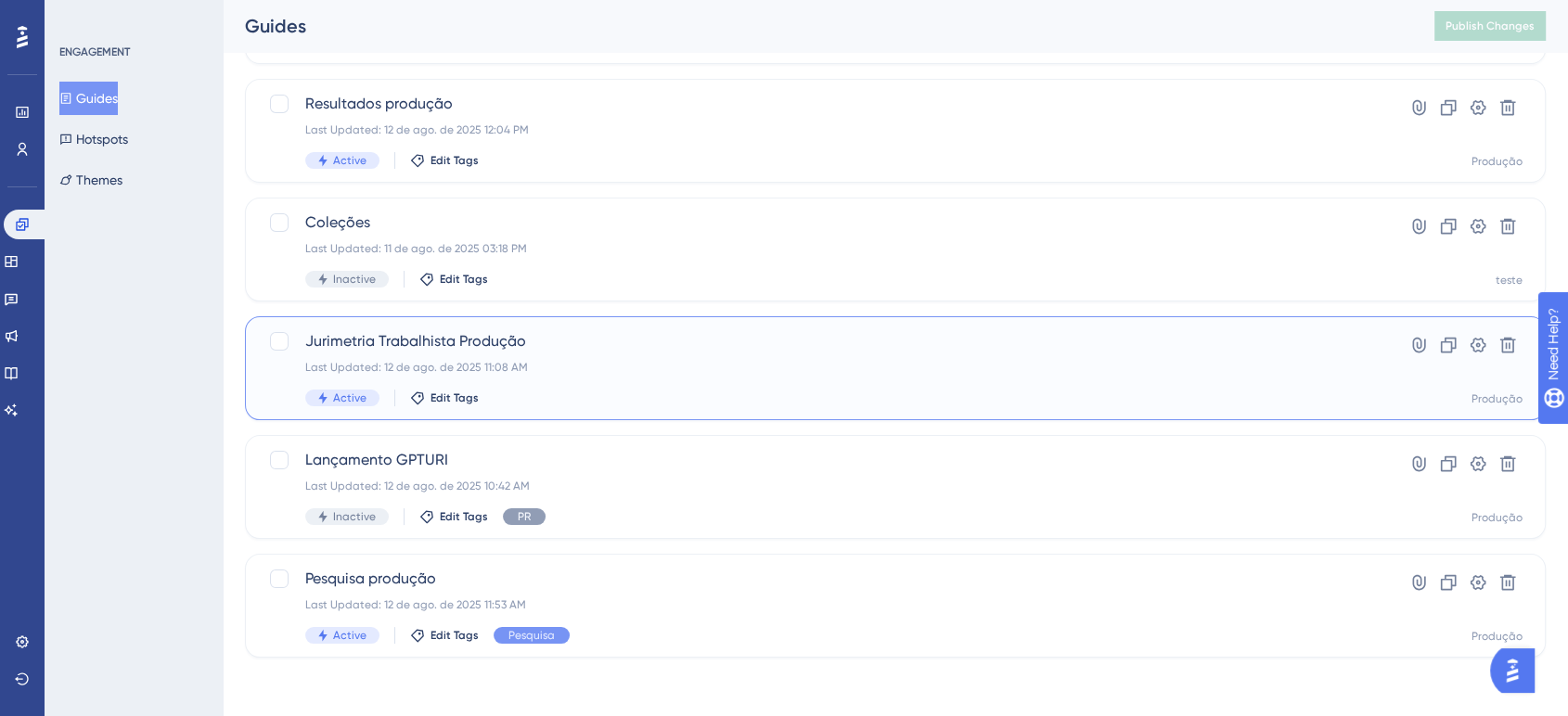
click at [569, 354] on div "Jurimetria Trabalhista Produção Last Updated: 12 de ago. de 2025 11:08 AM Activ…" at bounding box center [821, 368] width 1032 height 76
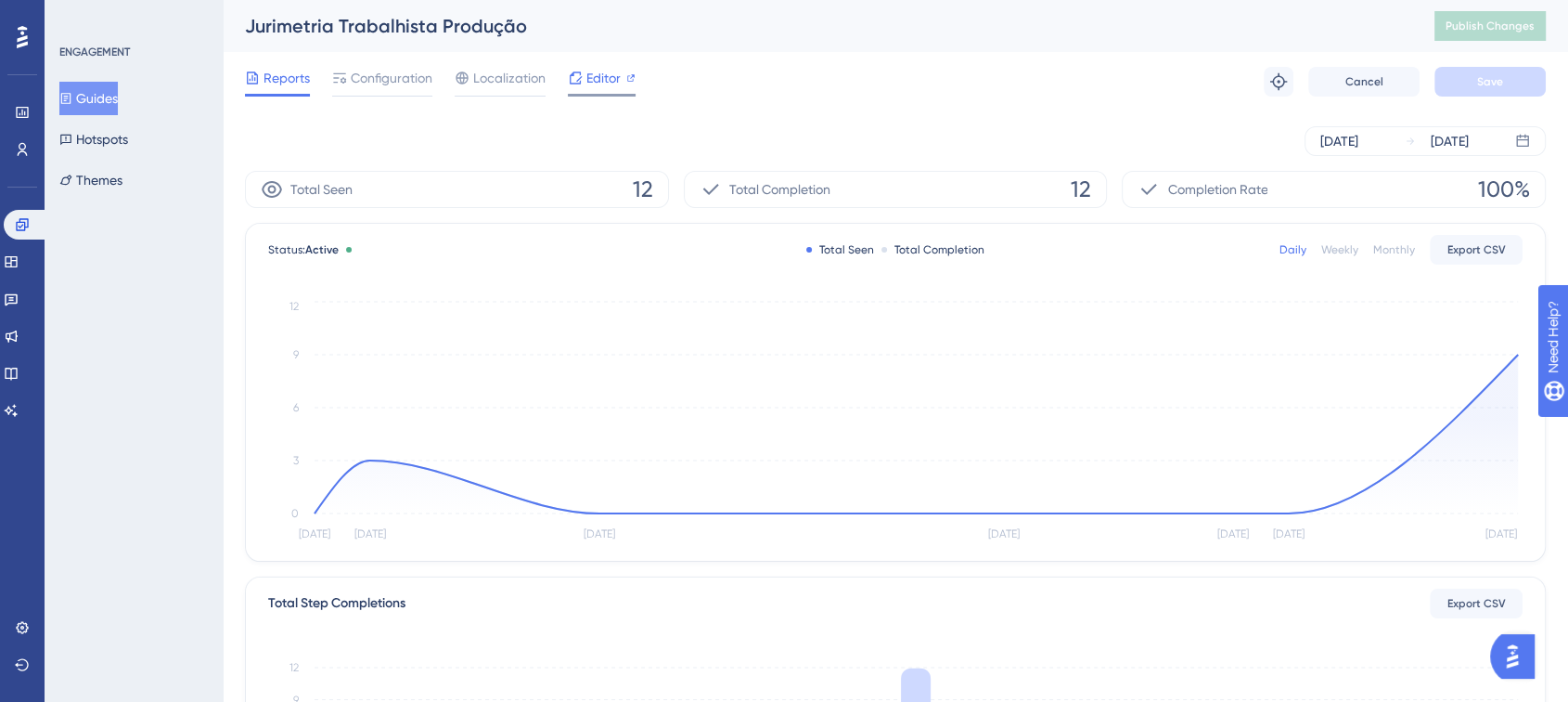
click at [604, 78] on span "Editor" at bounding box center [603, 78] width 34 height 22
click at [1501, 33] on button "Publish Changes" at bounding box center [1490, 25] width 111 height 30
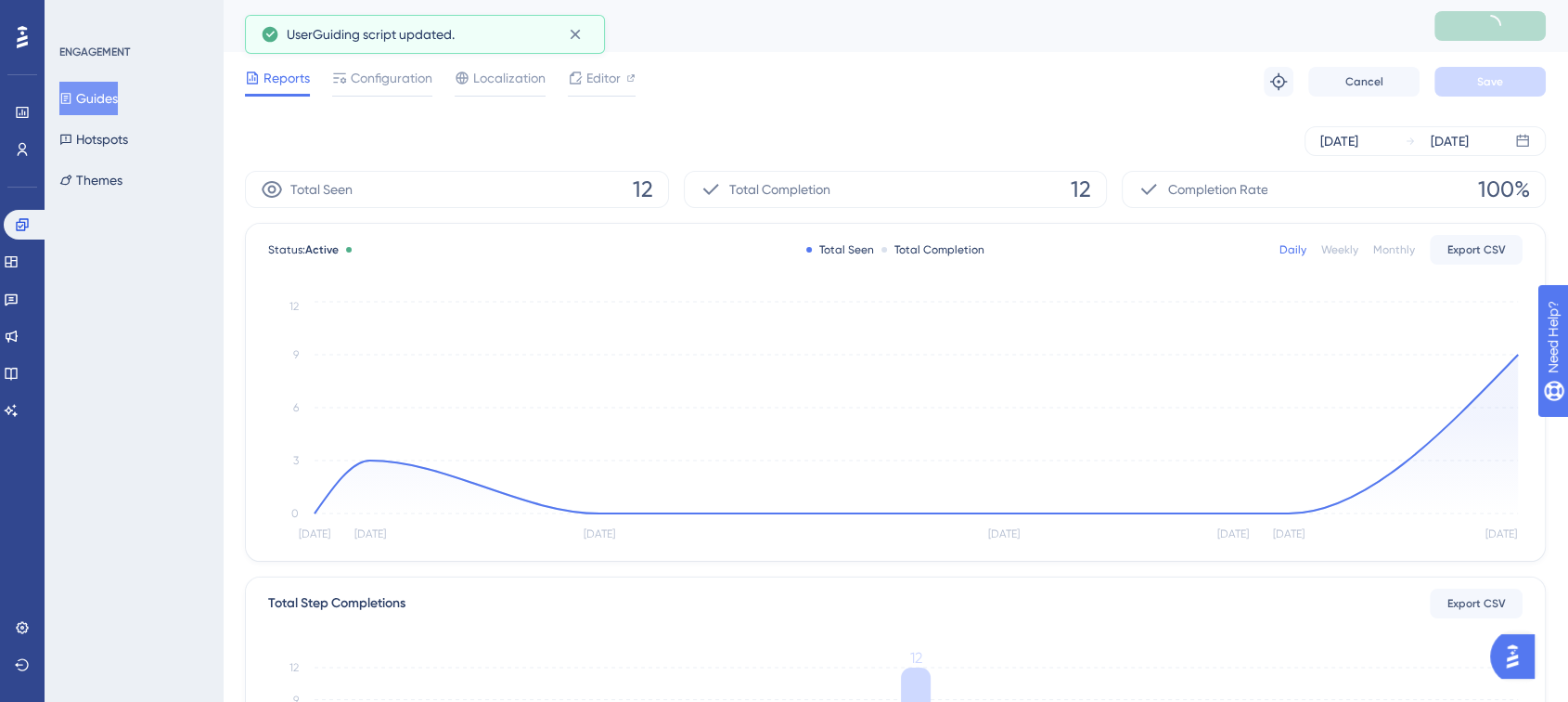
click at [111, 93] on button "Guides" at bounding box center [89, 98] width 58 height 33
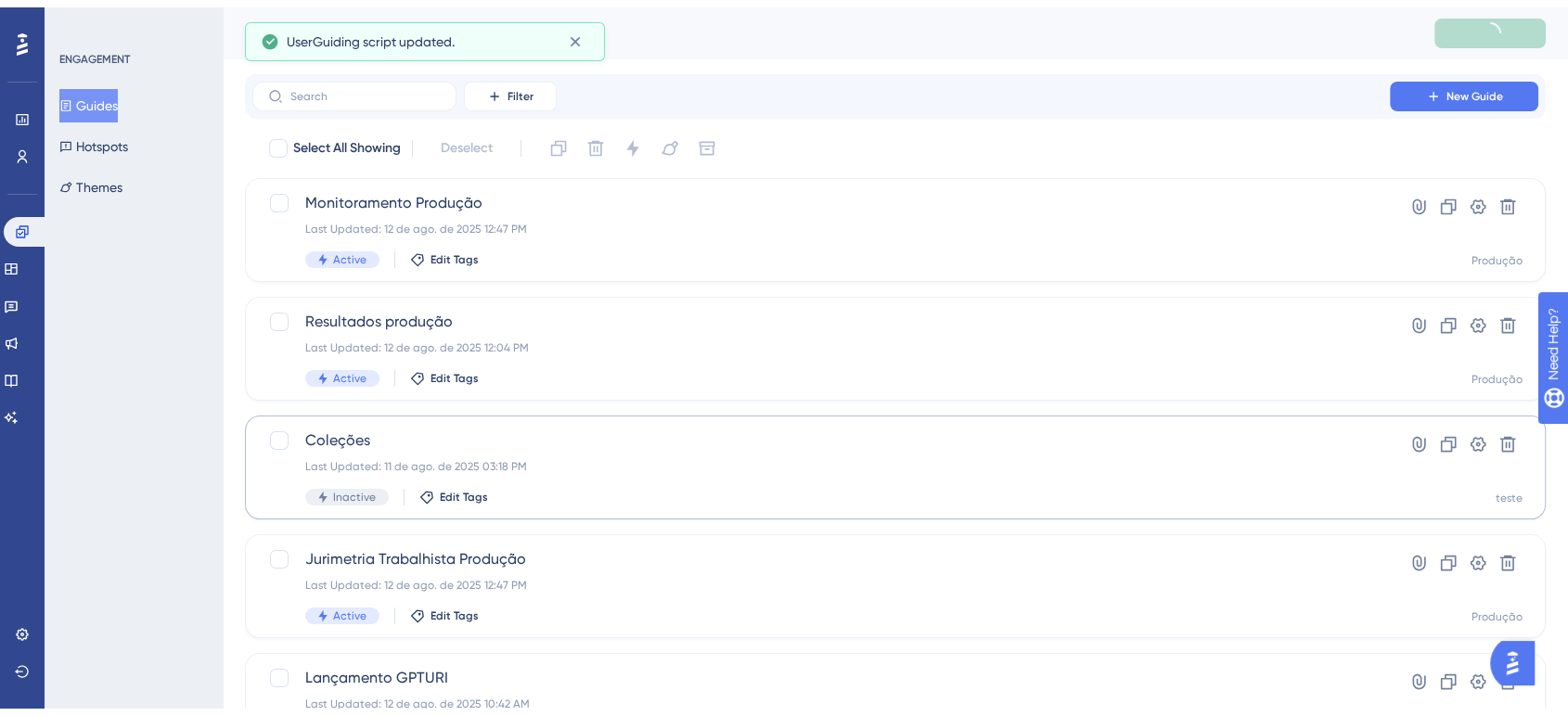
scroll to position [210, 0]
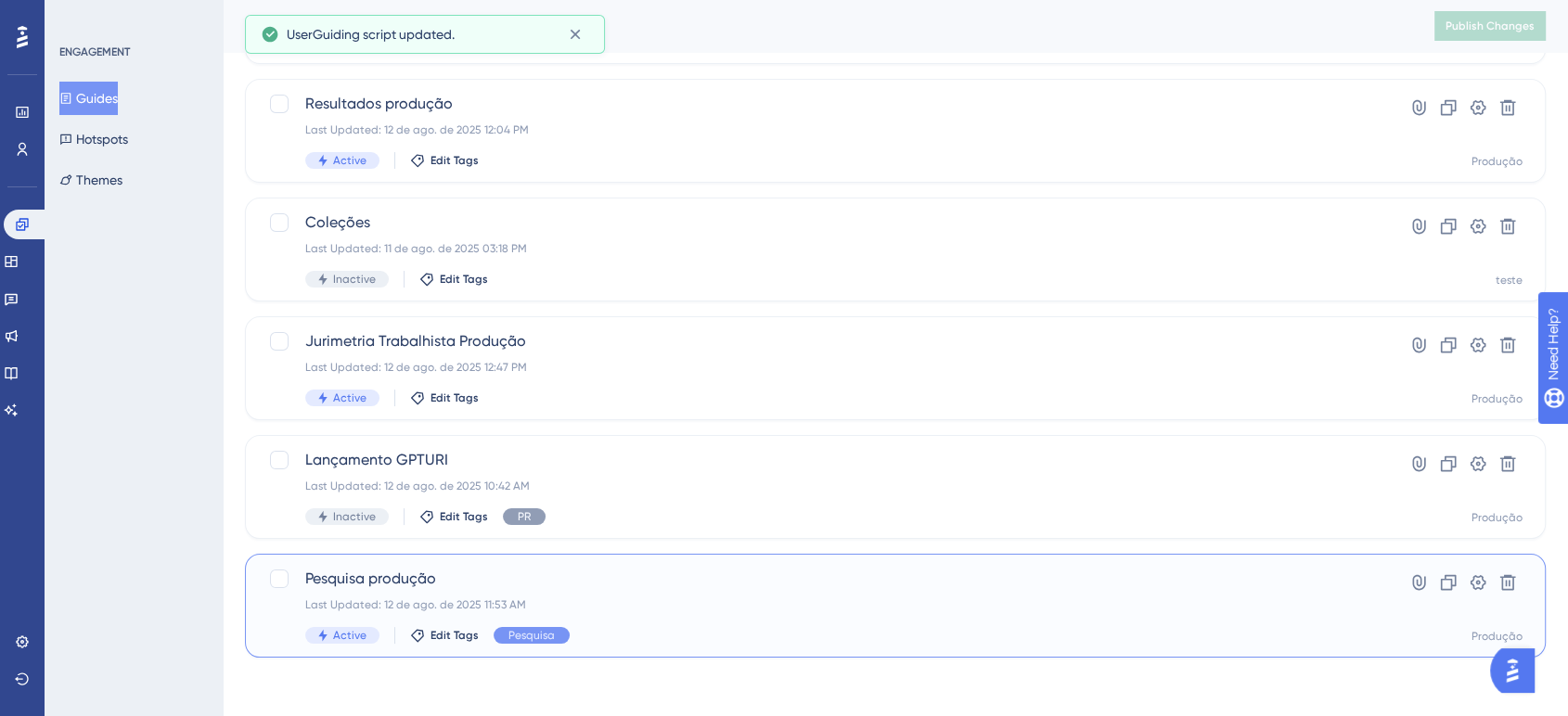
click at [598, 585] on span "Pesquisa produção" at bounding box center [821, 578] width 1032 height 22
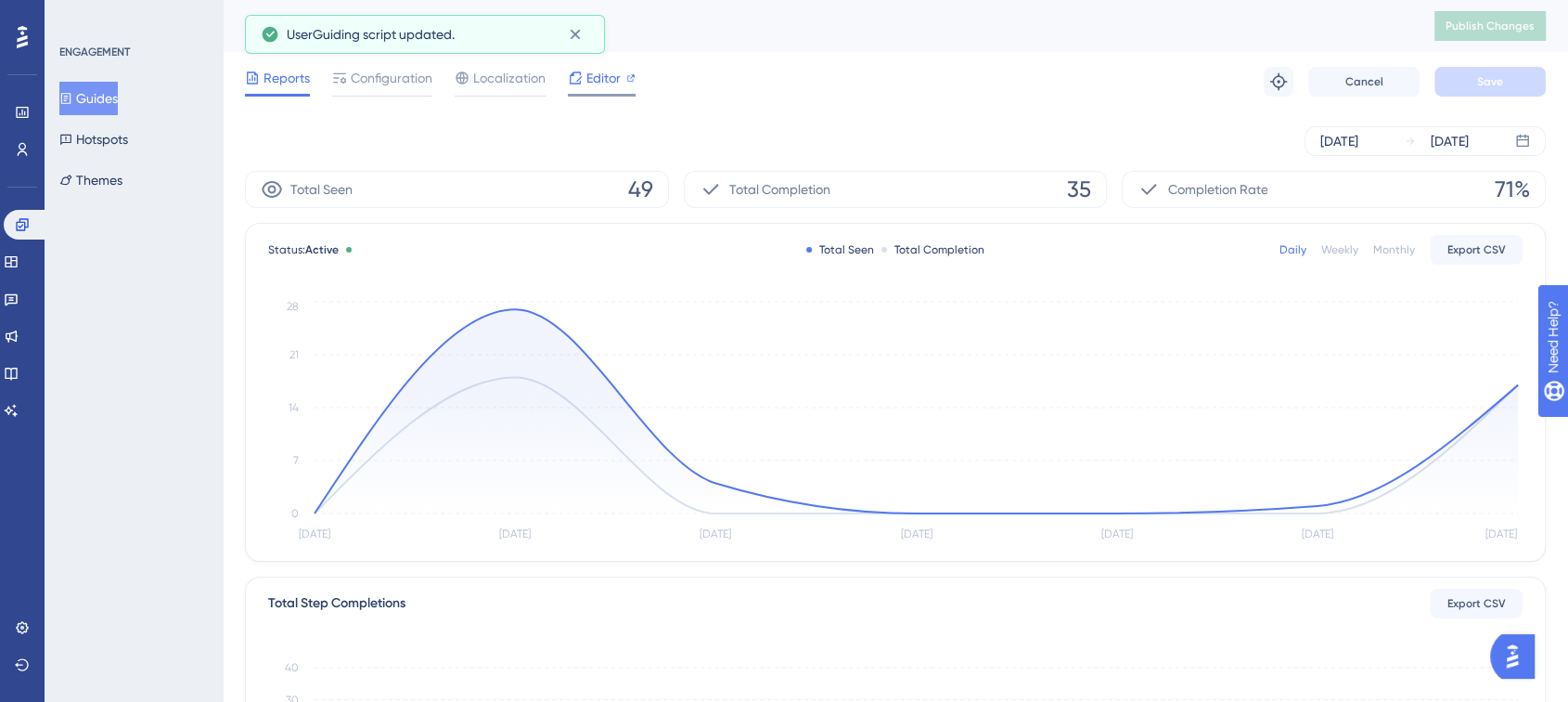
click at [597, 80] on span "Editor" at bounding box center [603, 78] width 34 height 22
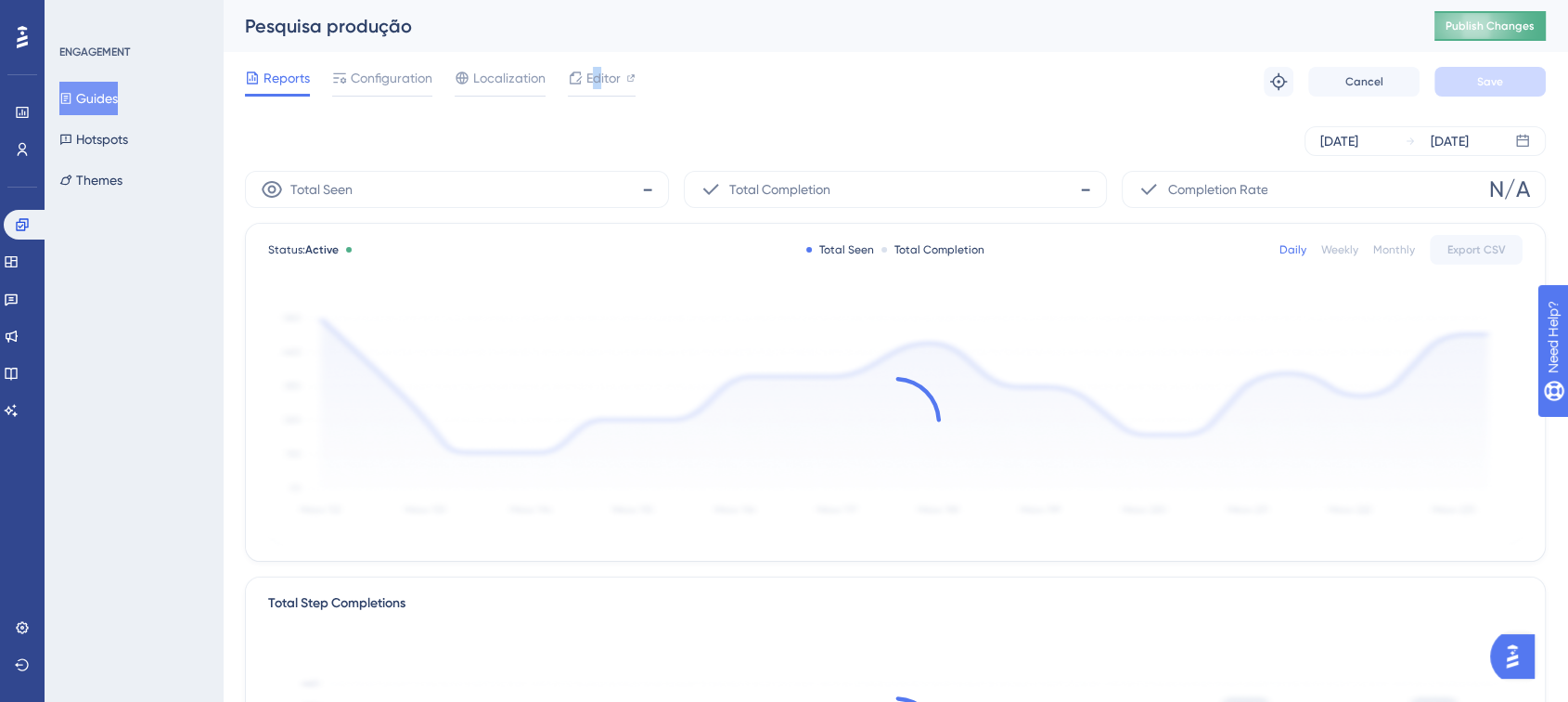
click at [1468, 25] on span "Publish Changes" at bounding box center [1490, 25] width 90 height 15
